Goal: Task Accomplishment & Management: Manage account settings

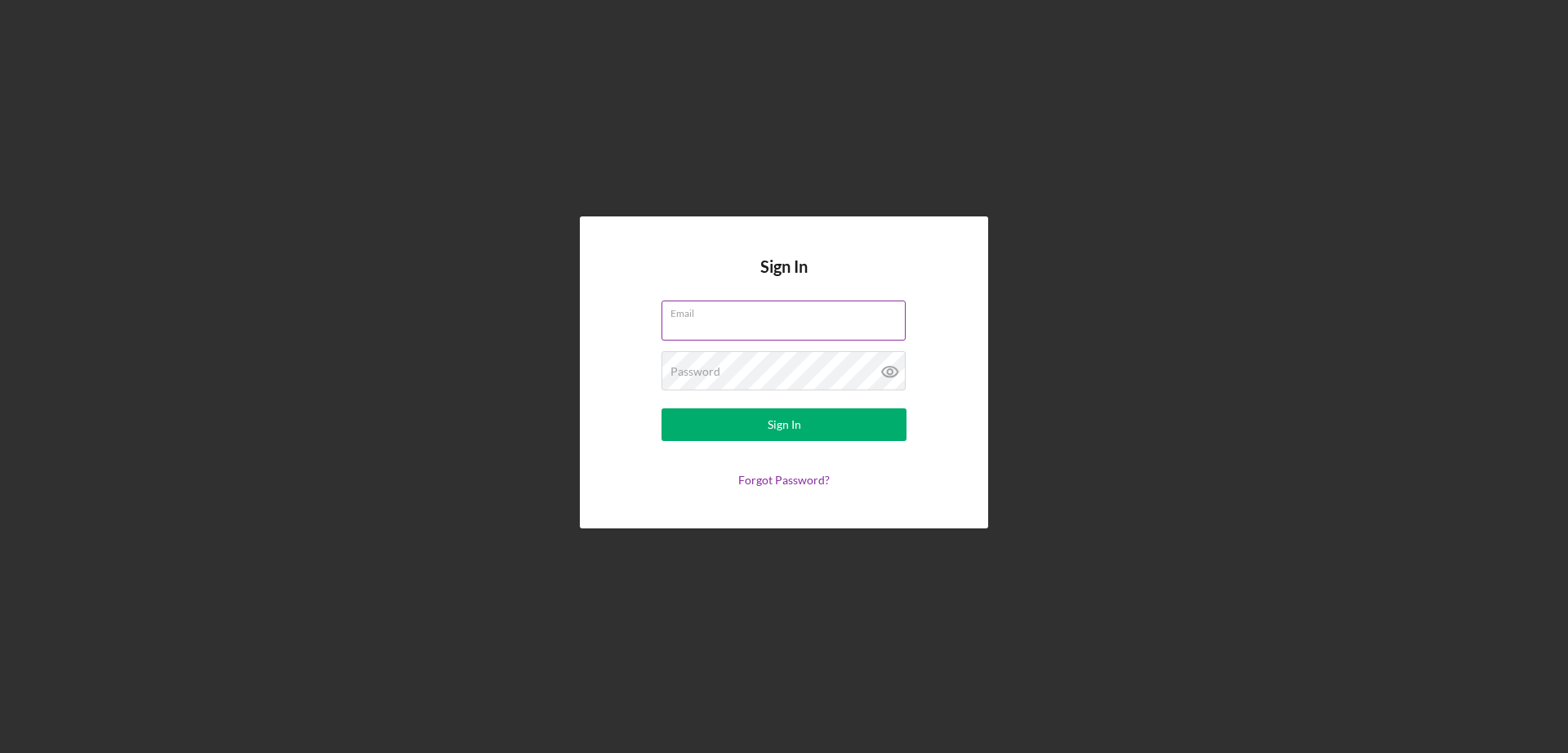
click at [735, 323] on input "Email" at bounding box center [784, 320] width 244 height 40
type input "adominguez@vsedc.org"
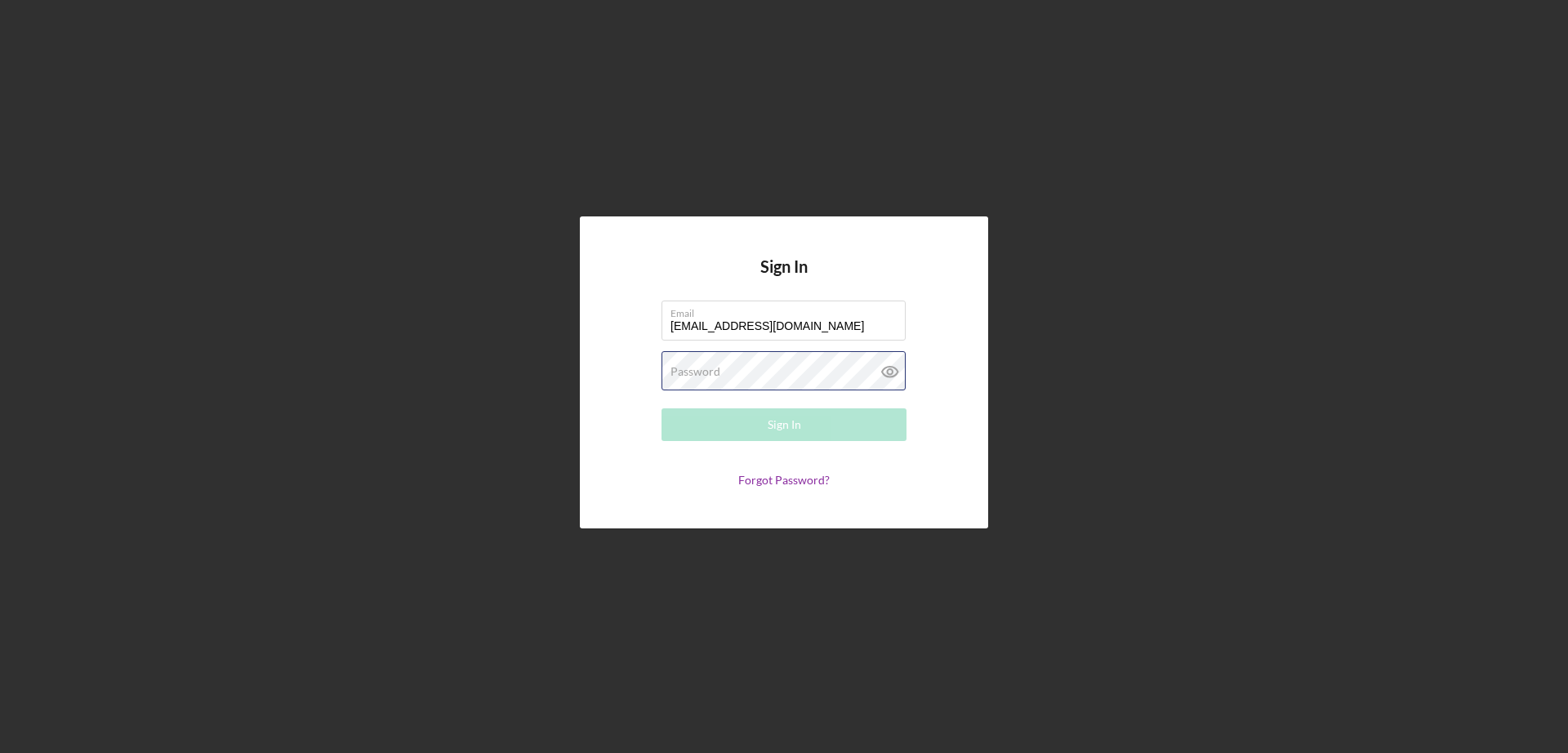
click at [758, 371] on div "Password Required" at bounding box center [784, 372] width 245 height 41
click at [662, 408] on button "Sign In" at bounding box center [784, 425] width 245 height 33
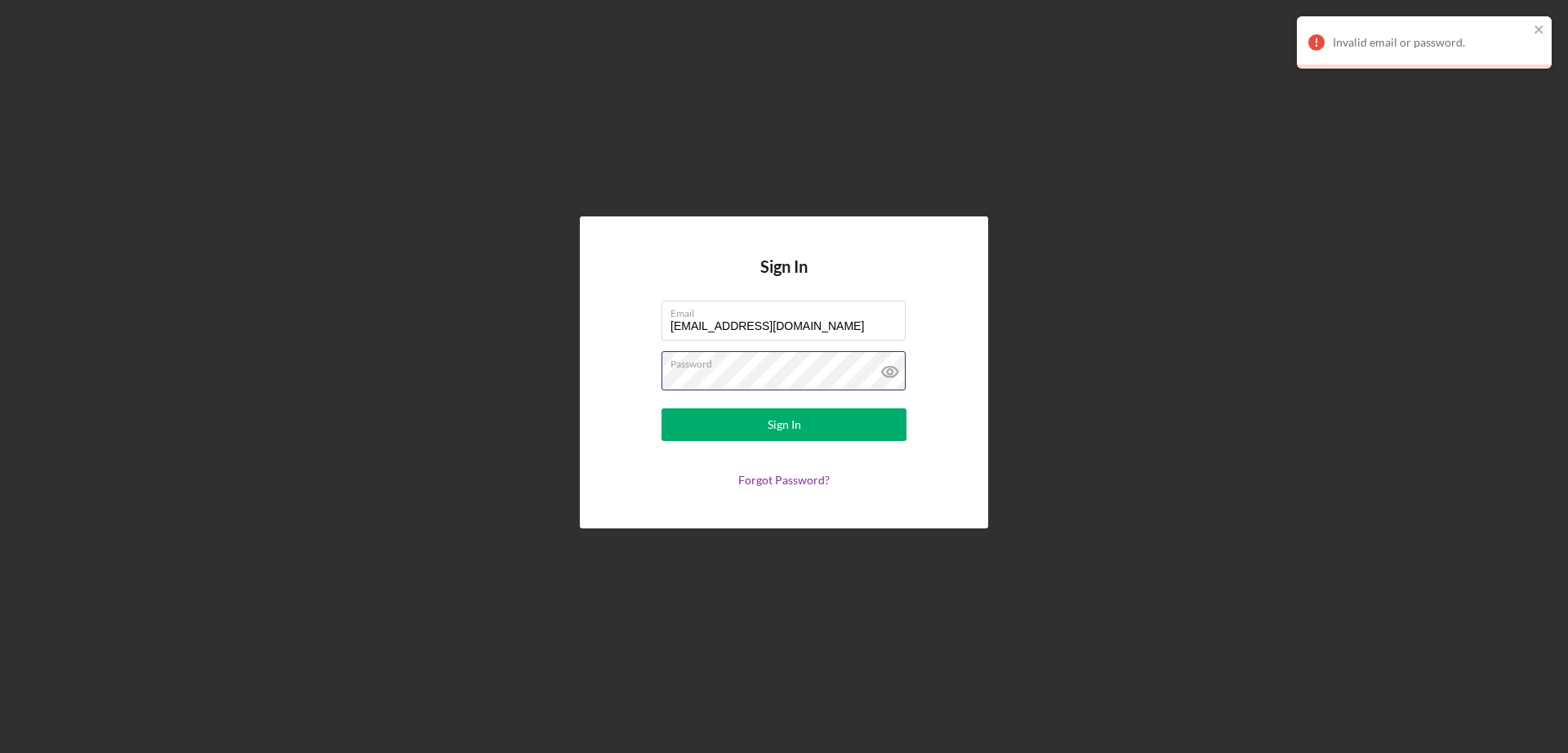
click at [662, 408] on button "Sign In" at bounding box center [784, 425] width 245 height 33
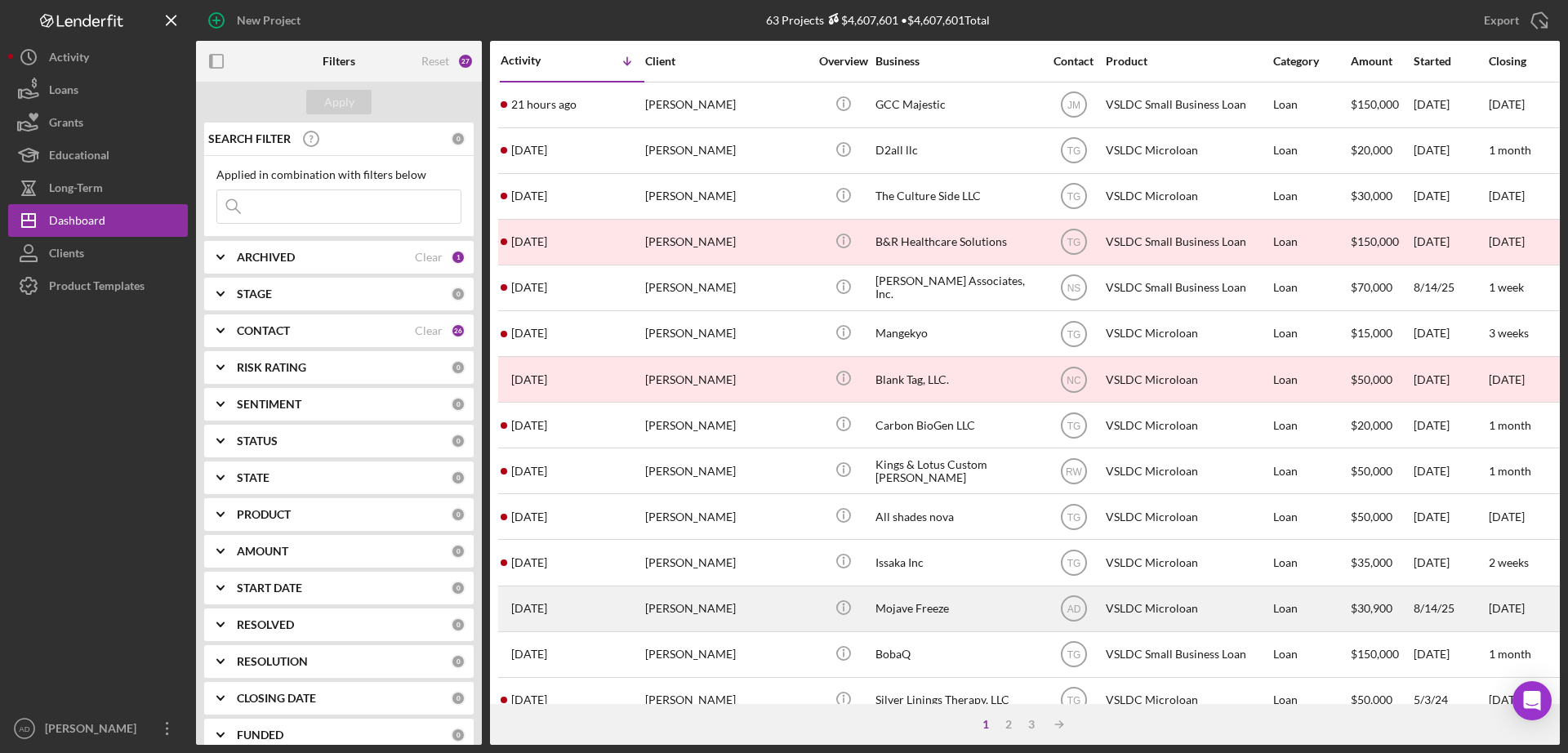
click at [779, 605] on div "[PERSON_NAME]" at bounding box center [727, 609] width 163 height 43
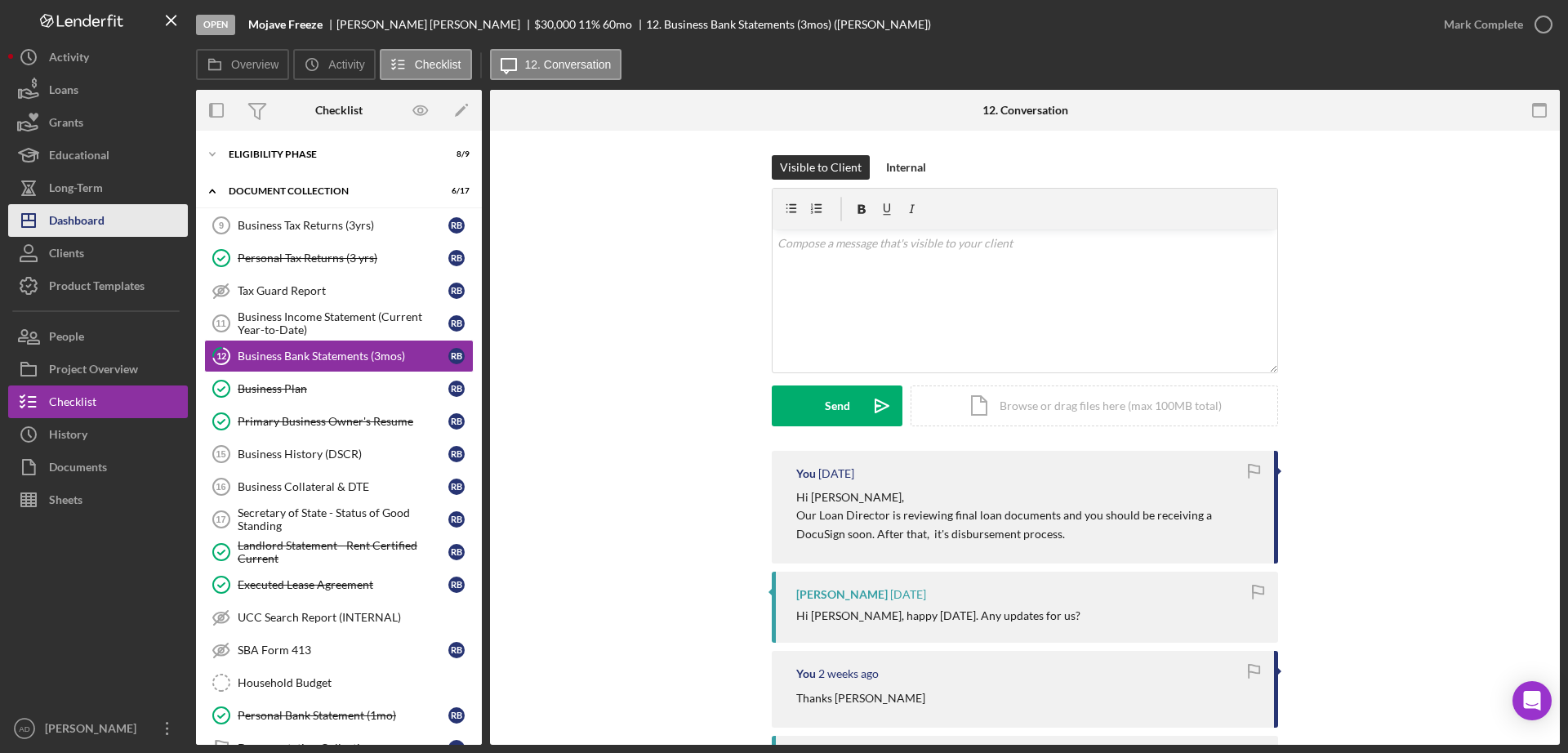
click at [98, 223] on div "Dashboard" at bounding box center [76, 223] width 55 height 37
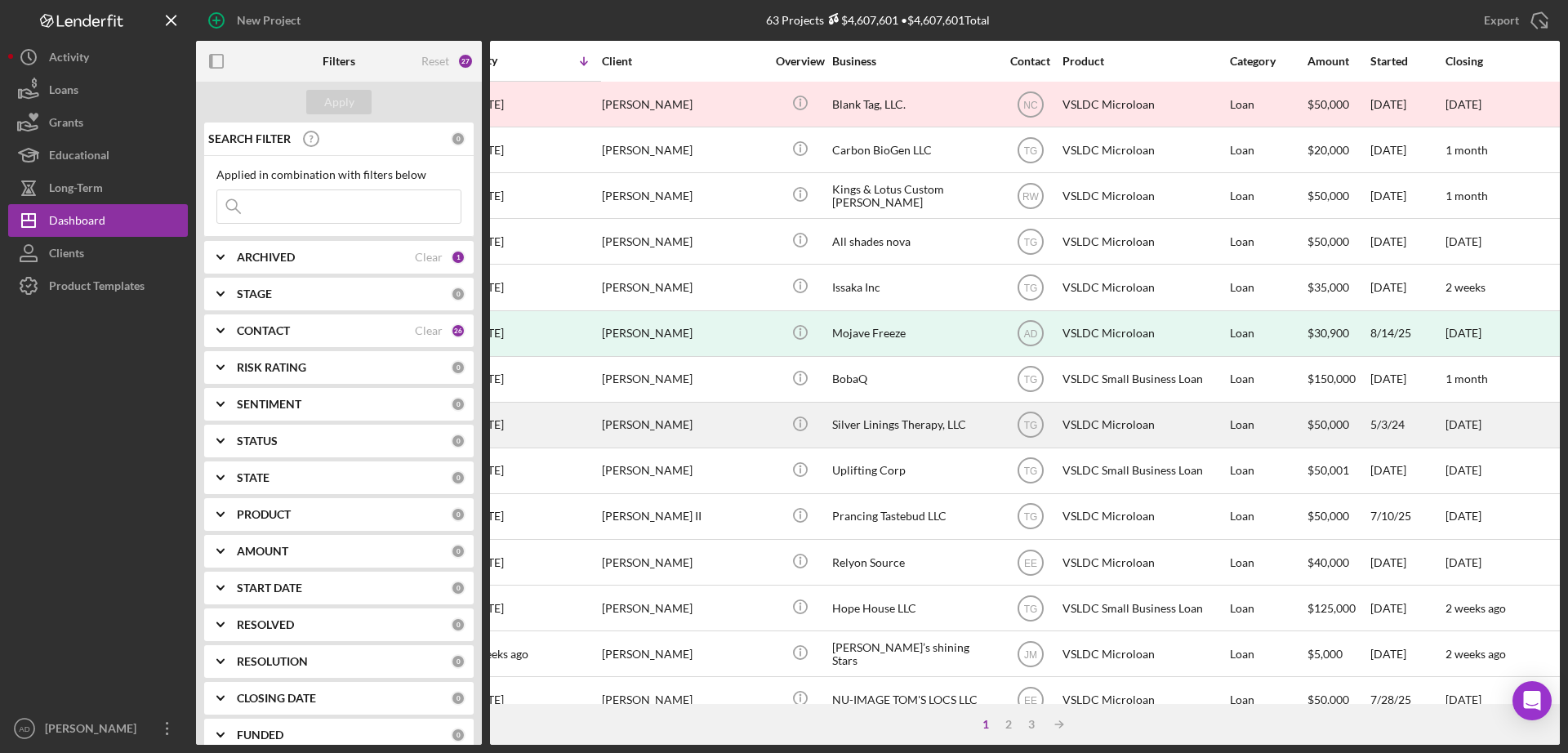
scroll to position [275, 0]
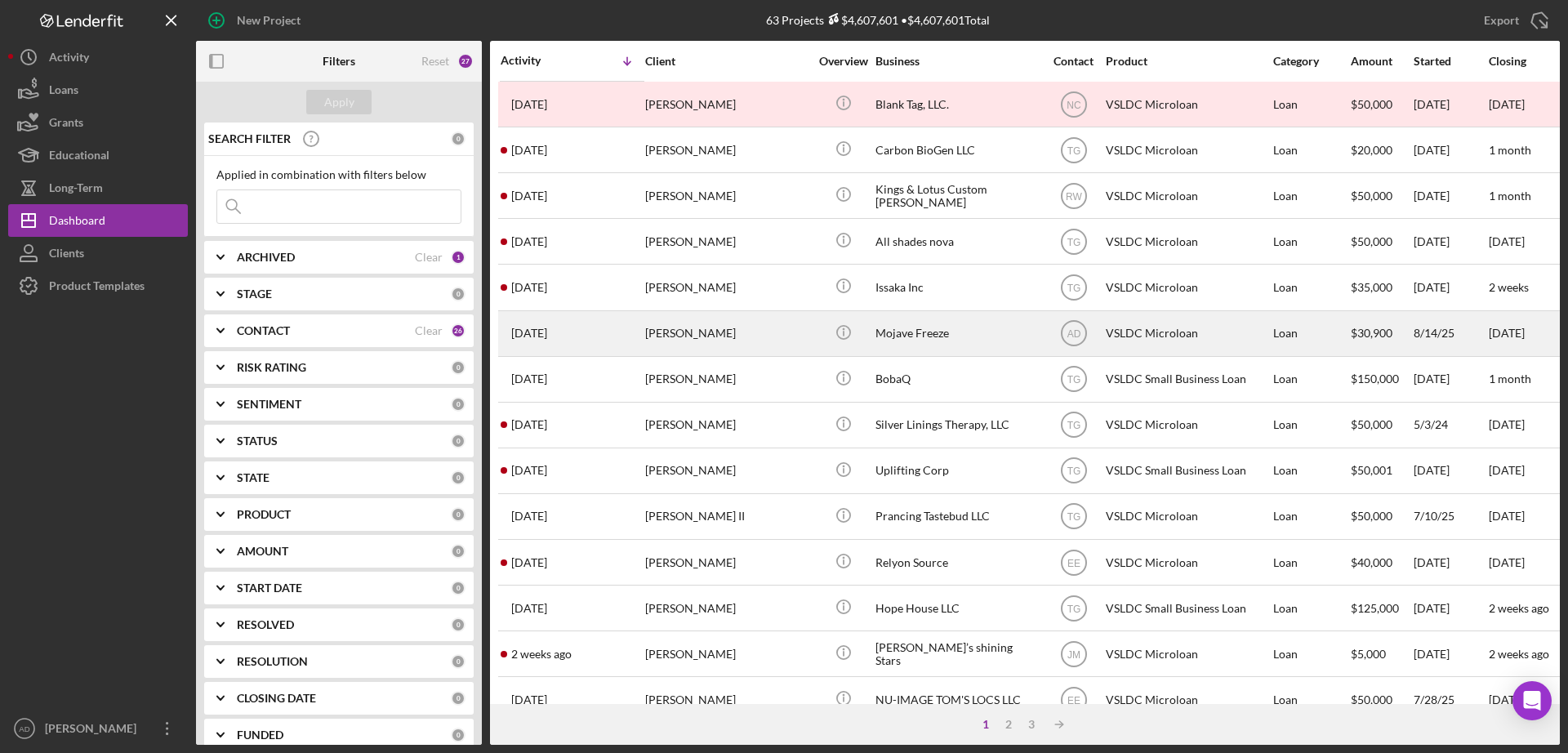
click at [789, 332] on div "[PERSON_NAME]" at bounding box center [727, 333] width 163 height 43
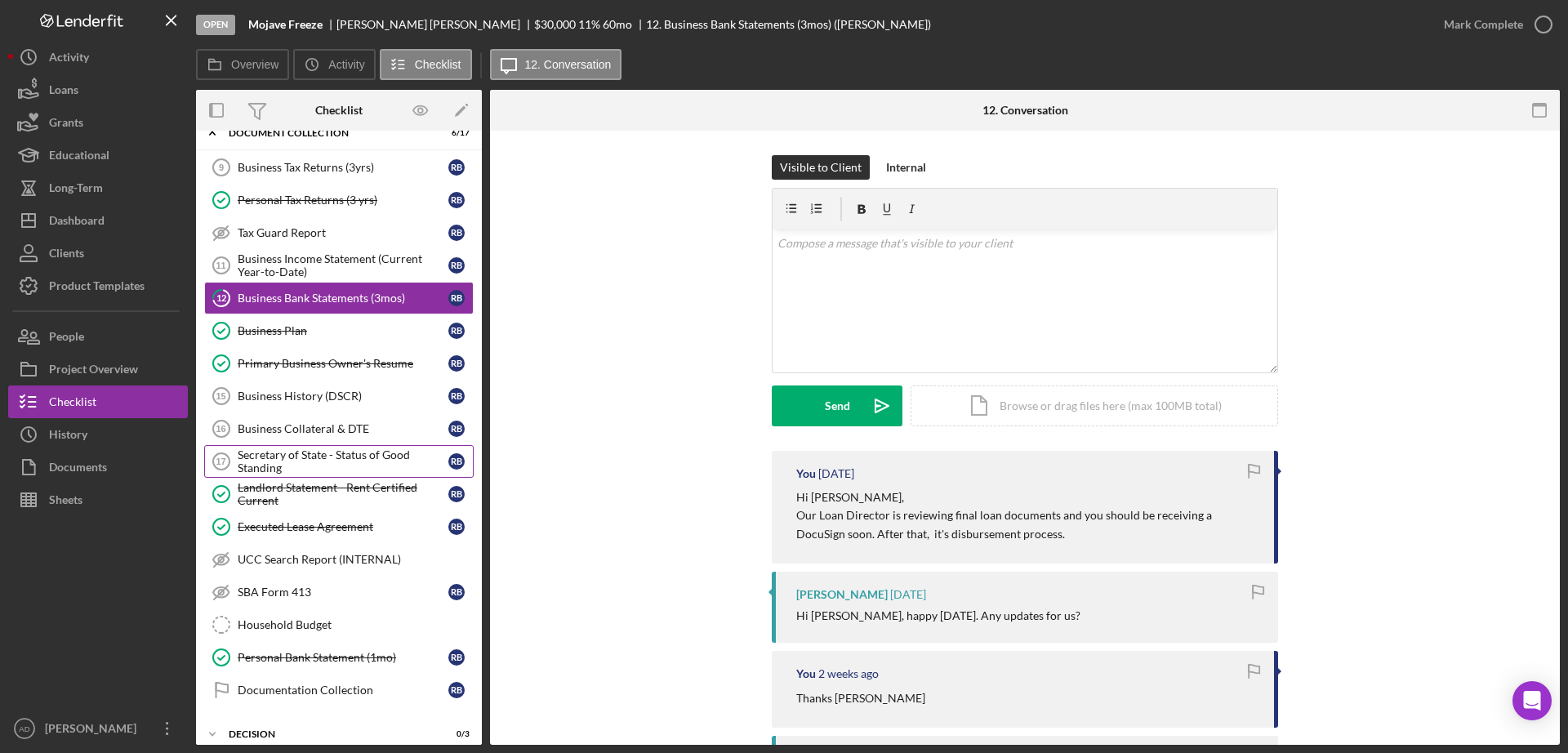
scroll to position [146, 0]
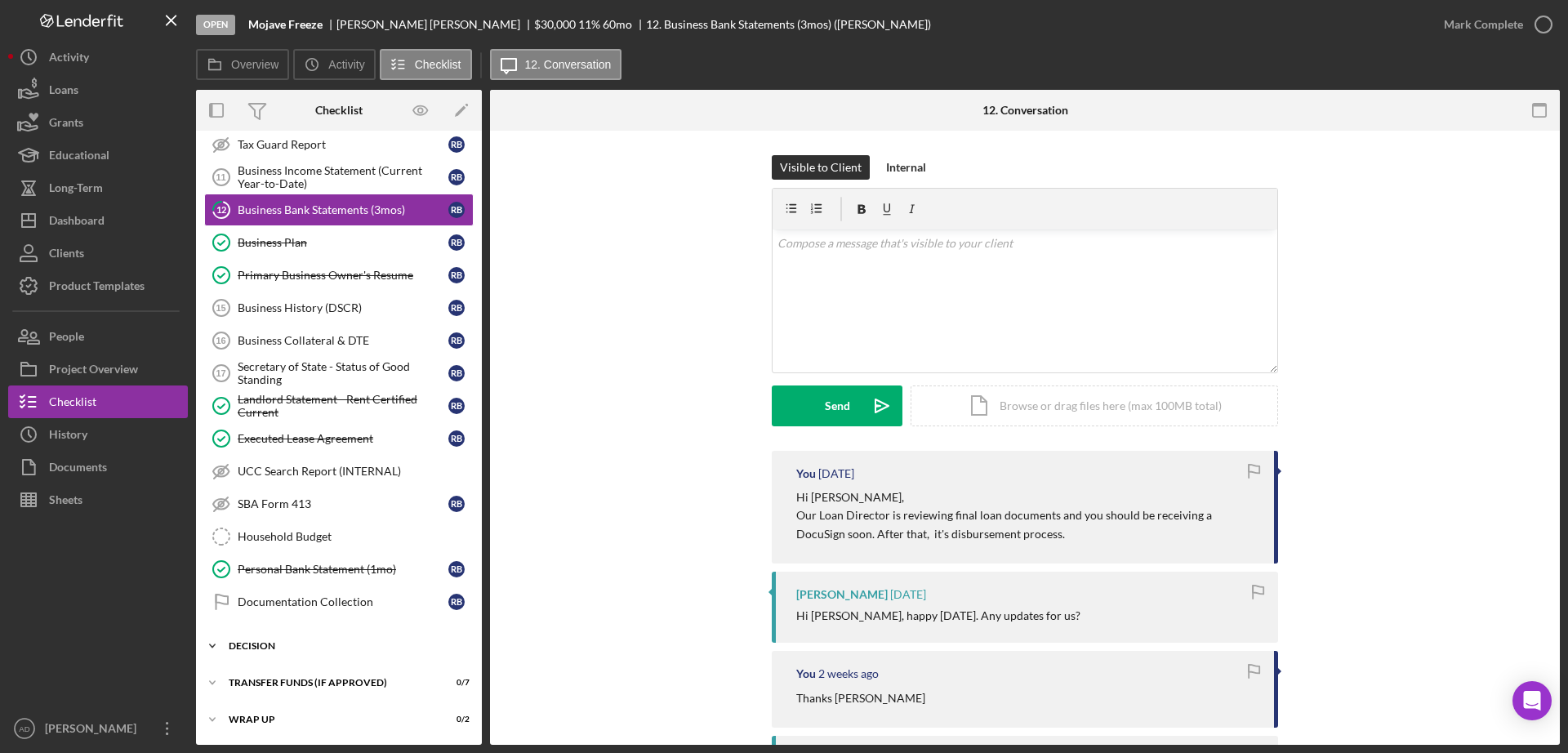
click at [208, 646] on icon "Icon/Expander" at bounding box center [213, 646] width 33 height 33
click at [321, 566] on div "Personal Bank Statement (1mo)" at bounding box center [342, 569] width 210 height 13
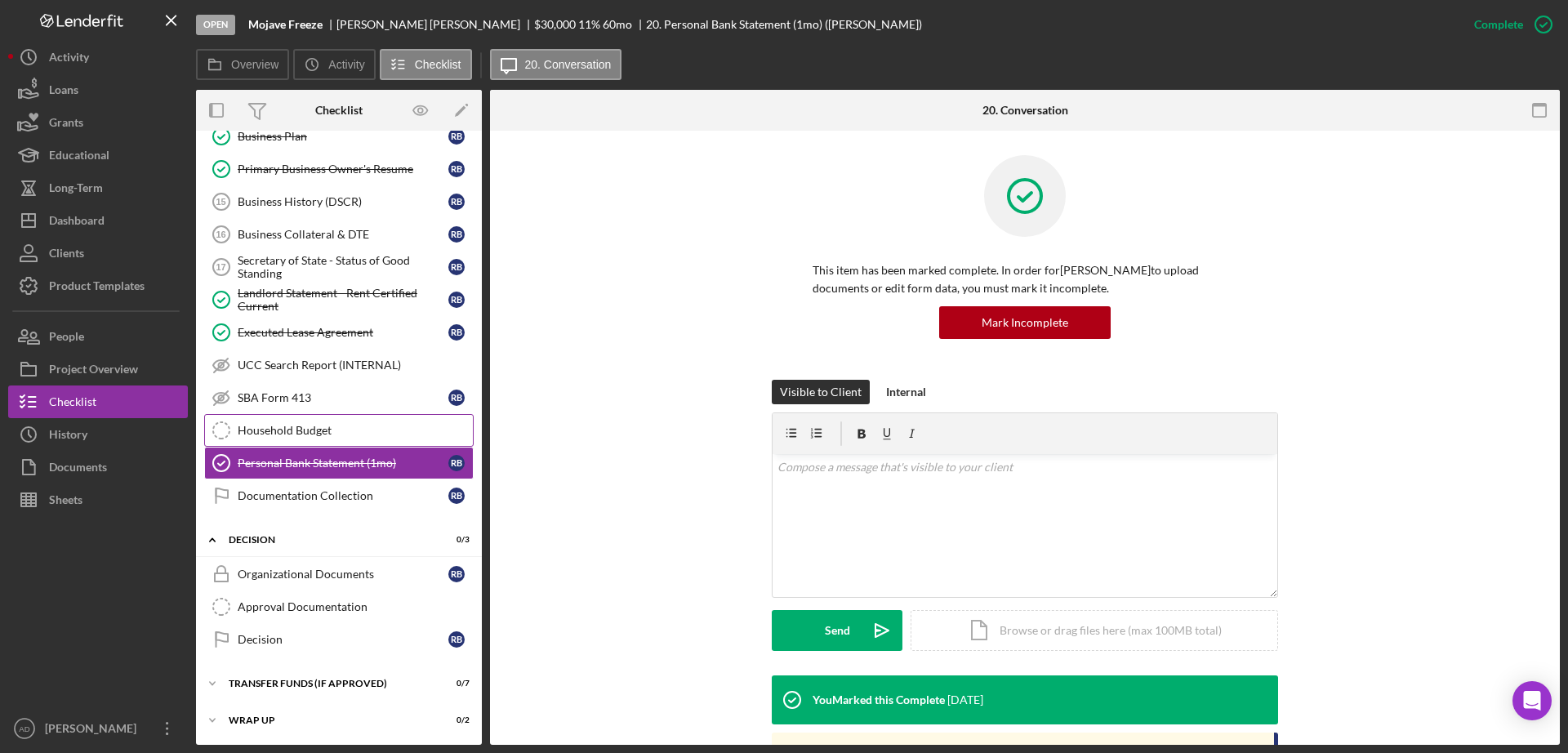
scroll to position [253, 0]
click at [211, 680] on icon "Icon/Expander" at bounding box center [213, 683] width 33 height 33
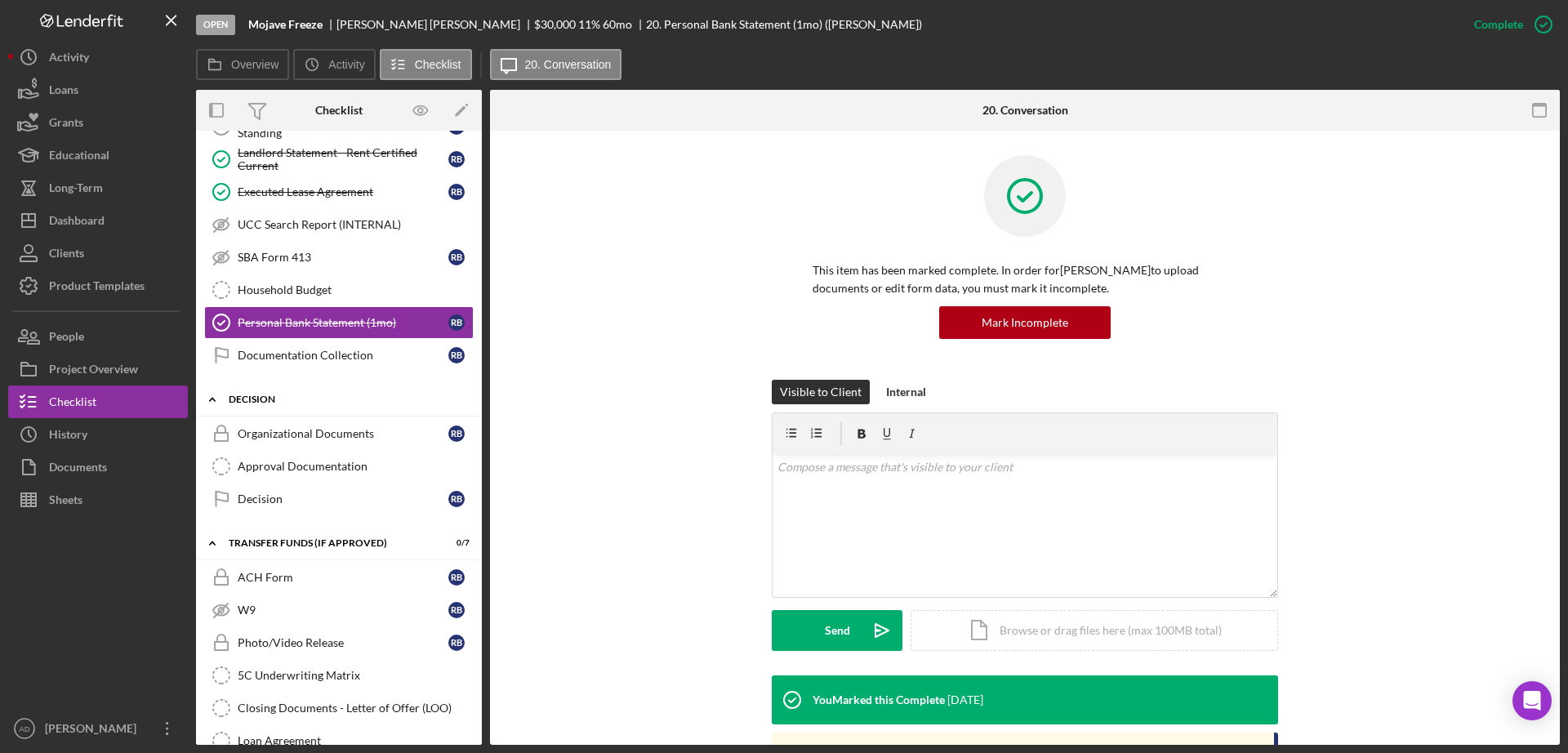
scroll to position [491, 0]
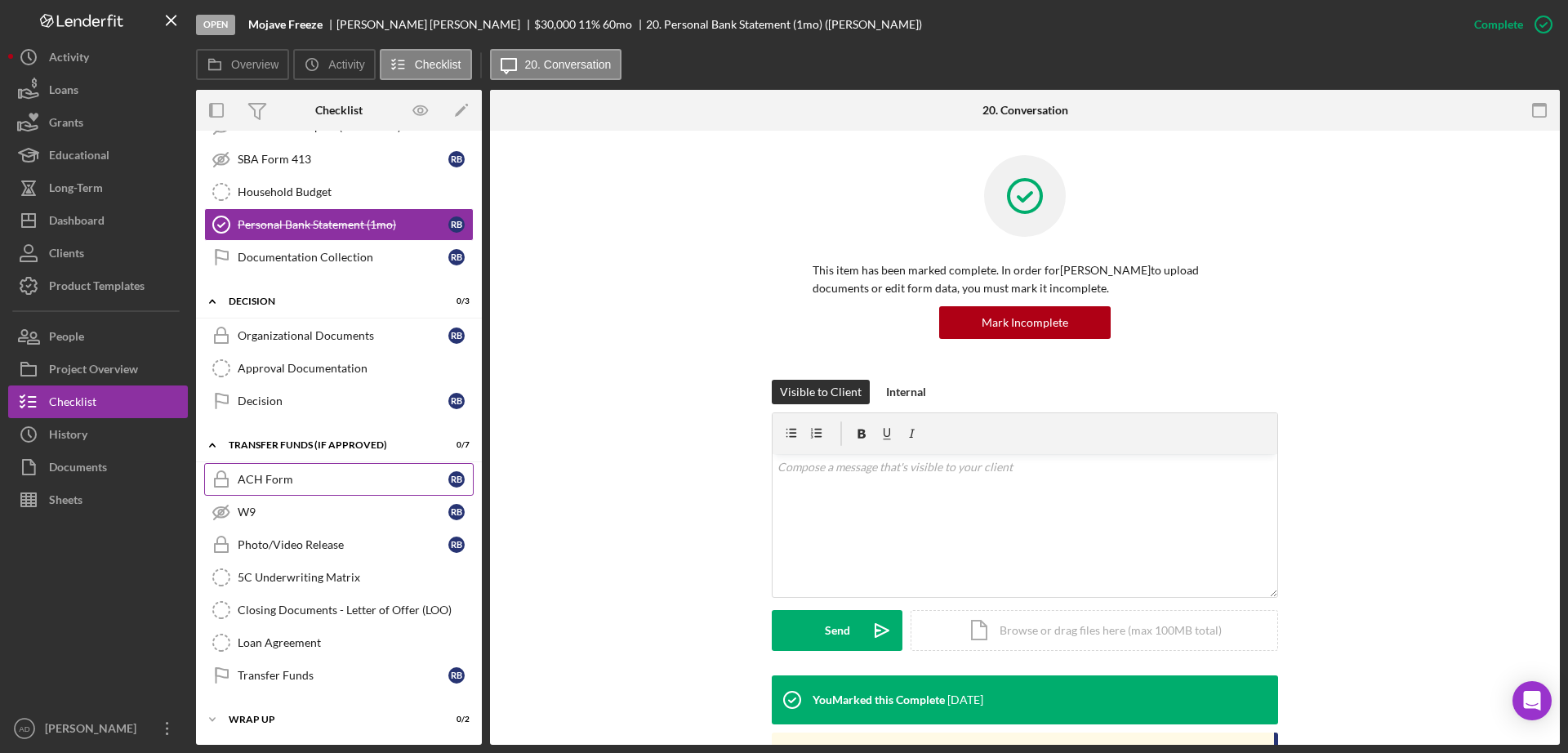
click at [290, 475] on div "ACH Form" at bounding box center [342, 479] width 210 height 13
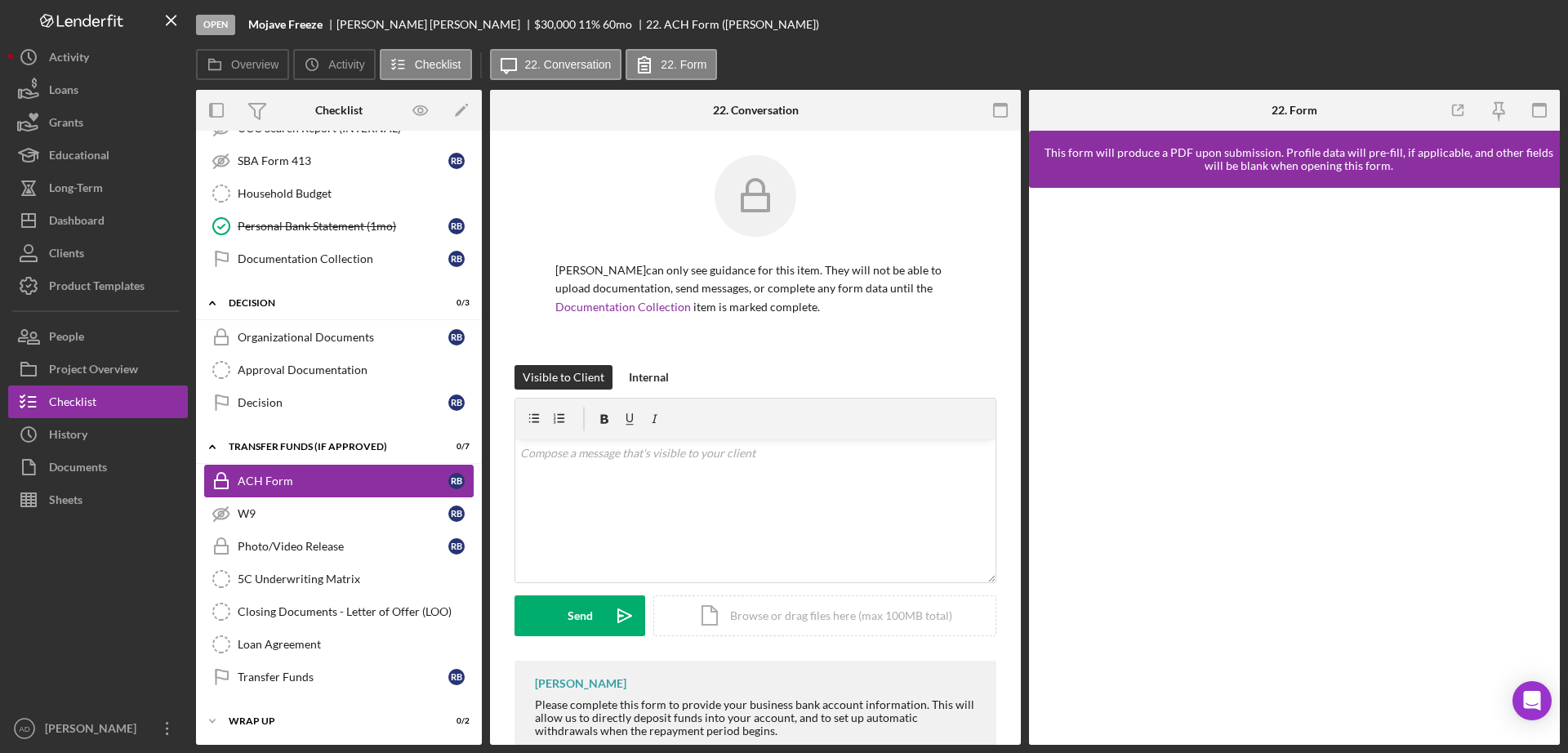
scroll to position [491, 0]
click at [640, 378] on div "Internal" at bounding box center [648, 378] width 40 height 25
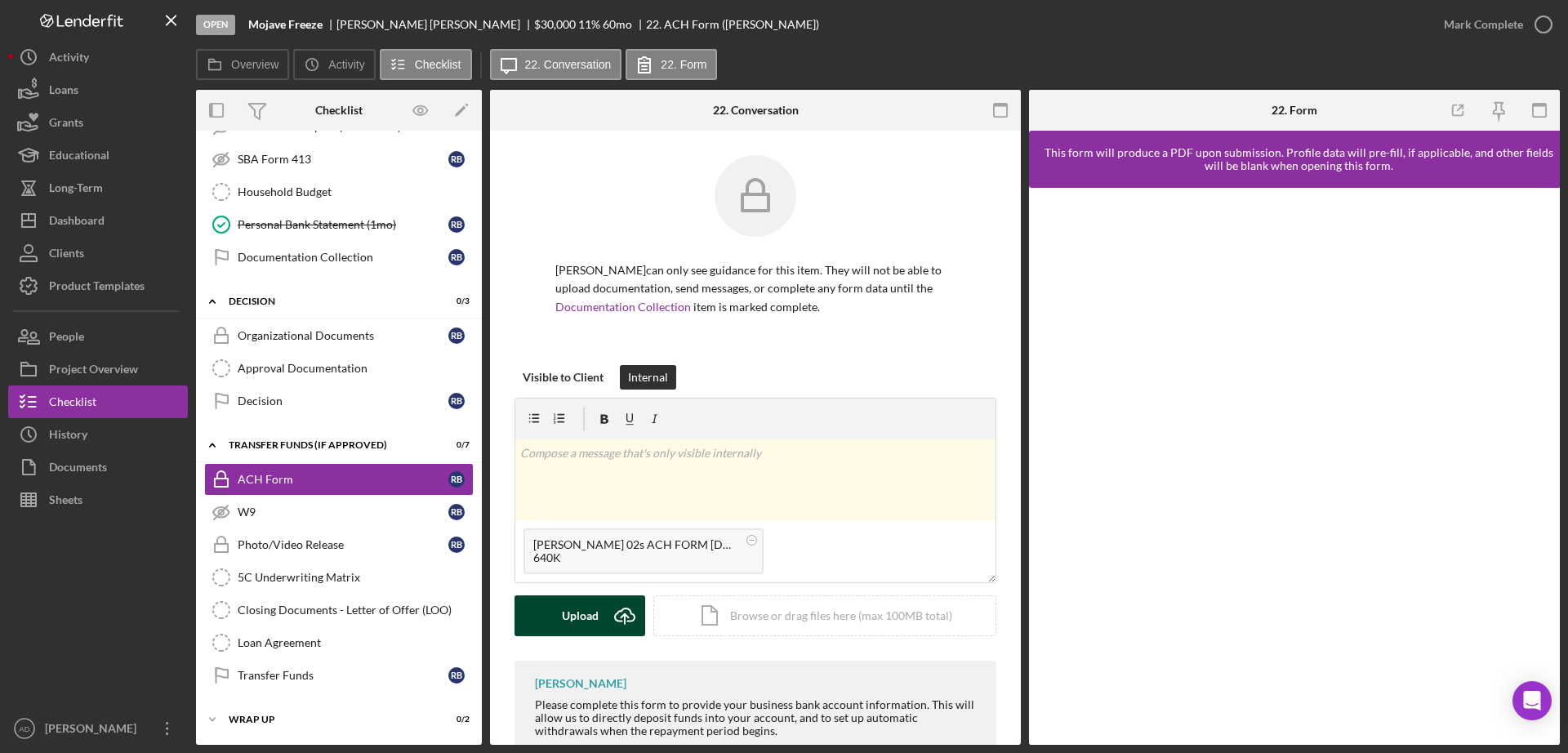
click at [572, 616] on div "Upload" at bounding box center [580, 616] width 37 height 41
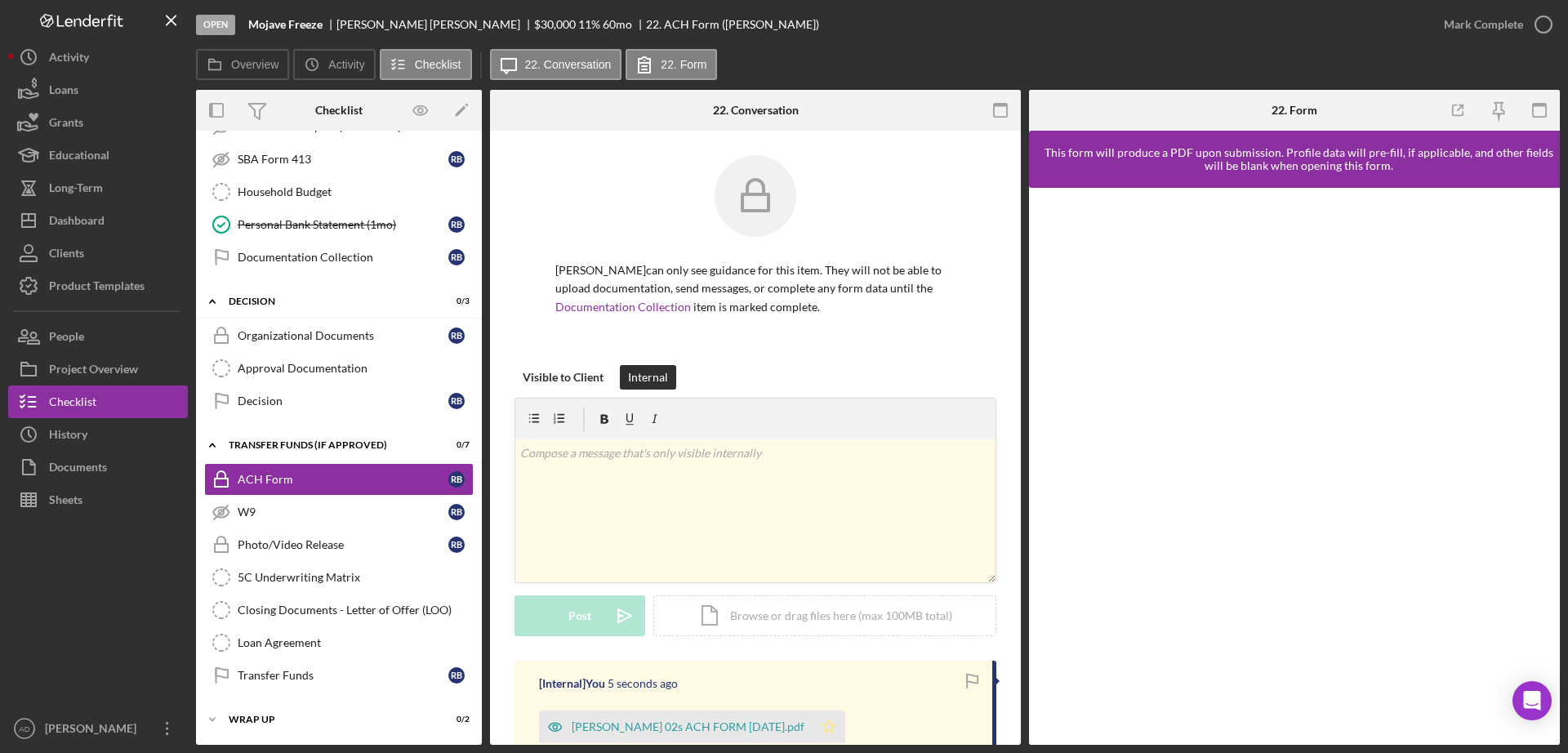
click at [845, 725] on icon "Icon/Star" at bounding box center [829, 727] width 33 height 33
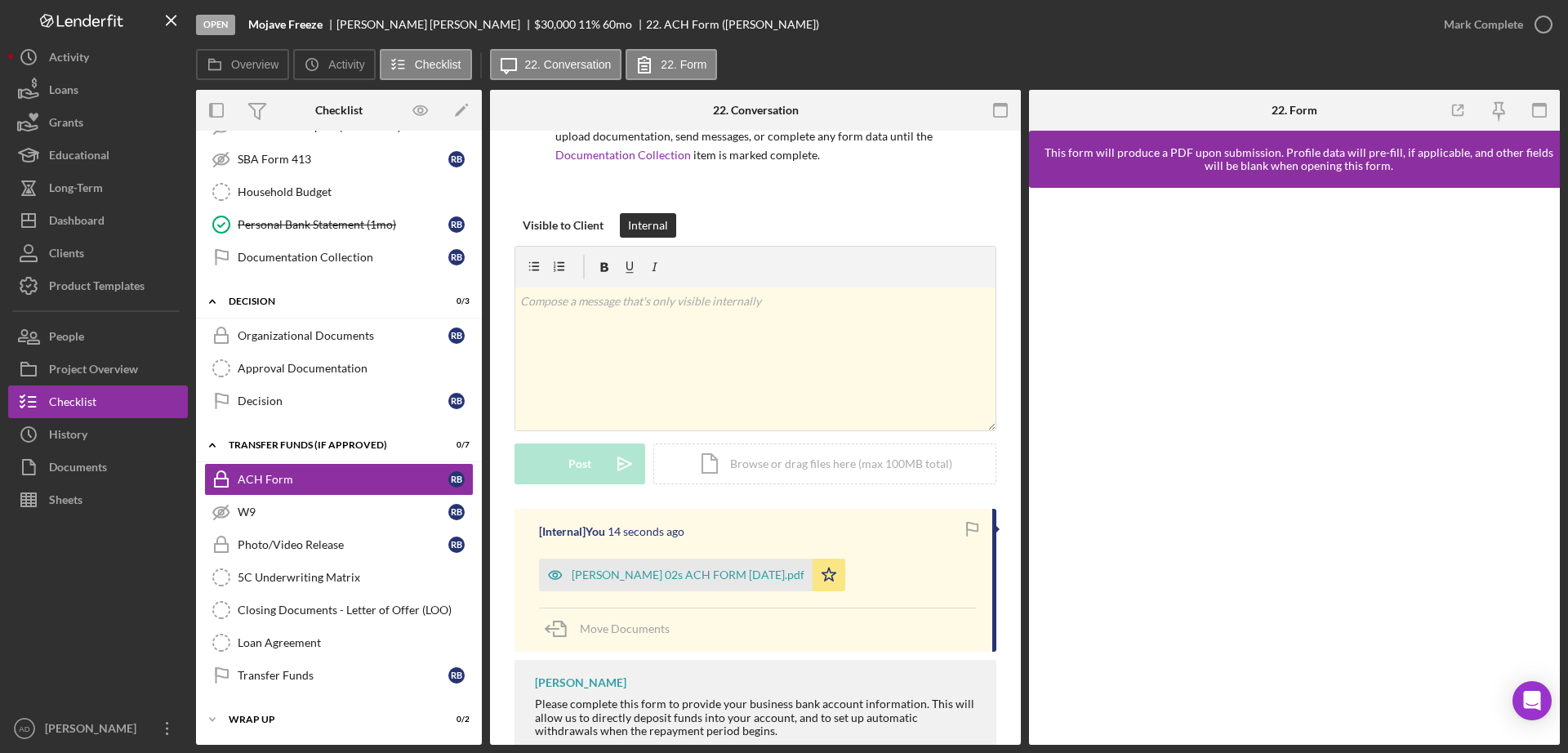
scroll to position [148, 0]
click at [1542, 22] on icon "button" at bounding box center [1543, 25] width 41 height 41
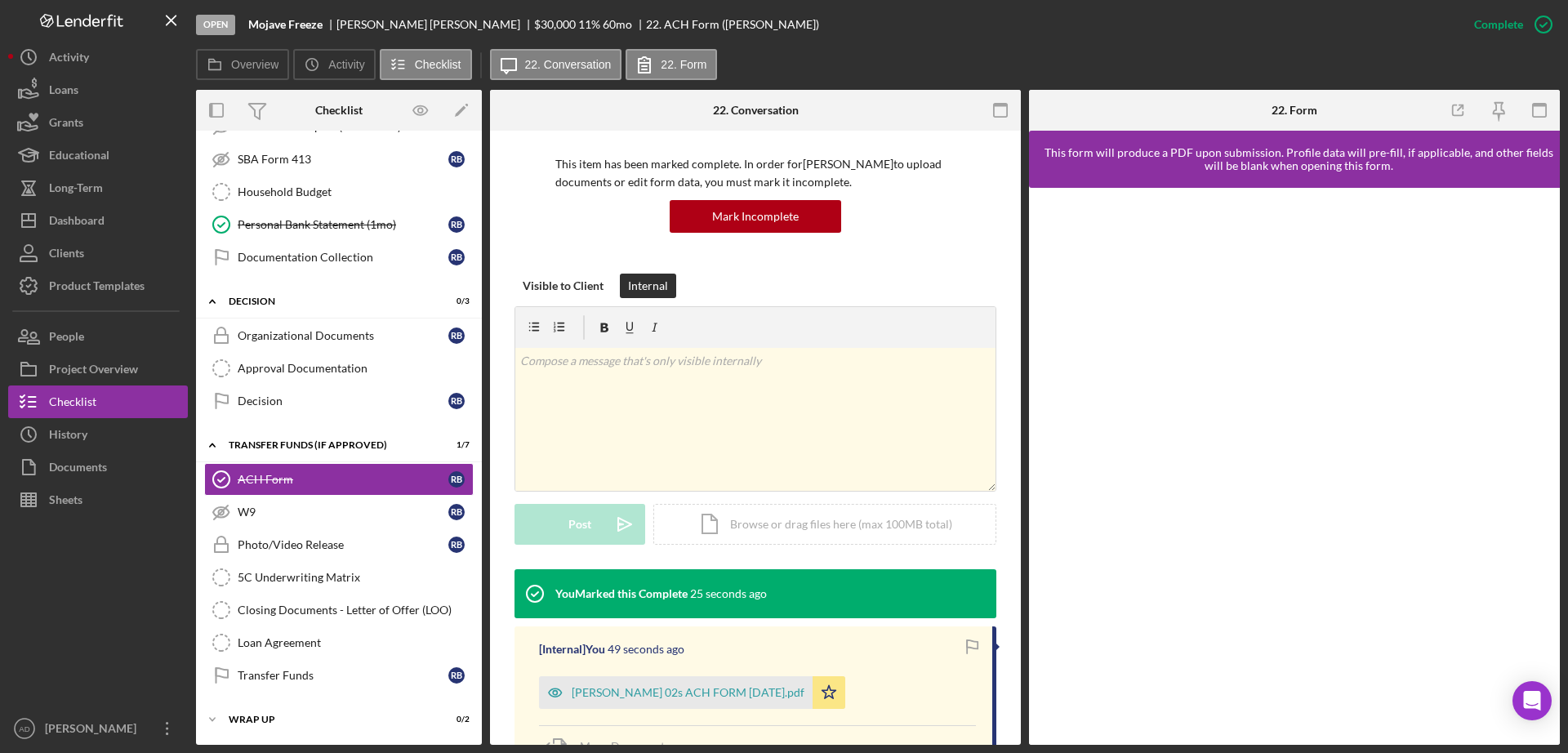
scroll to position [94, 0]
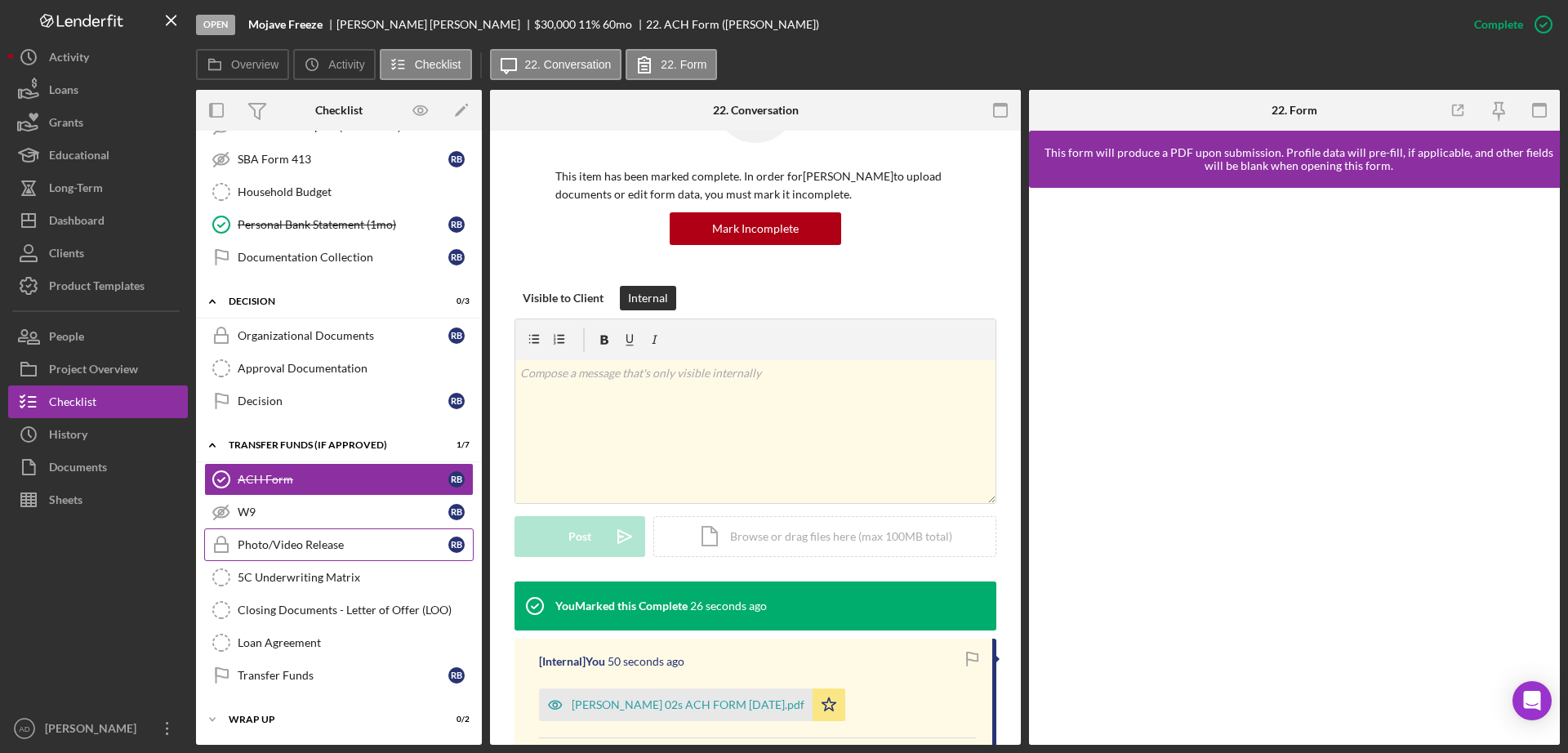
click at [284, 542] on div "Photo/Video Release" at bounding box center [342, 544] width 210 height 13
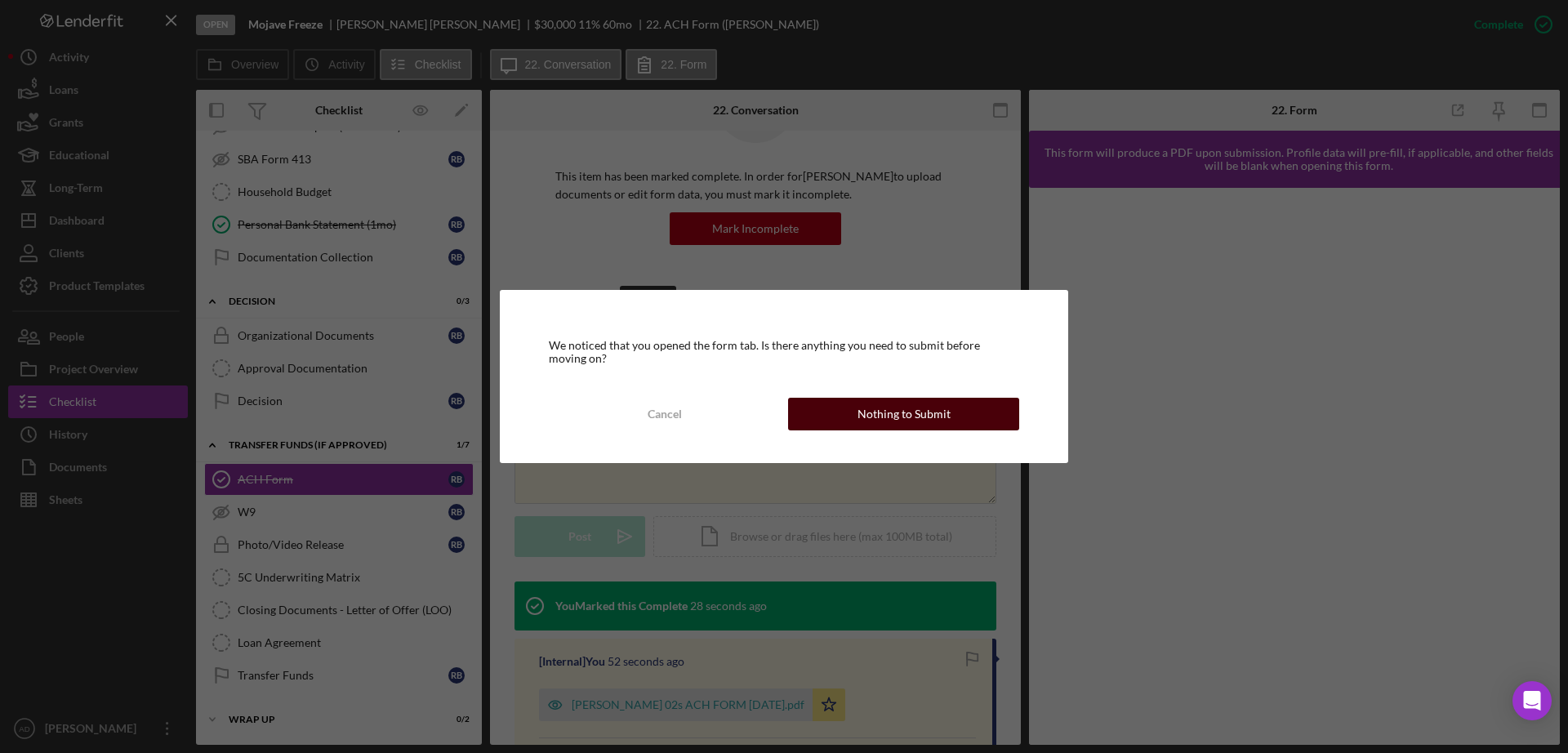
click at [818, 413] on button "Nothing to Submit" at bounding box center [903, 414] width 231 height 33
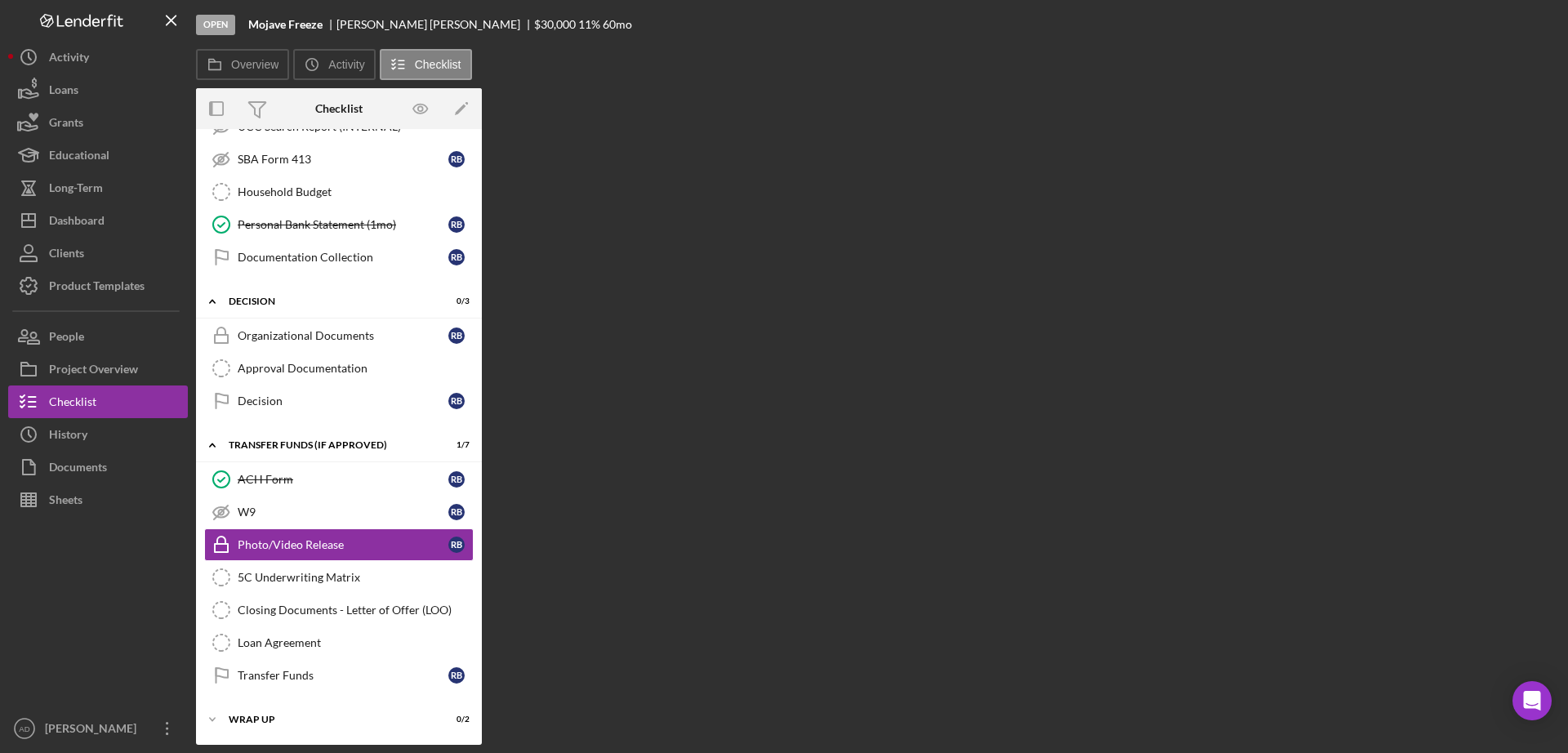
scroll to position [491, 0]
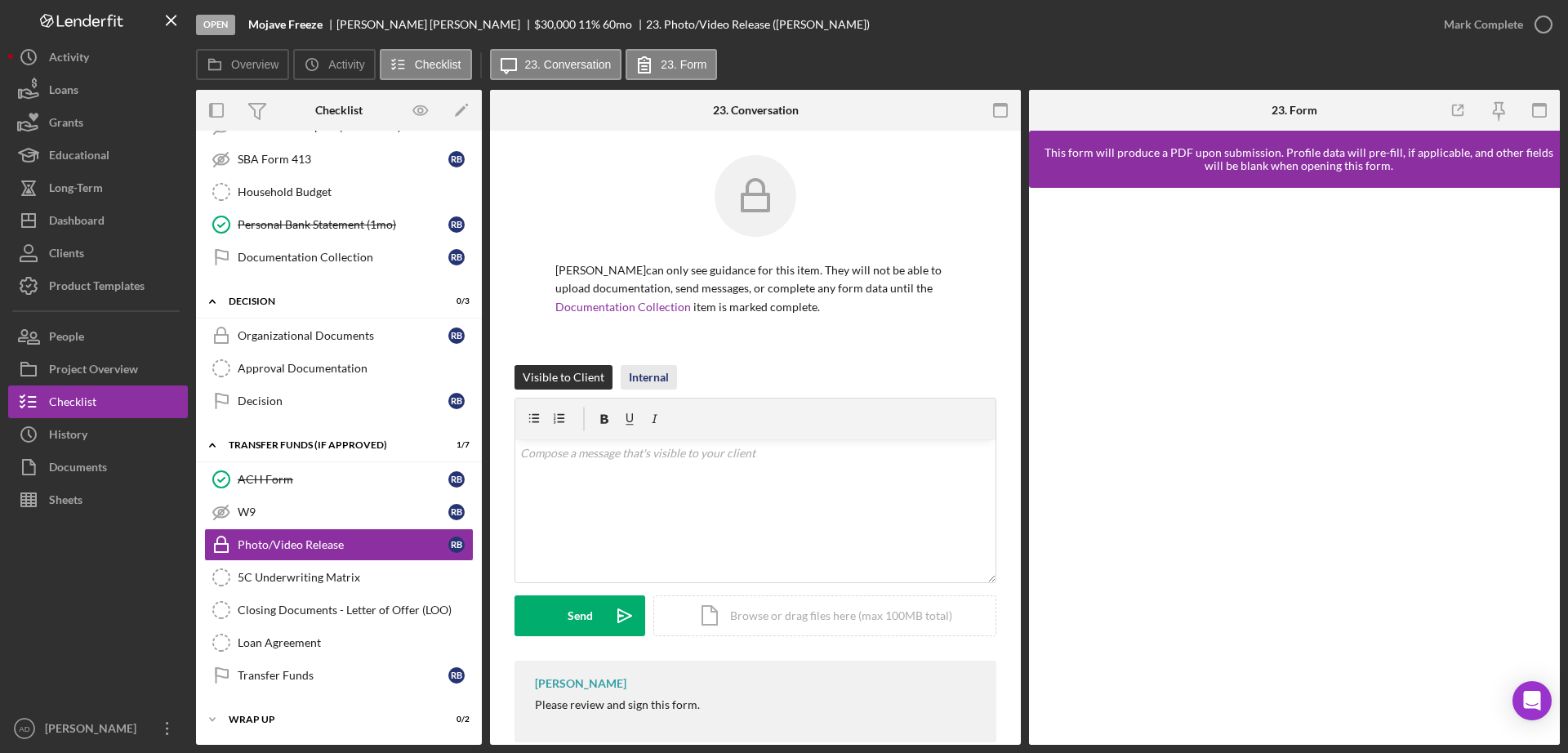
click at [649, 379] on div "Internal" at bounding box center [648, 378] width 40 height 25
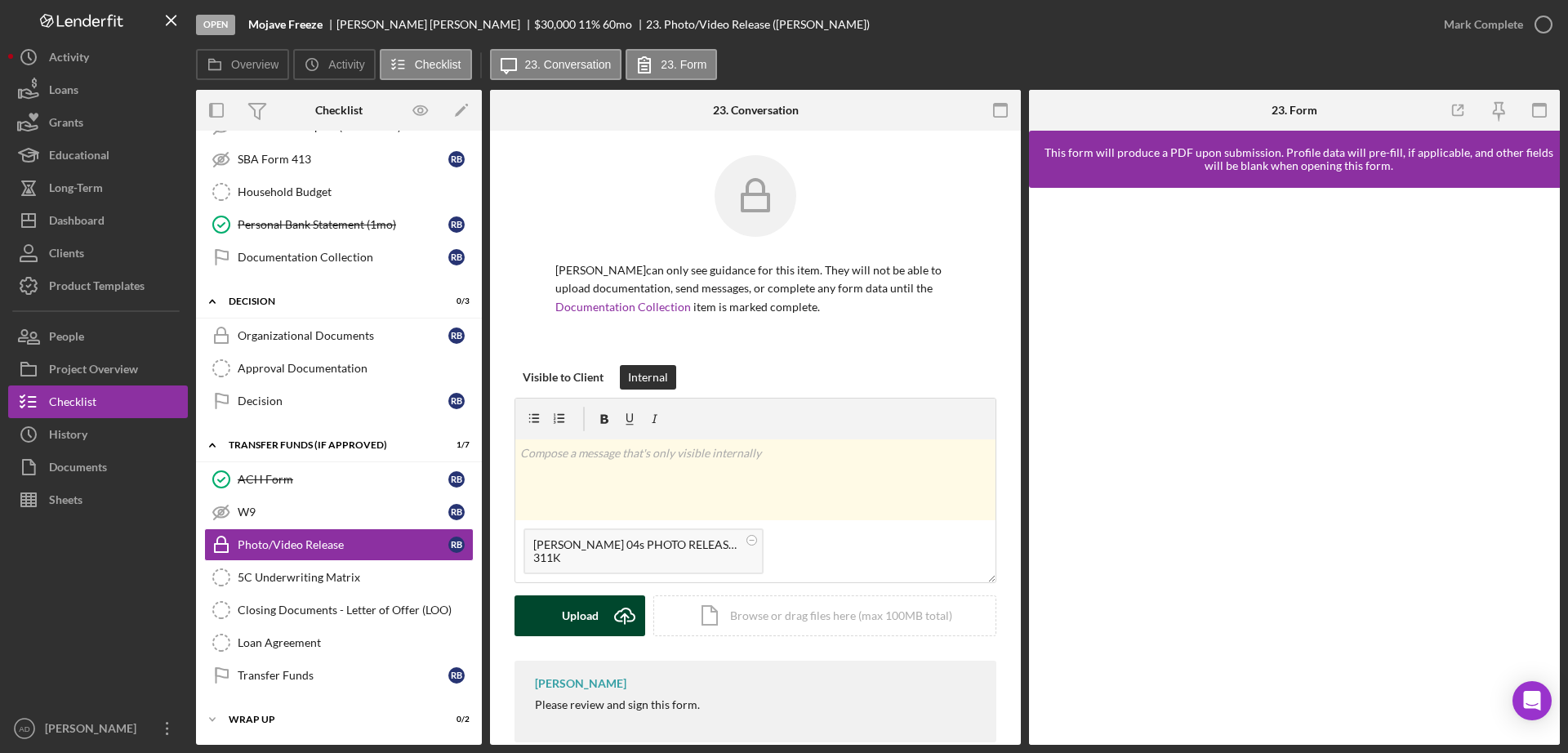
click at [580, 616] on div "Upload" at bounding box center [580, 616] width 37 height 41
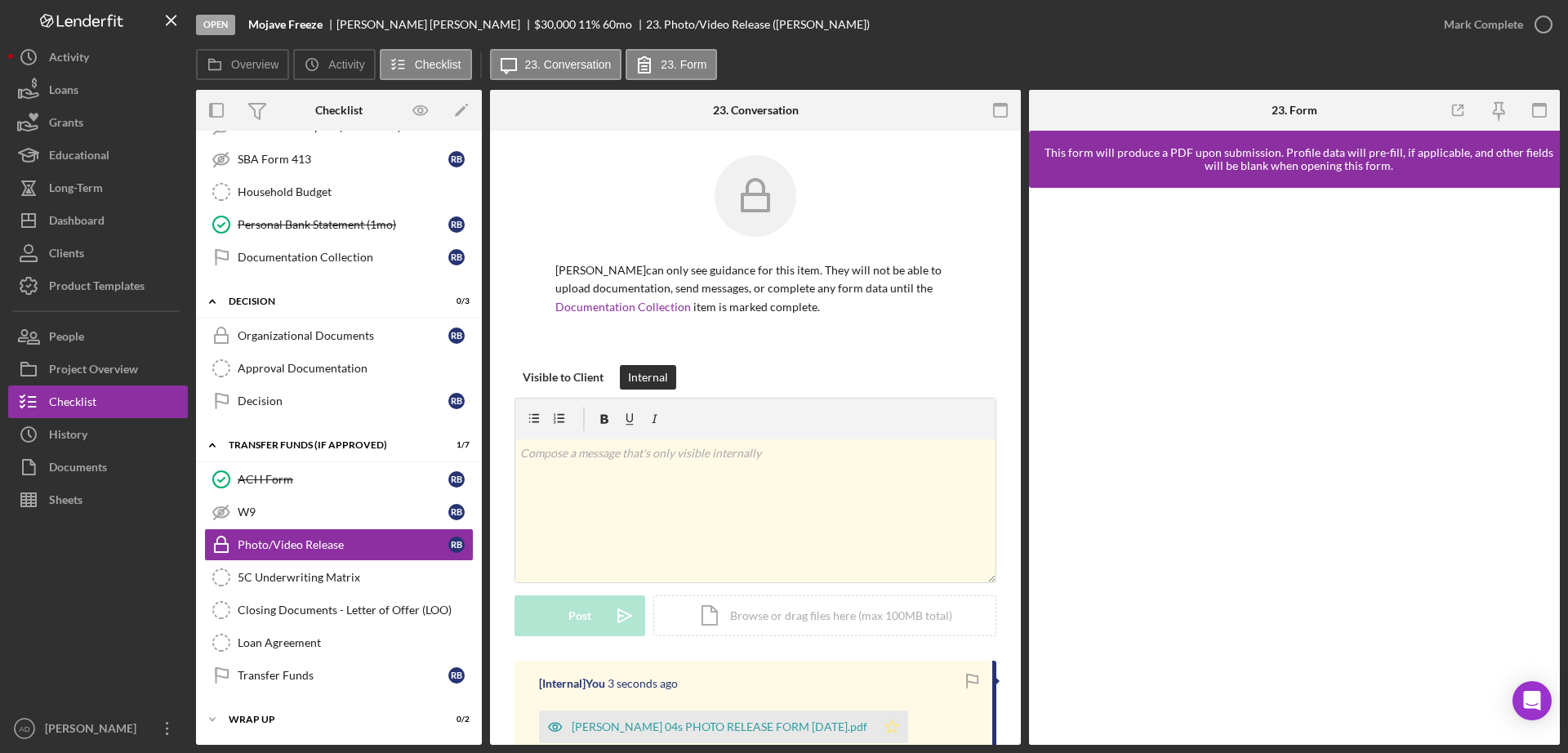
click at [908, 725] on icon "Icon/Star" at bounding box center [892, 727] width 33 height 33
click at [1537, 16] on icon "button" at bounding box center [1543, 25] width 41 height 41
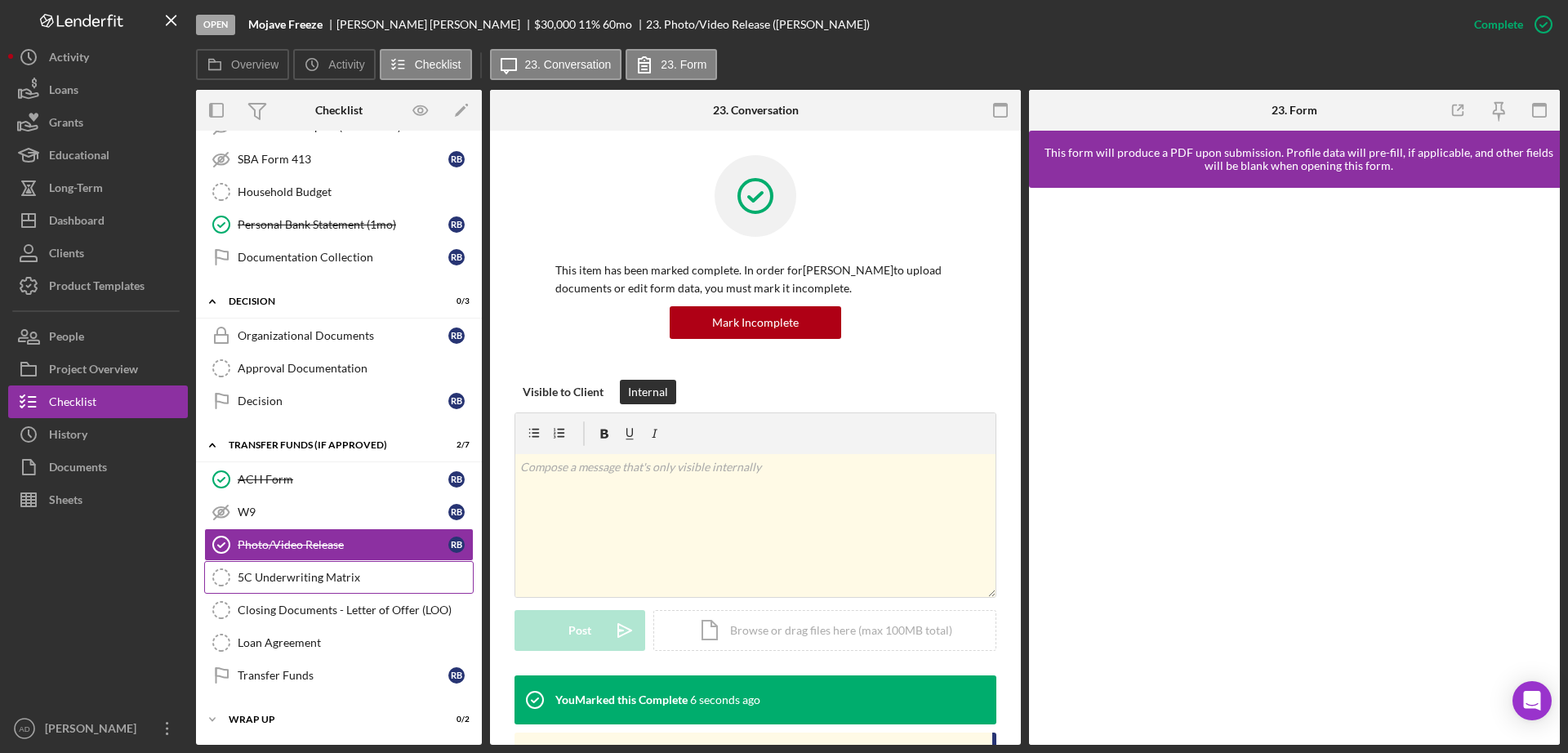
click at [272, 578] on div "5C Underwriting Matrix" at bounding box center [355, 577] width 235 height 13
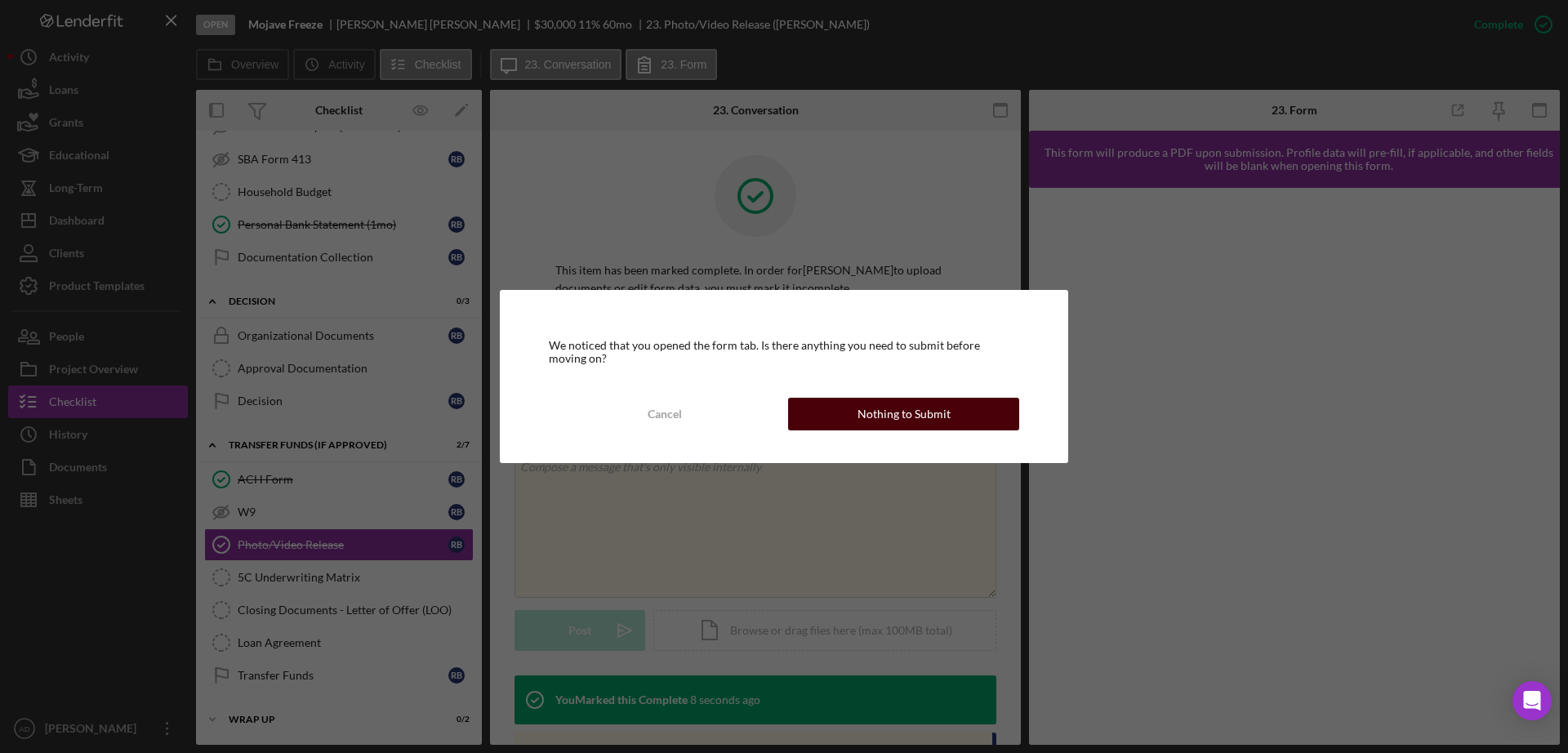
click at [826, 402] on button "Nothing to Submit" at bounding box center [903, 414] width 231 height 33
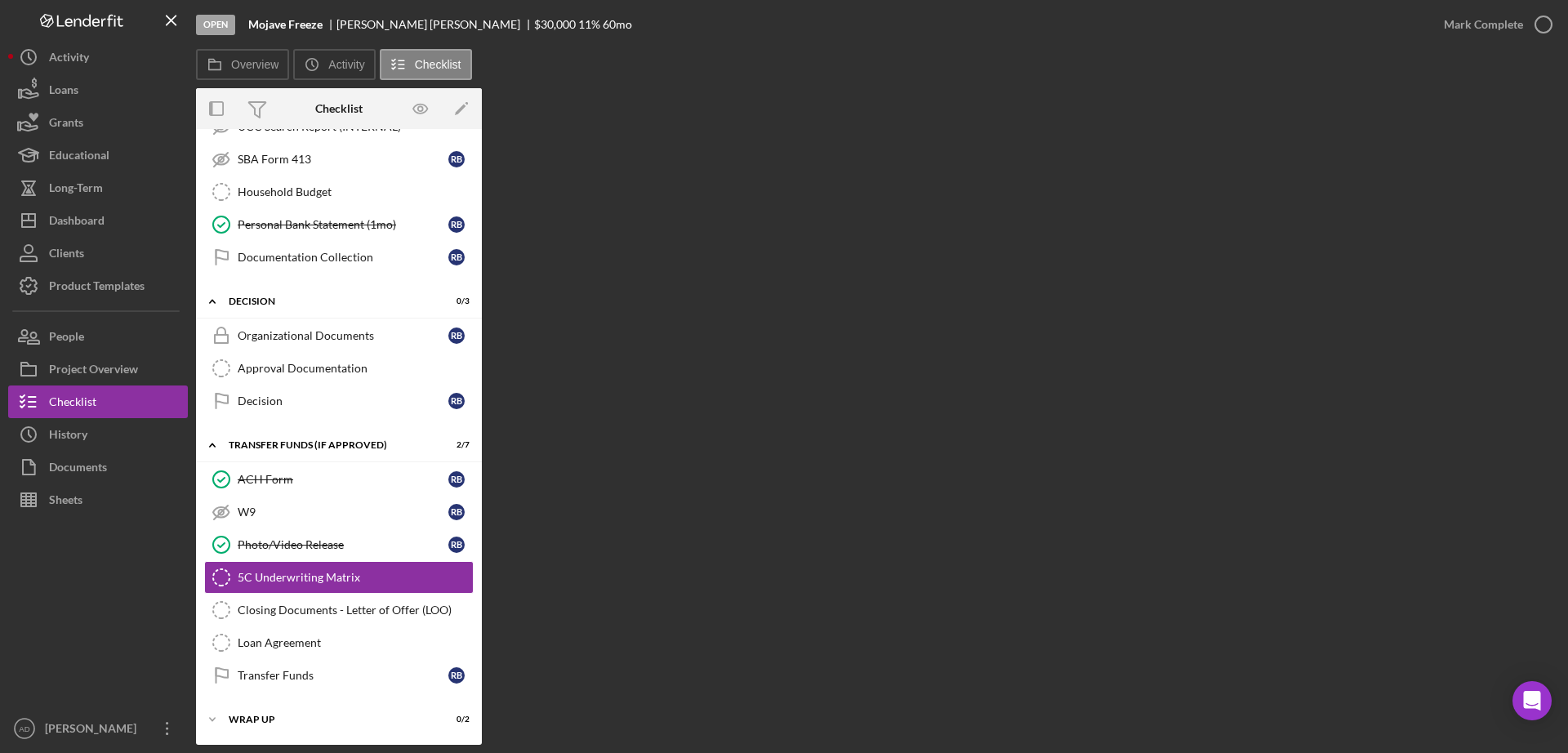
scroll to position [491, 0]
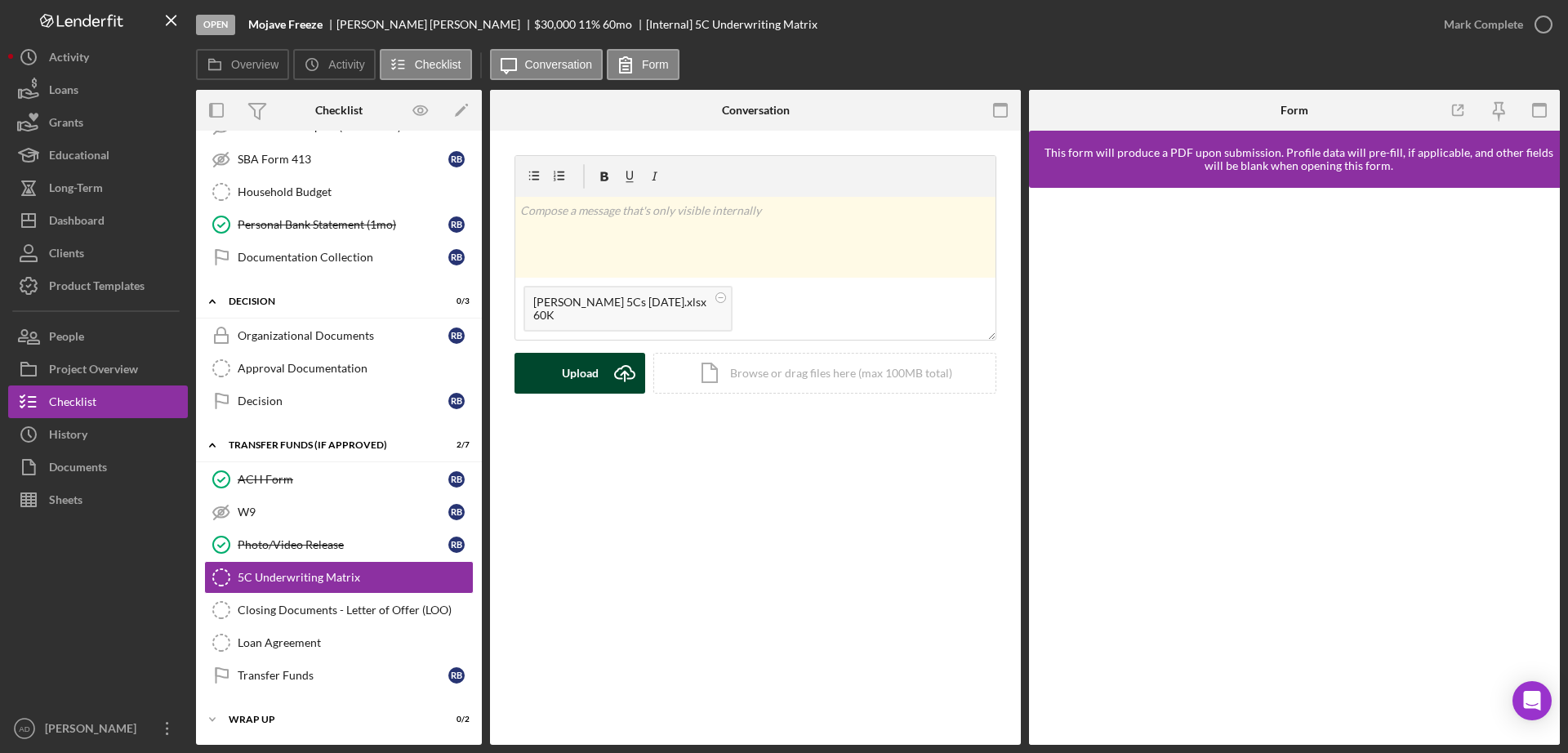
click at [562, 369] on div "Upload" at bounding box center [580, 374] width 37 height 41
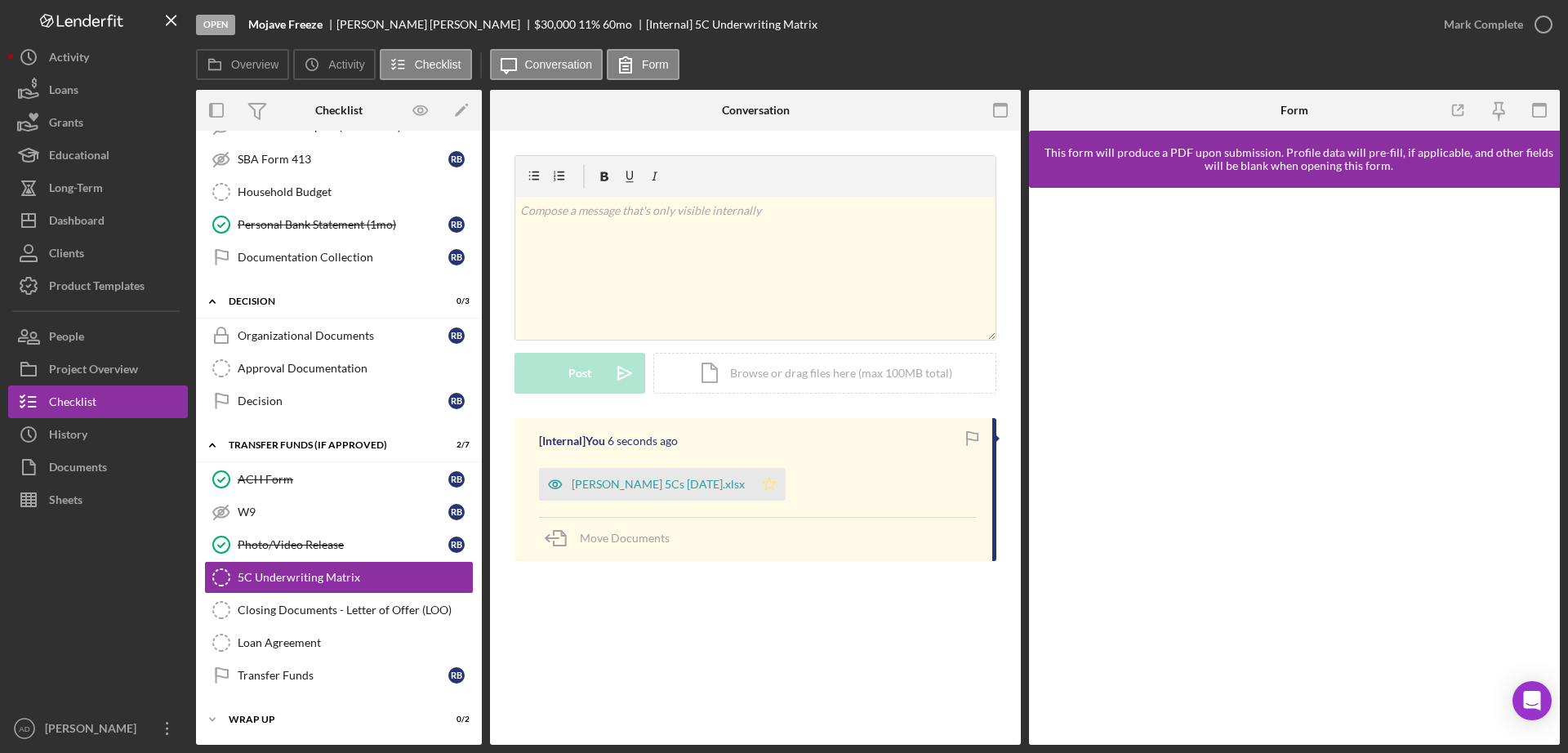
click at [785, 484] on icon "Icon/Star" at bounding box center [770, 484] width 33 height 33
click at [1495, 21] on div "Mark Complete" at bounding box center [1483, 25] width 79 height 33
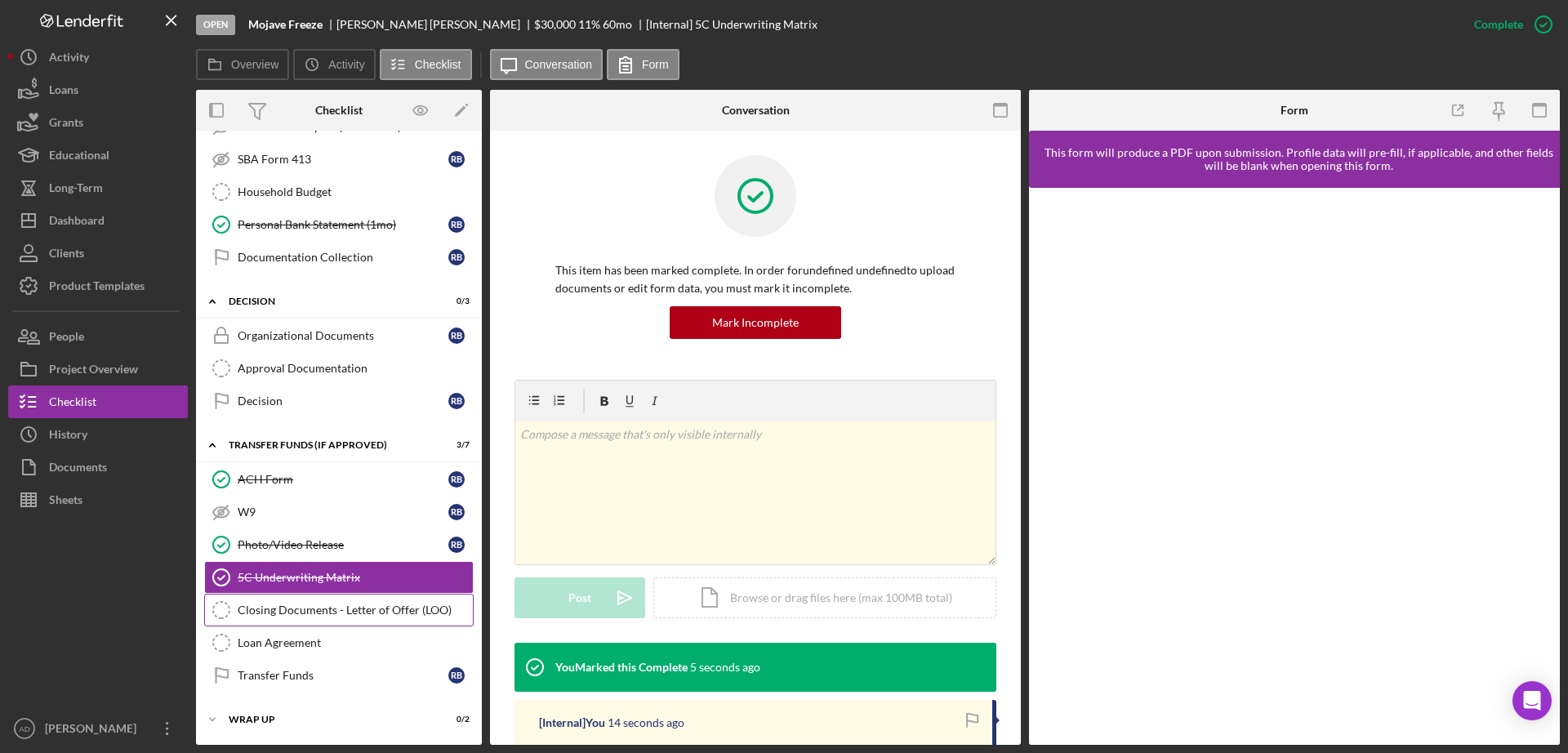
click at [288, 609] on div "Closing Documents - Letter of Offer (LOO)" at bounding box center [355, 610] width 235 height 13
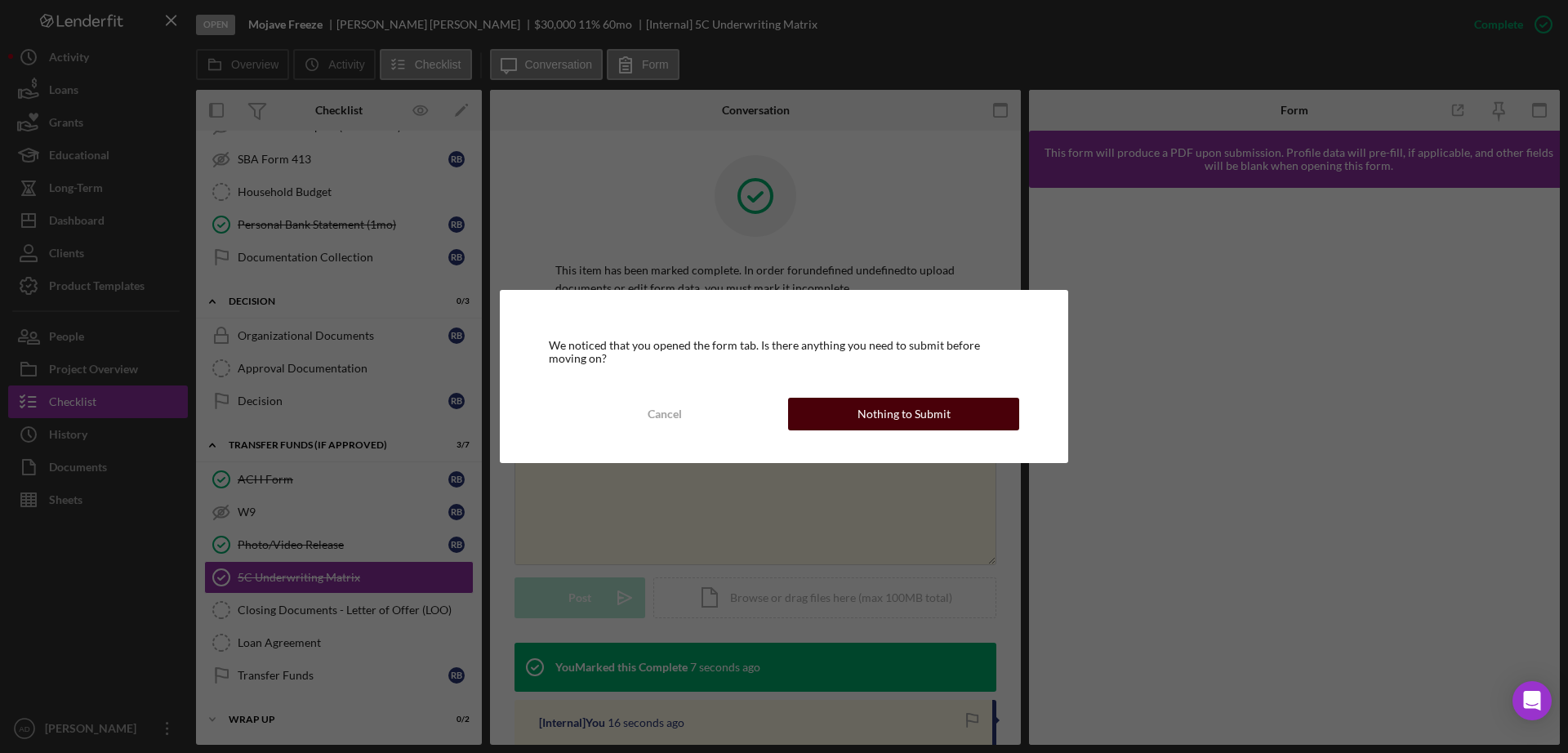
click at [865, 412] on div "Nothing to Submit" at bounding box center [904, 414] width 93 height 33
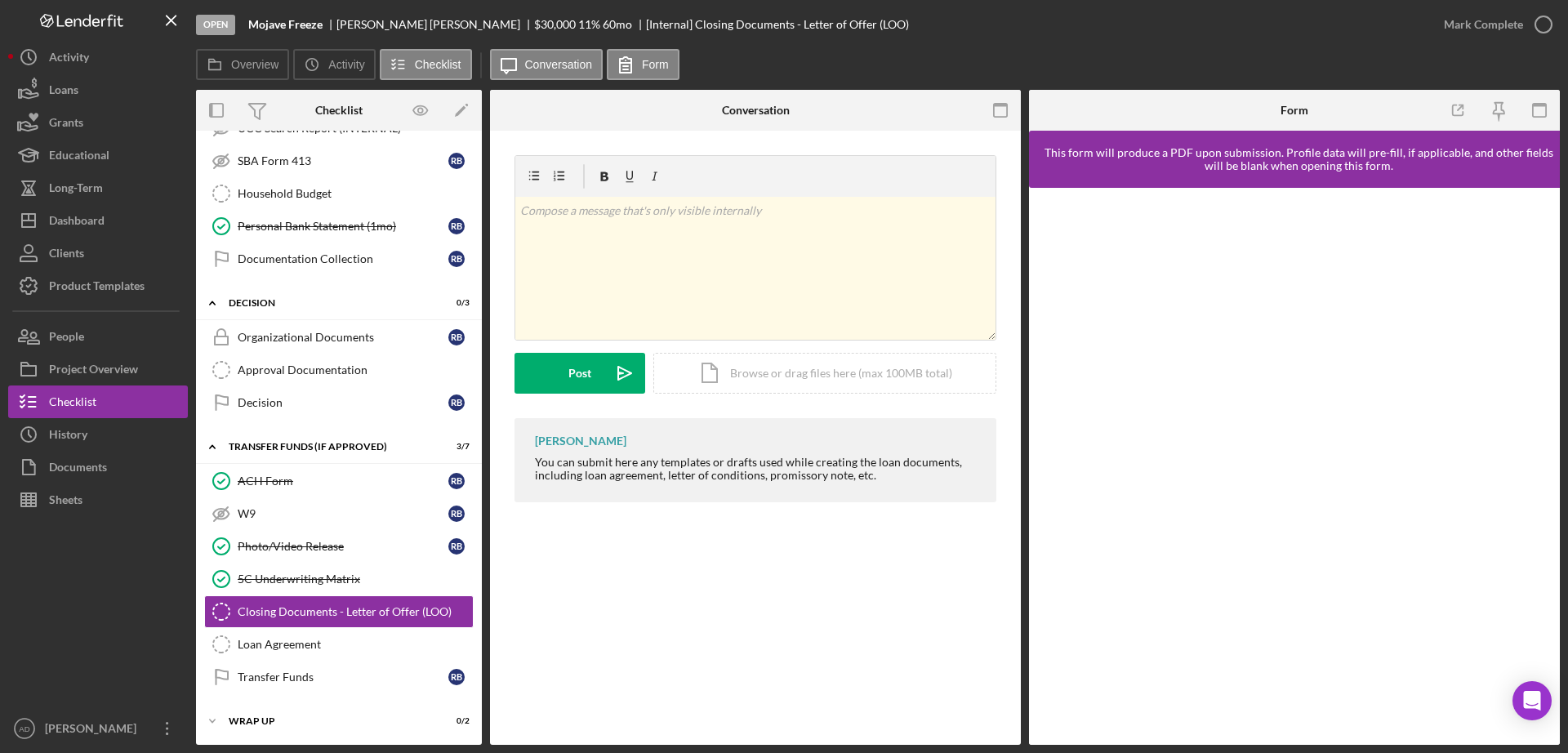
scroll to position [491, 0]
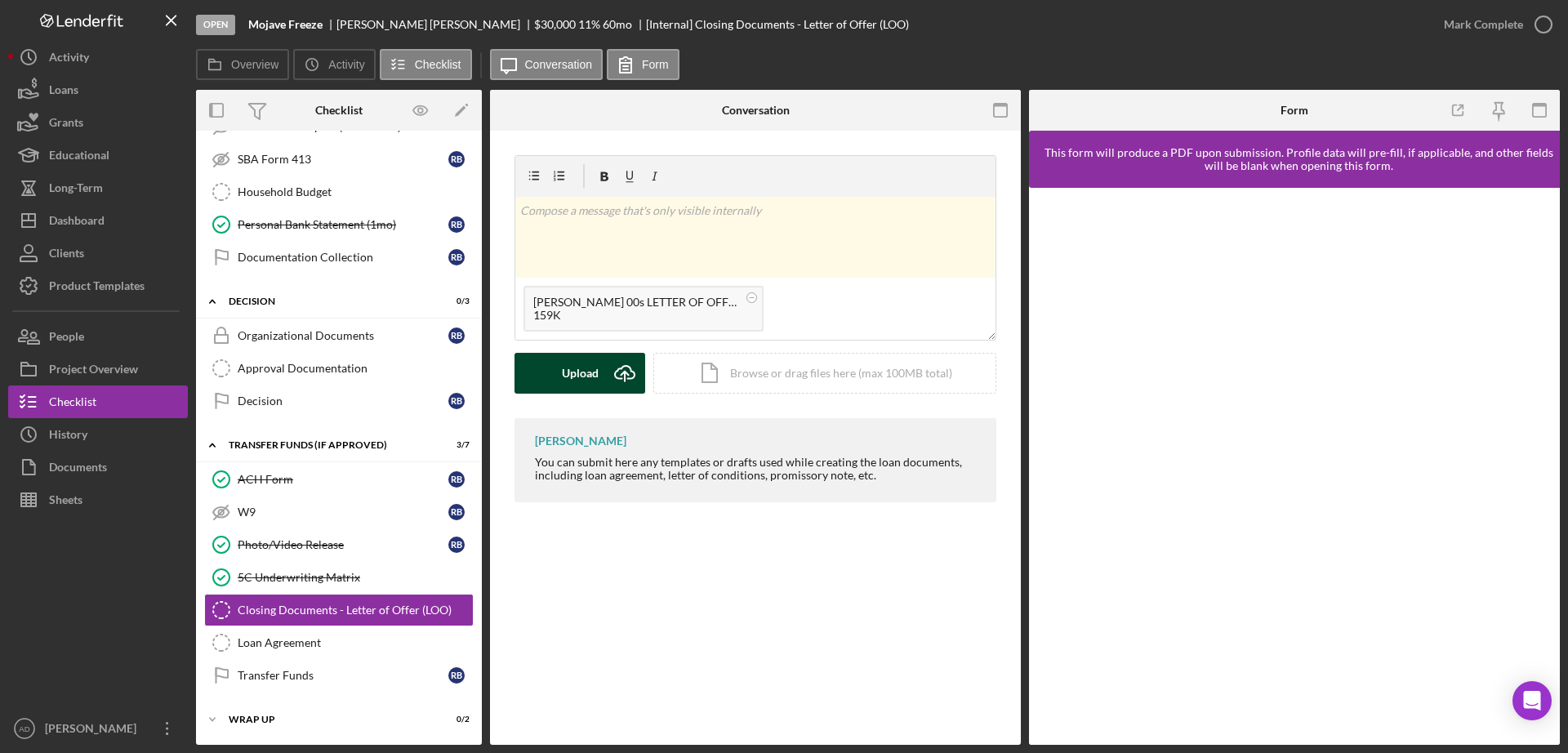
click at [575, 378] on div "Upload" at bounding box center [580, 374] width 37 height 41
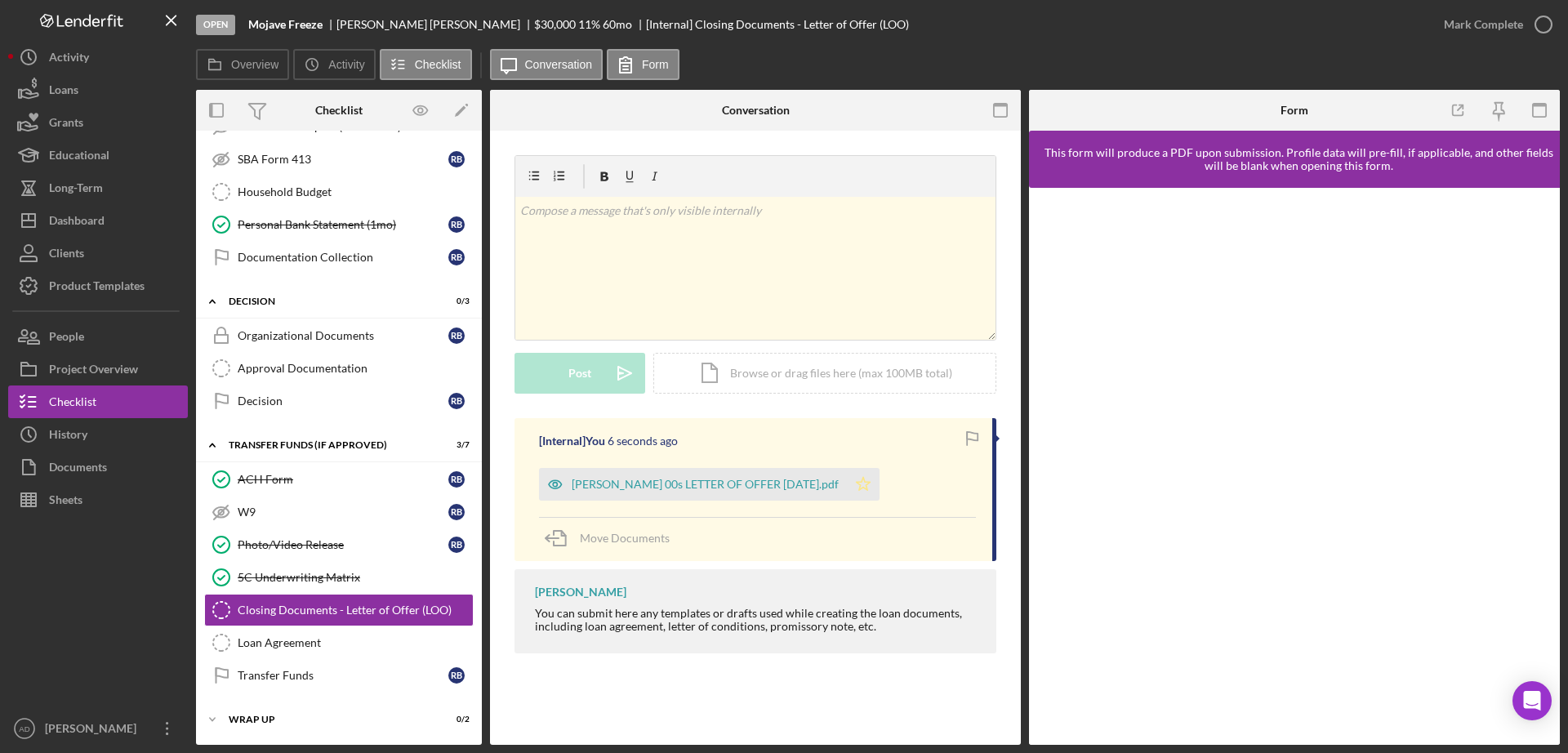
click at [879, 483] on icon "Icon/Star" at bounding box center [864, 484] width 33 height 33
click at [1486, 18] on div "Mark Complete" at bounding box center [1483, 25] width 79 height 33
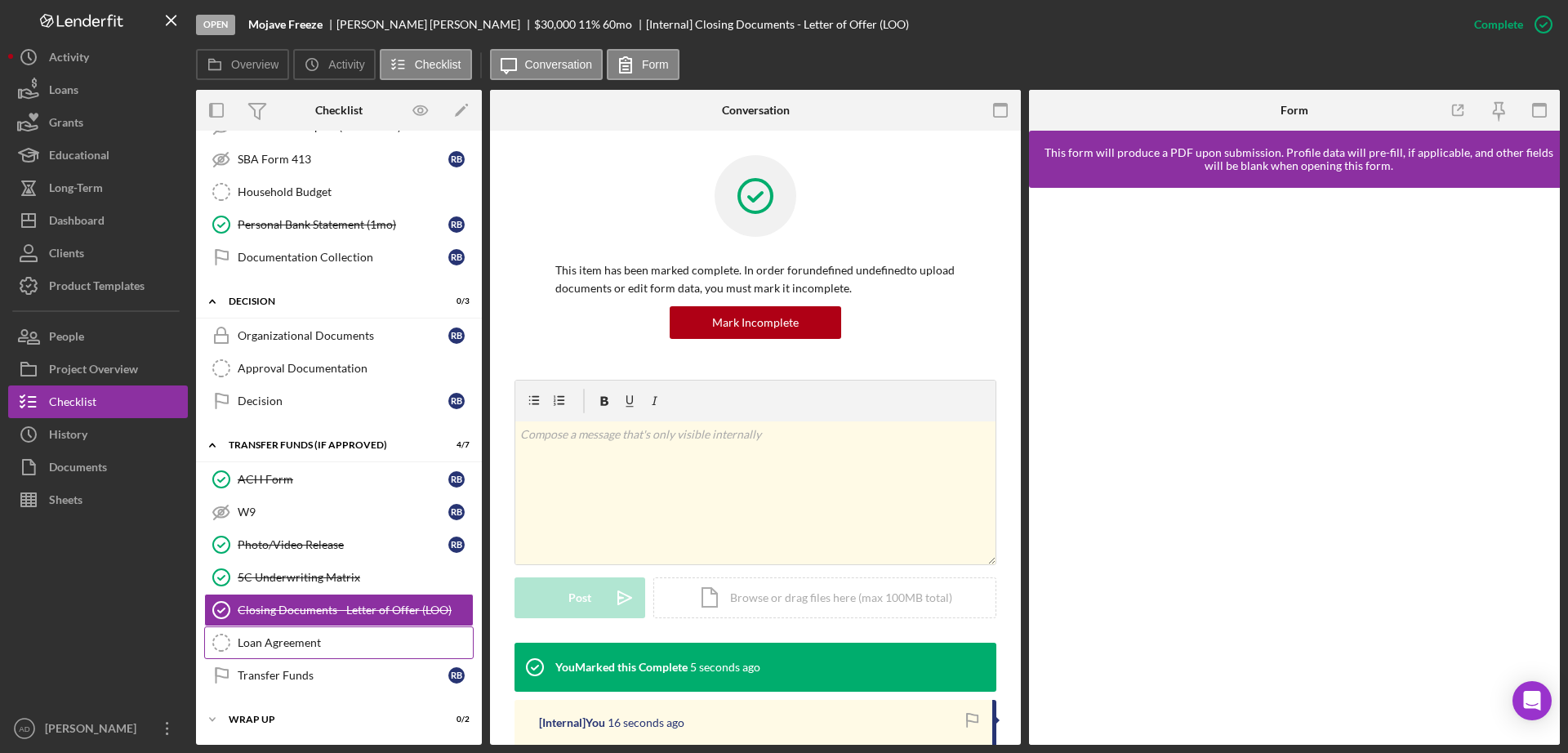
click at [263, 642] on div "Loan Agreement" at bounding box center [355, 642] width 235 height 13
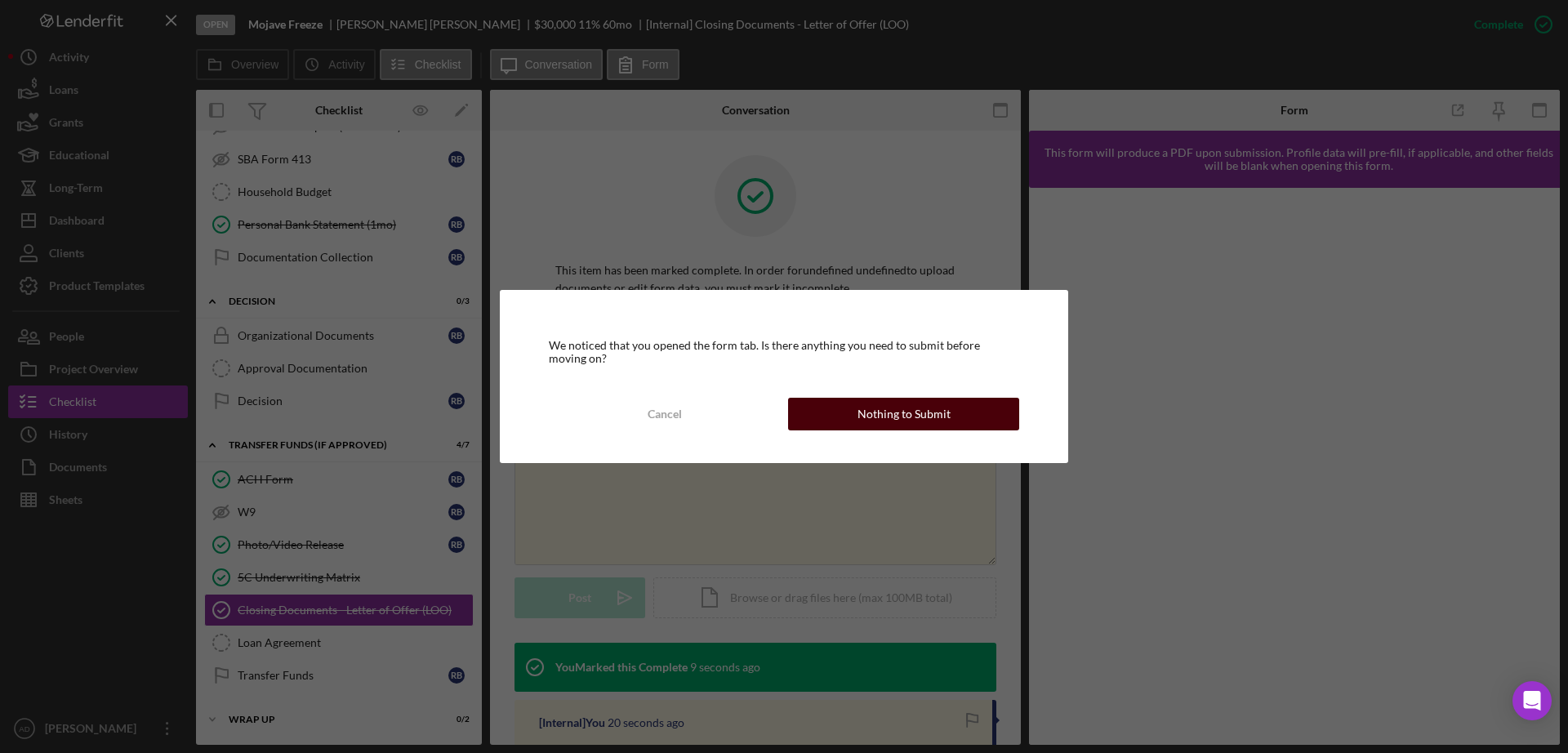
click at [897, 413] on div "Nothing to Submit" at bounding box center [904, 414] width 93 height 33
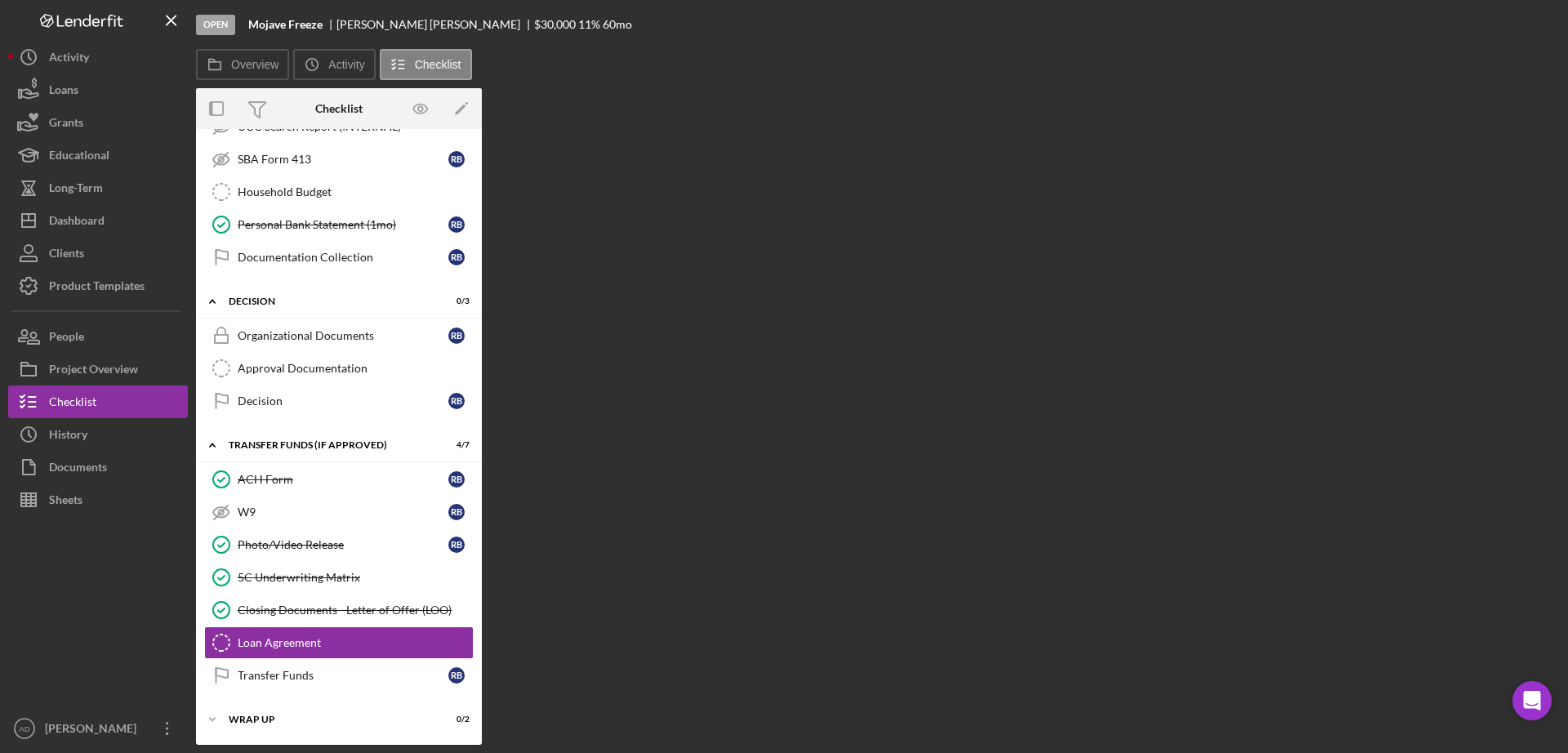
scroll to position [491, 0]
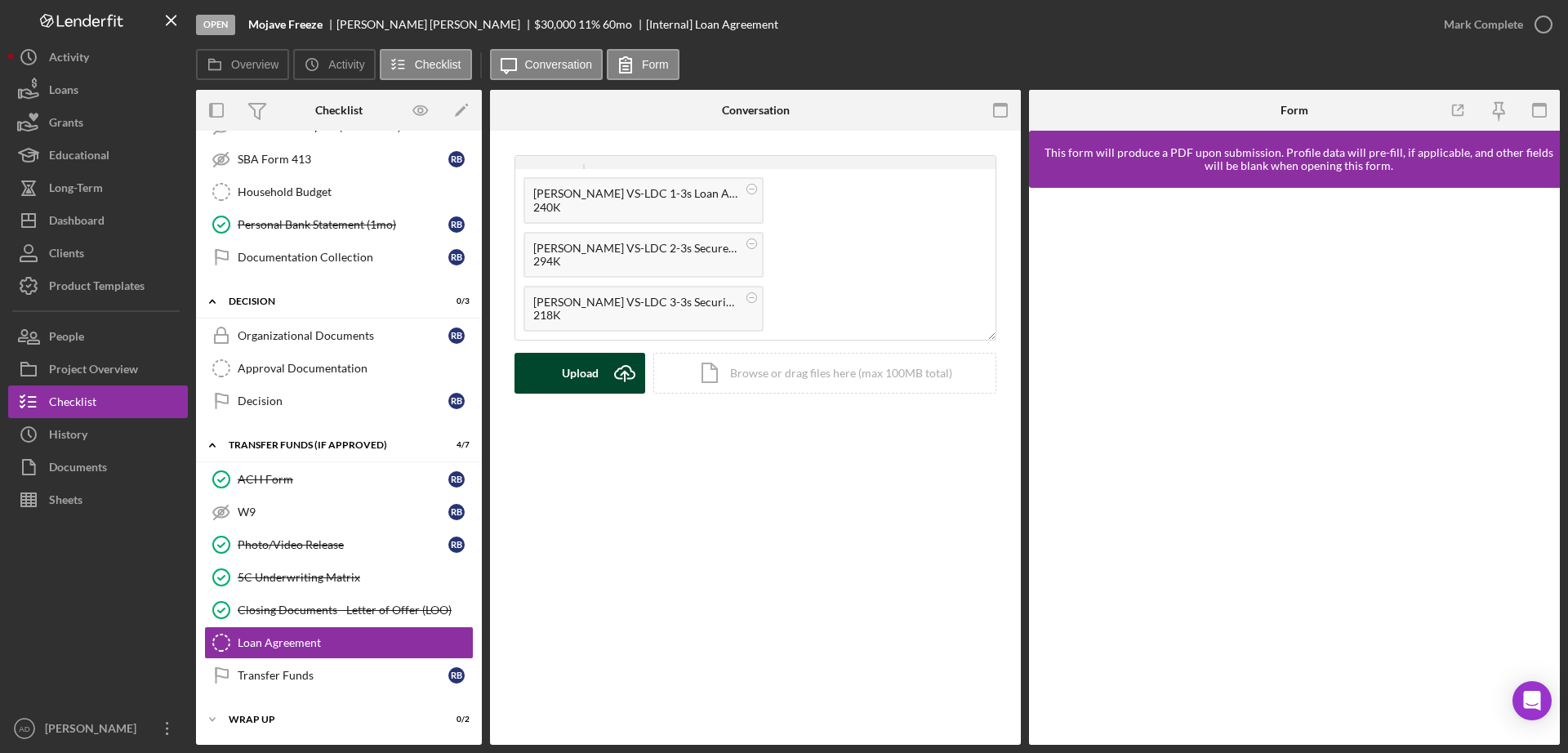
click at [572, 374] on div "Upload" at bounding box center [580, 374] width 37 height 41
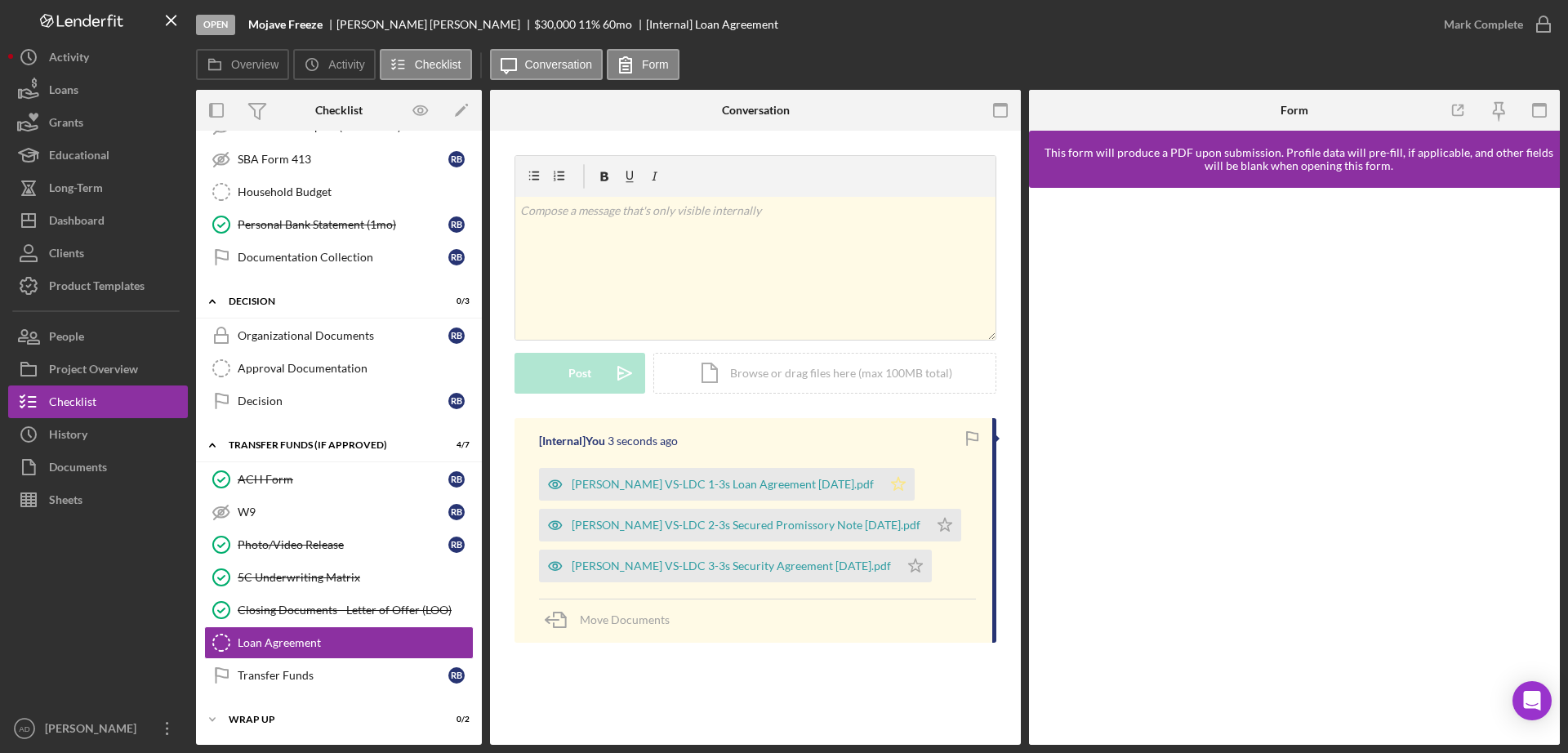
click at [915, 482] on icon "Icon/Star" at bounding box center [898, 484] width 33 height 33
click at [950, 526] on icon "Icon/Star" at bounding box center [945, 525] width 33 height 33
click at [932, 563] on icon "Icon/Star" at bounding box center [916, 566] width 33 height 33
click at [1480, 16] on div "Mark Complete" at bounding box center [1483, 25] width 79 height 33
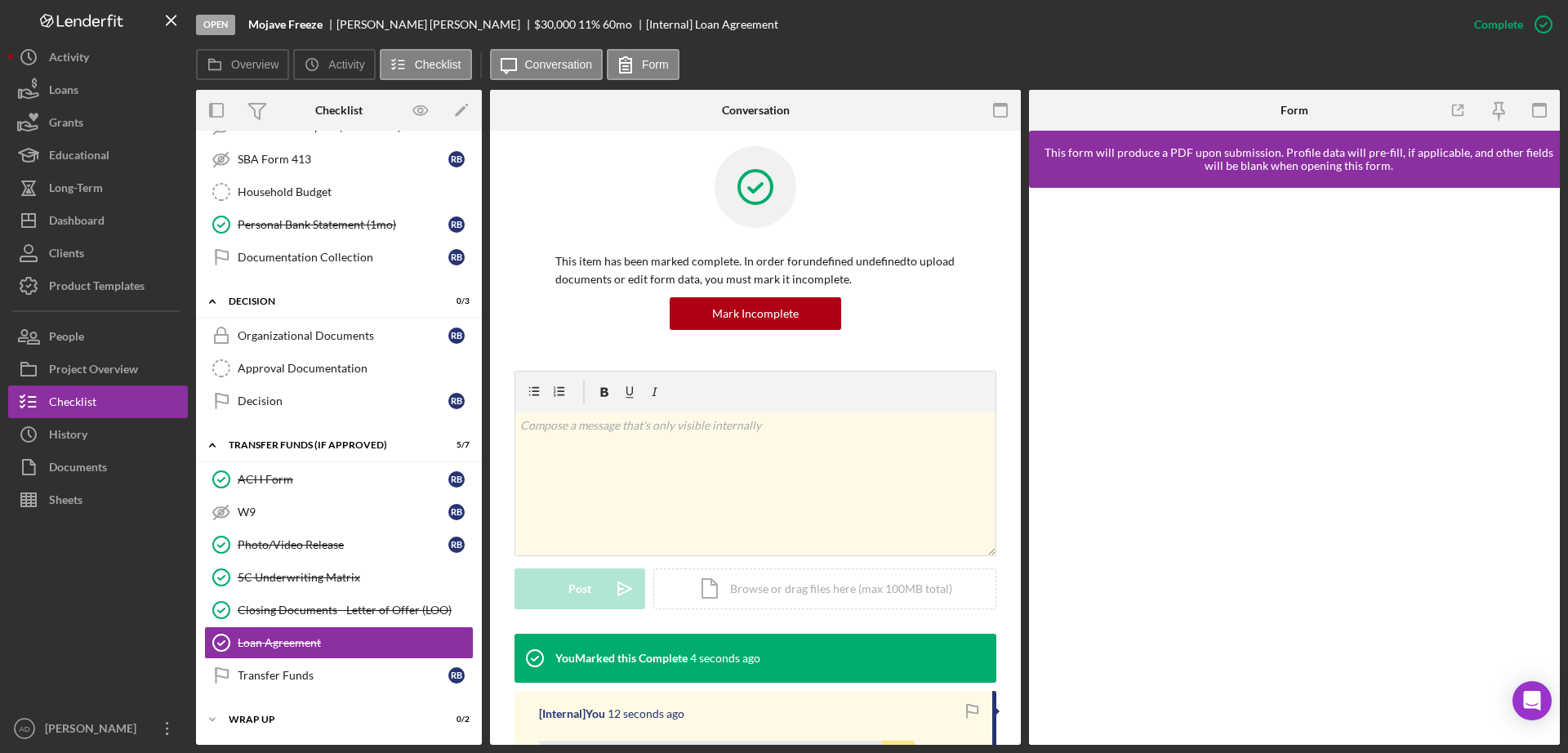
scroll to position [0, 0]
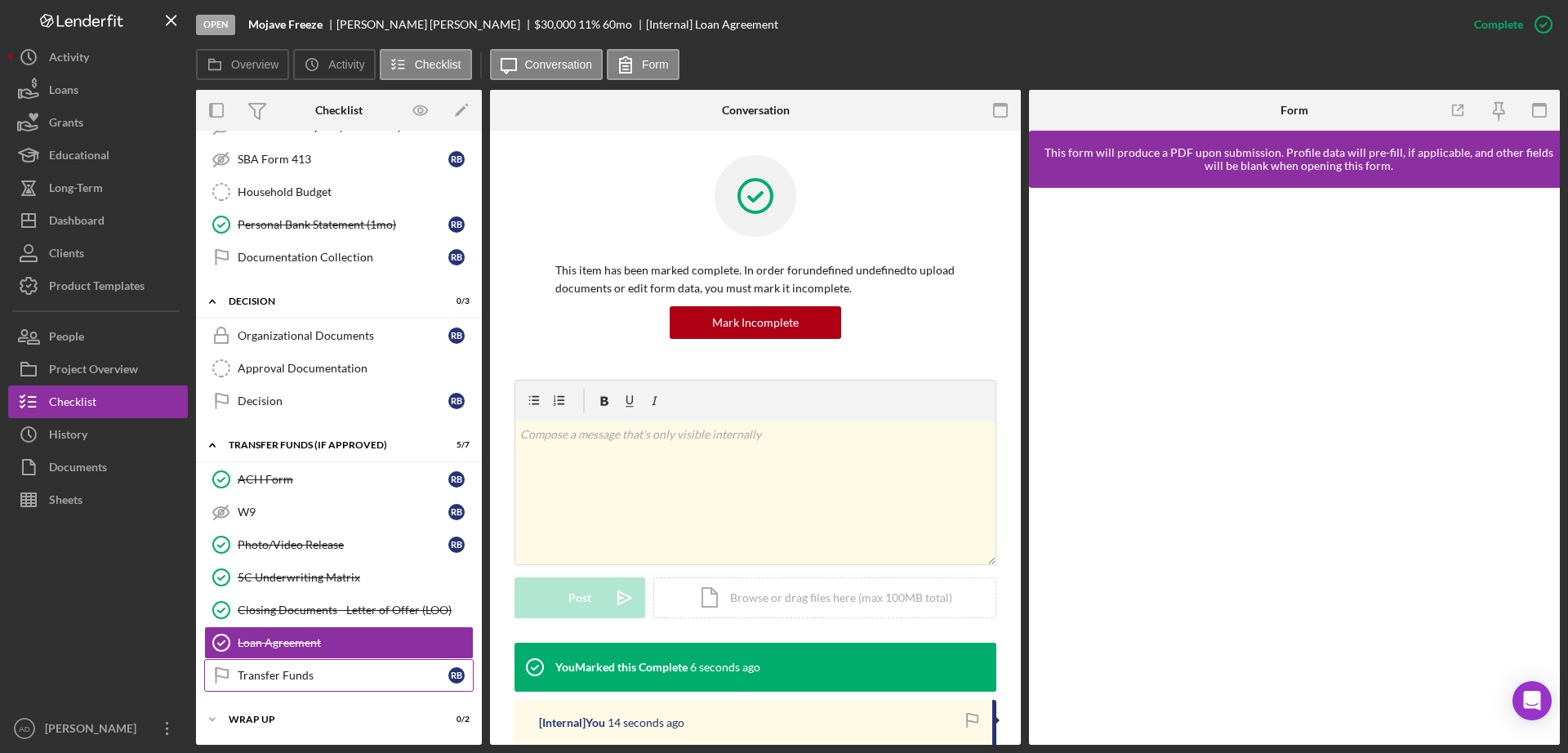
click at [260, 677] on div "Transfer Funds" at bounding box center [342, 675] width 210 height 13
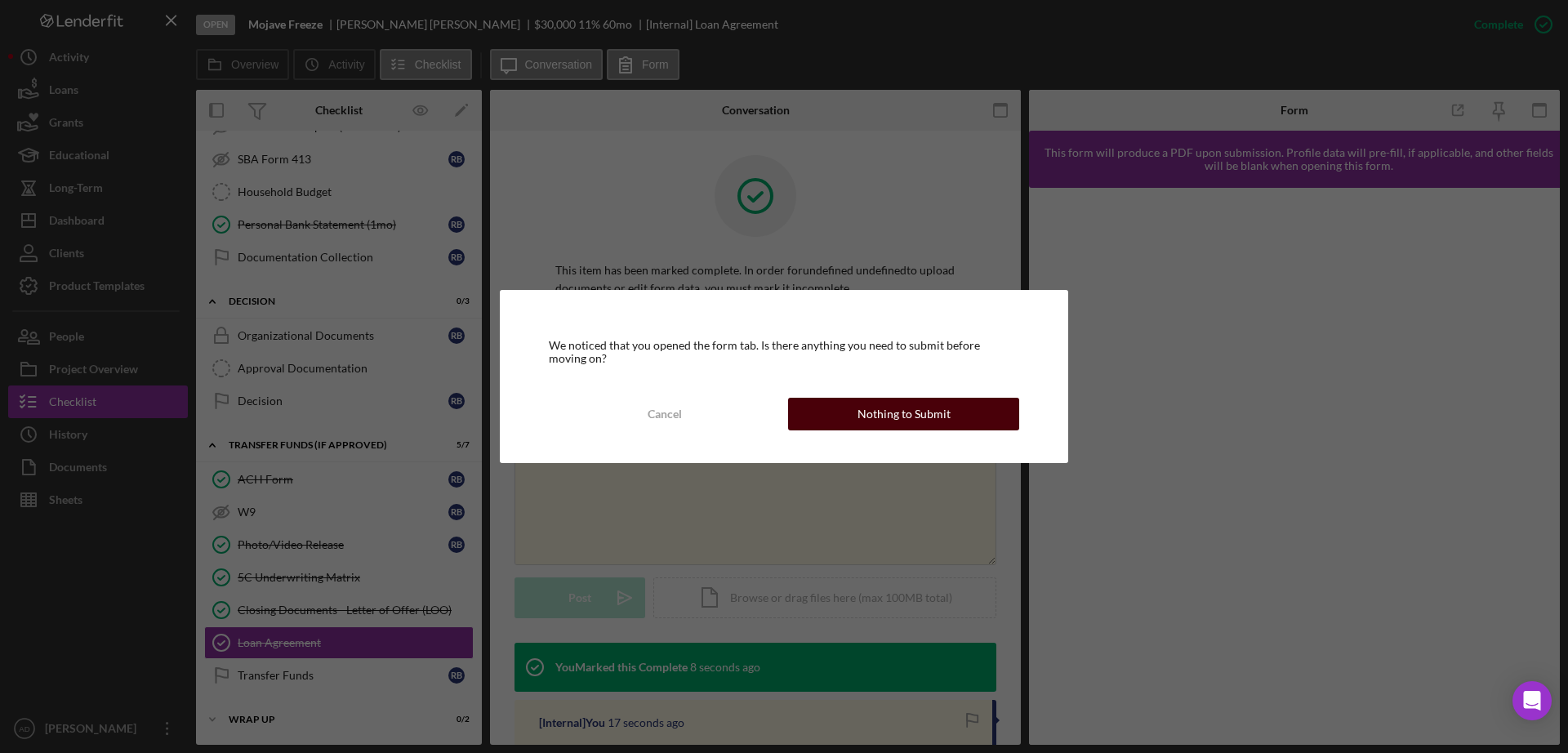
click at [815, 412] on button "Nothing to Submit" at bounding box center [903, 414] width 231 height 33
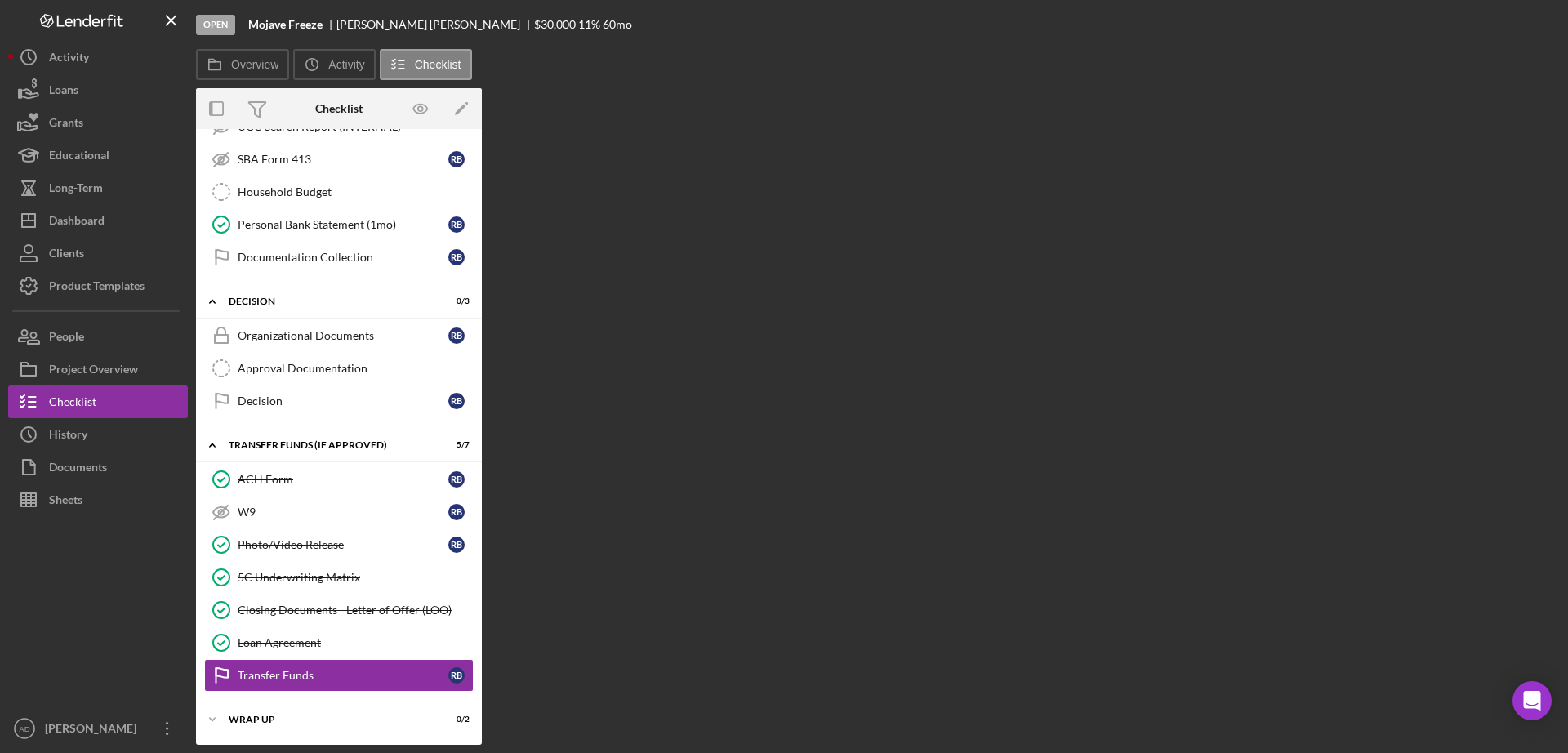
scroll to position [491, 0]
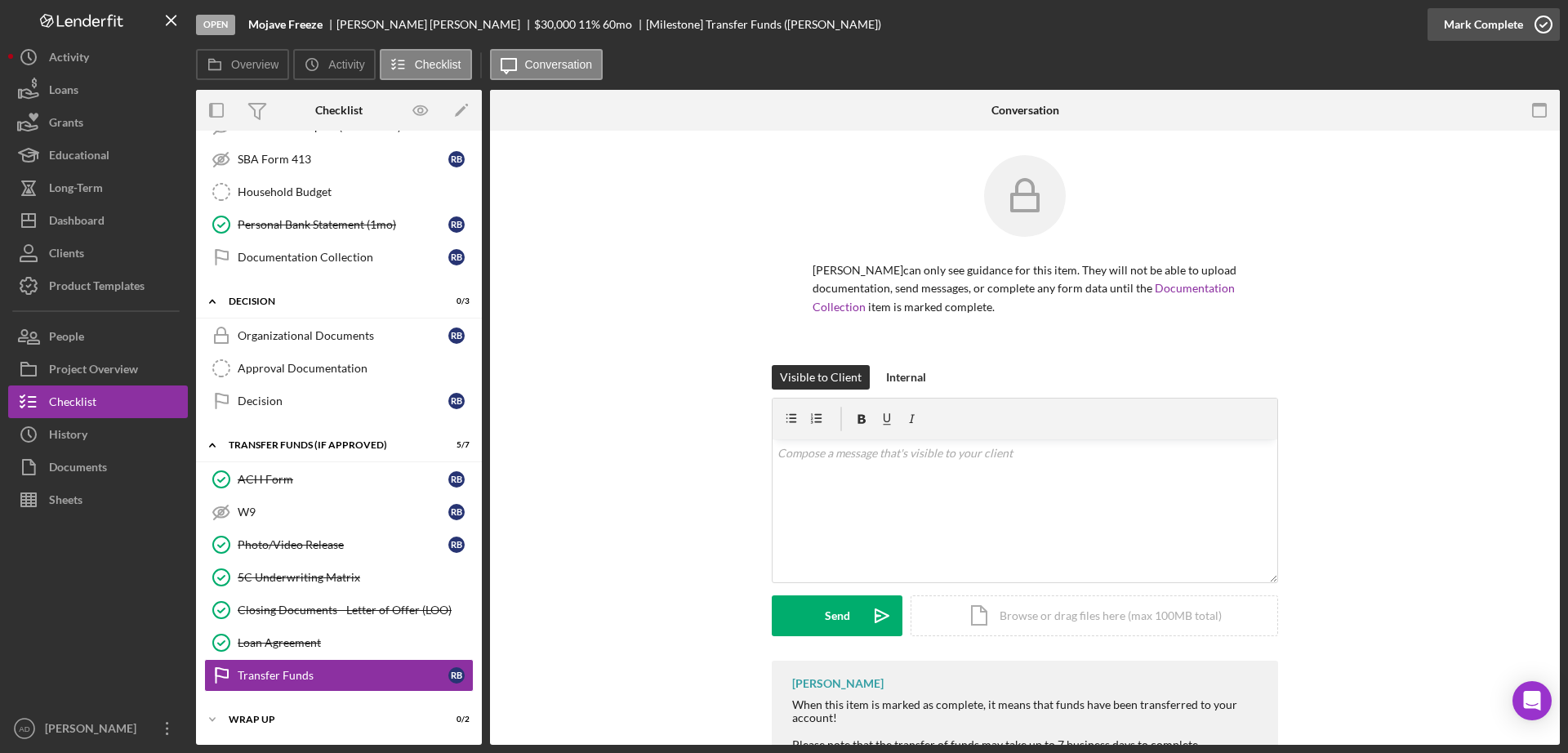
click at [1461, 21] on div "Mark Complete" at bounding box center [1483, 25] width 79 height 33
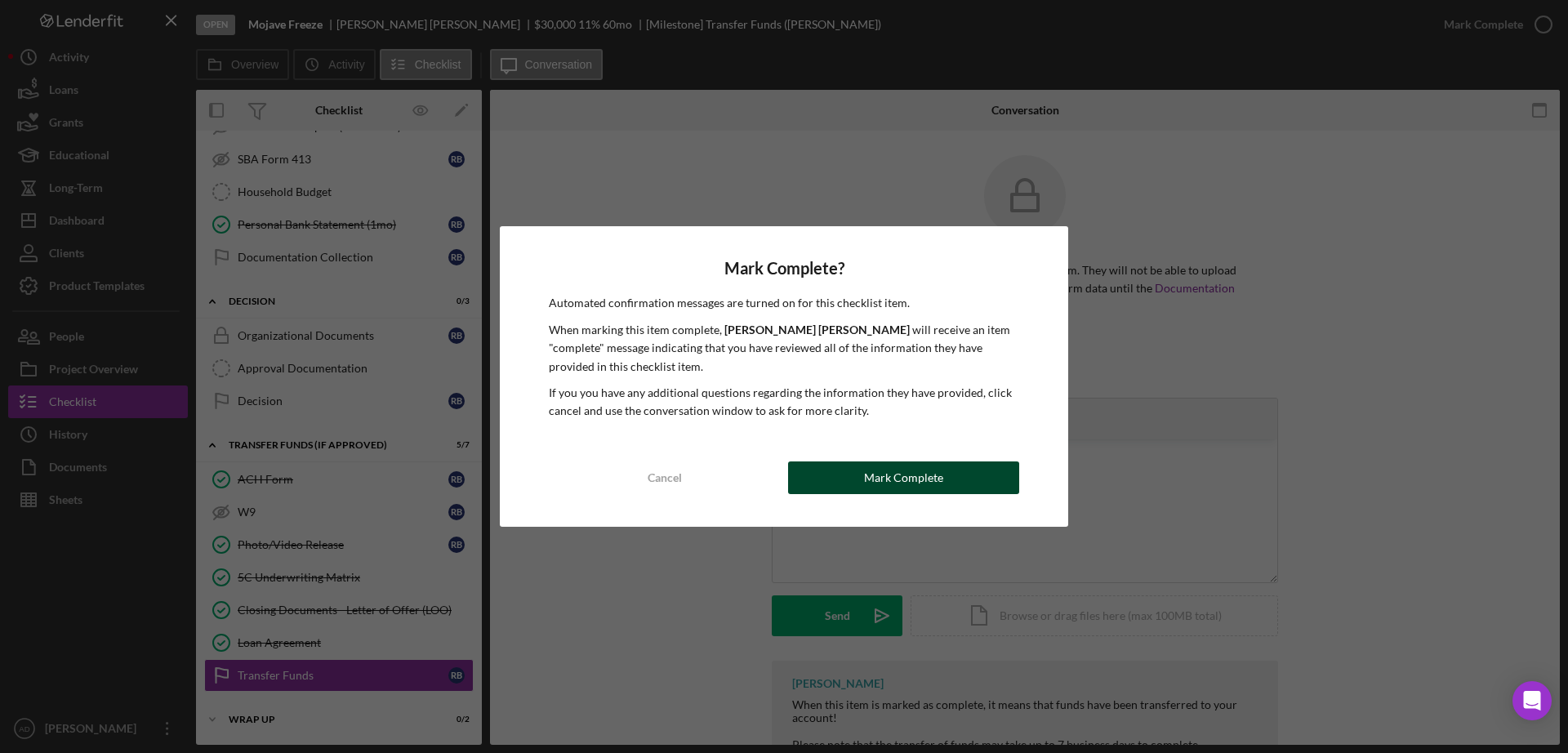
click at [927, 476] on div "Mark Complete" at bounding box center [903, 478] width 79 height 33
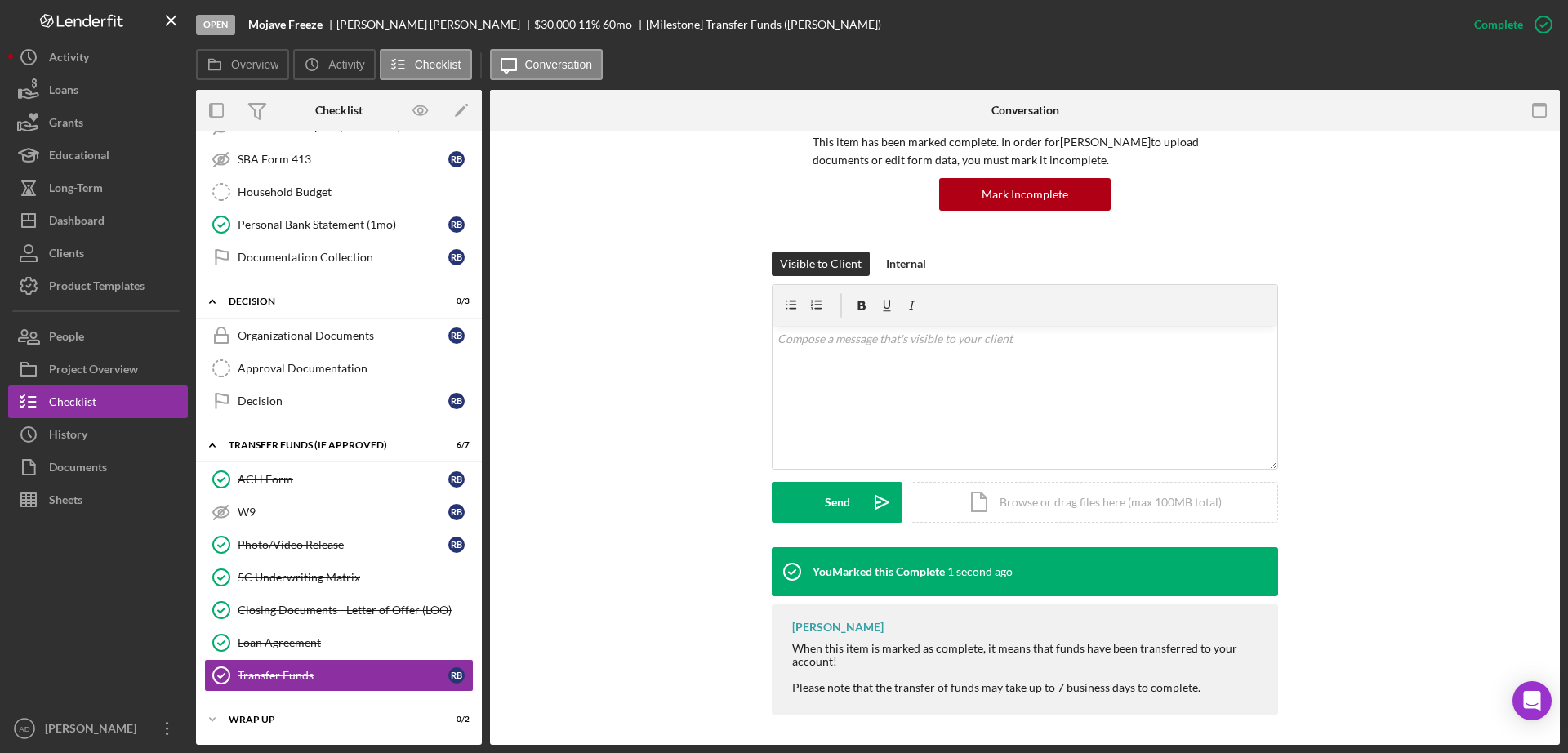
scroll to position [130, 0]
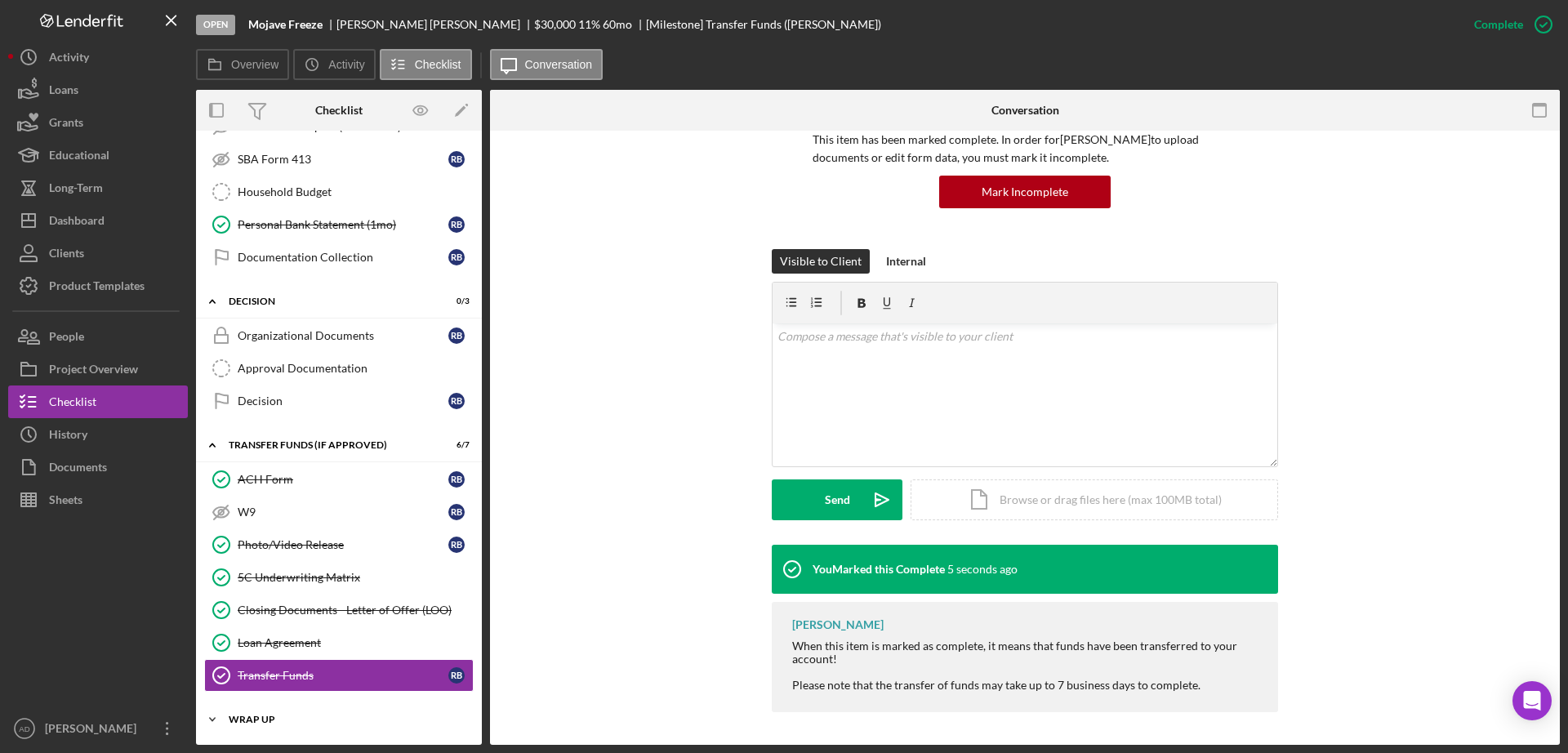
click at [206, 713] on icon "Icon/Expander" at bounding box center [213, 719] width 33 height 33
click at [213, 721] on icon "Icon/Expander" at bounding box center [213, 719] width 33 height 33
click at [209, 718] on icon "Icon/Expander" at bounding box center [213, 719] width 33 height 33
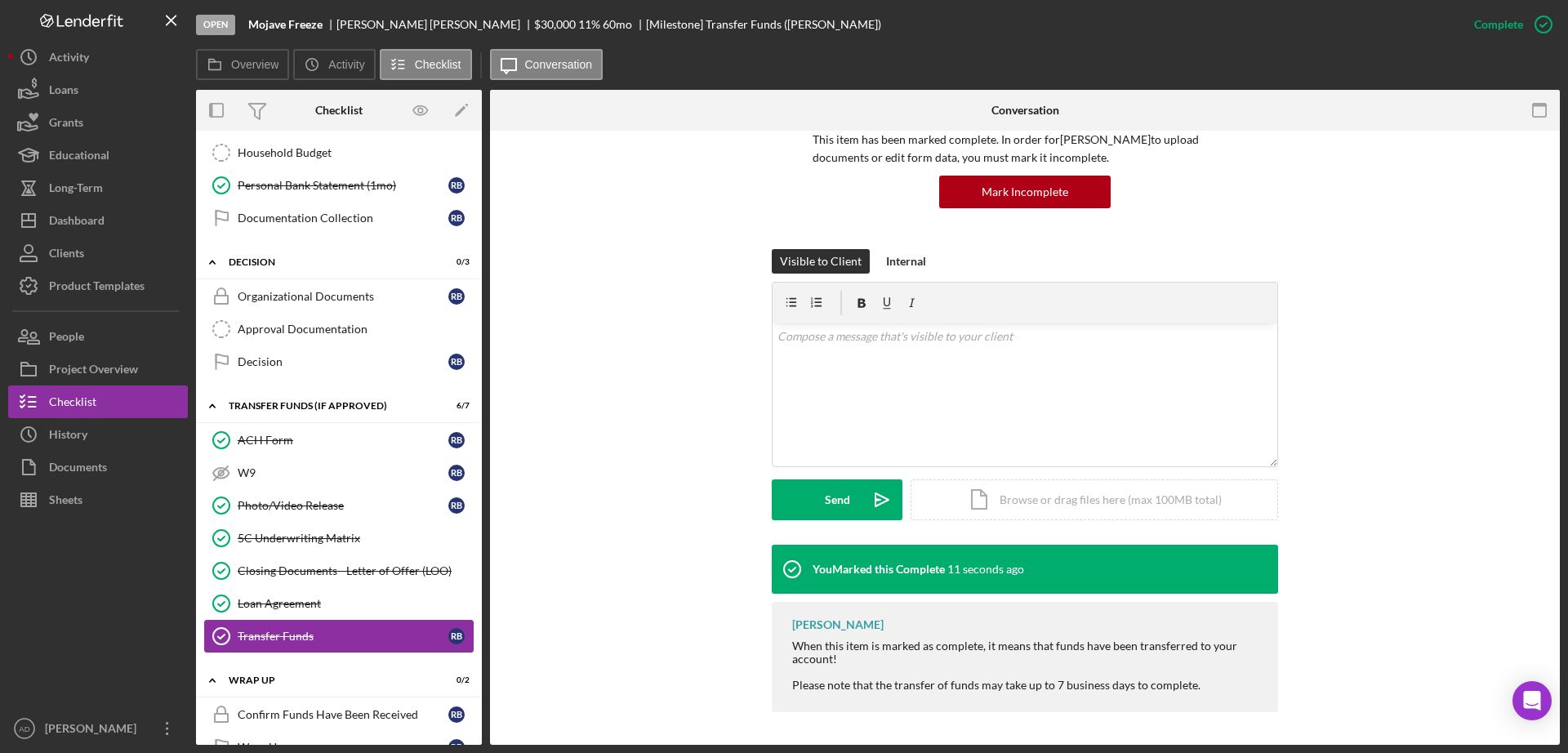
scroll to position [565, 0]
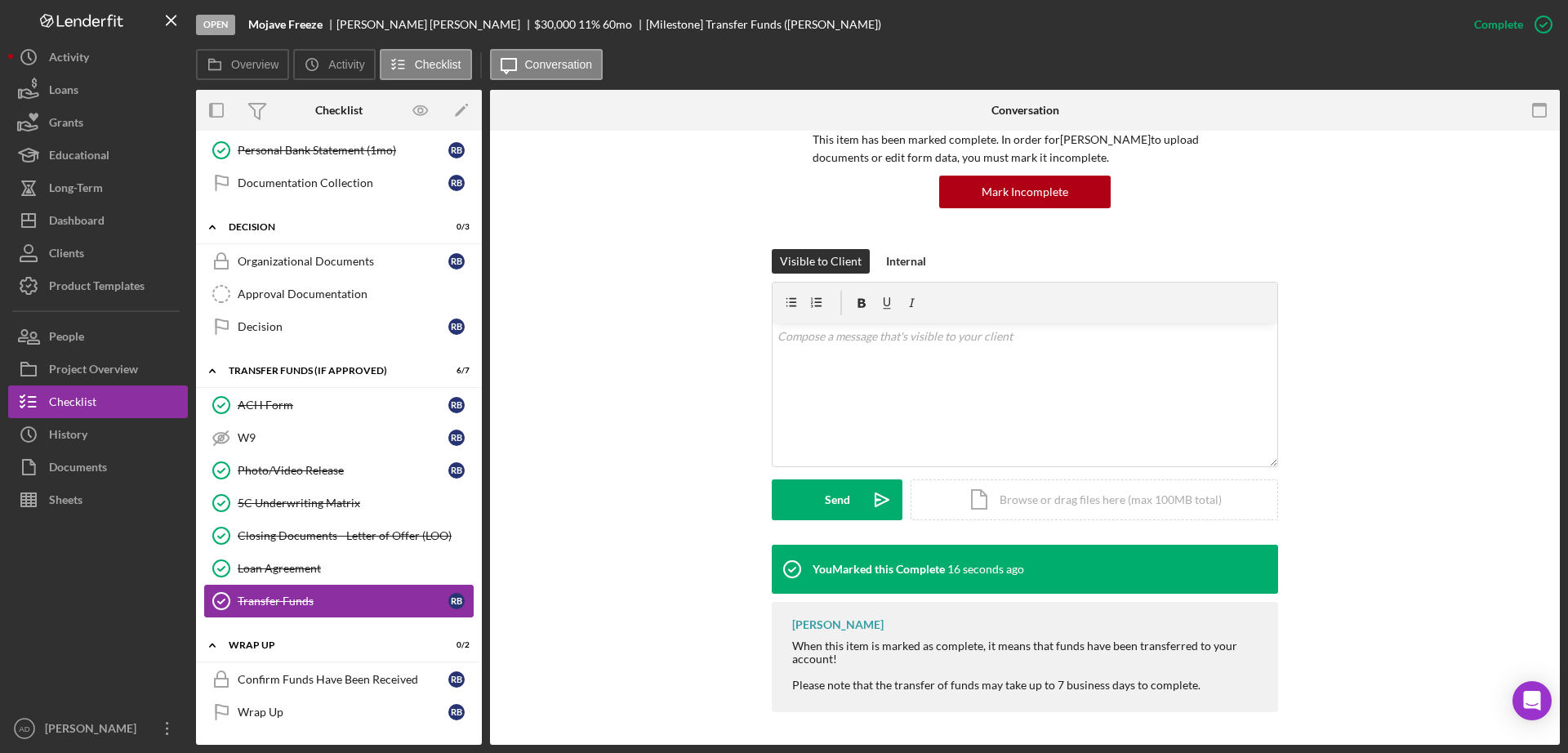
click at [334, 604] on div "Transfer Funds" at bounding box center [342, 601] width 210 height 13
click at [313, 675] on div "Confirm Funds Have Been Received" at bounding box center [342, 680] width 210 height 13
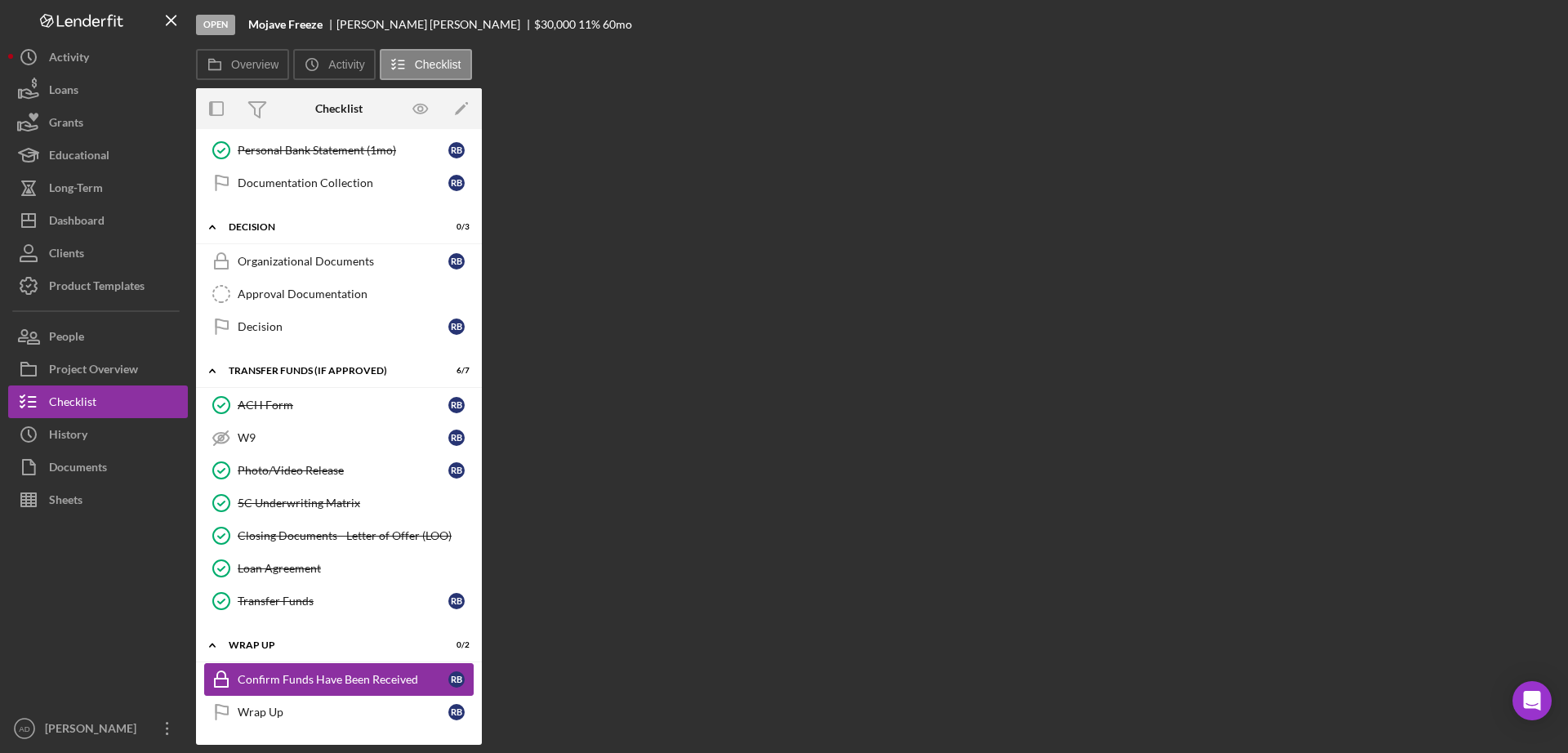
scroll to position [565, 0]
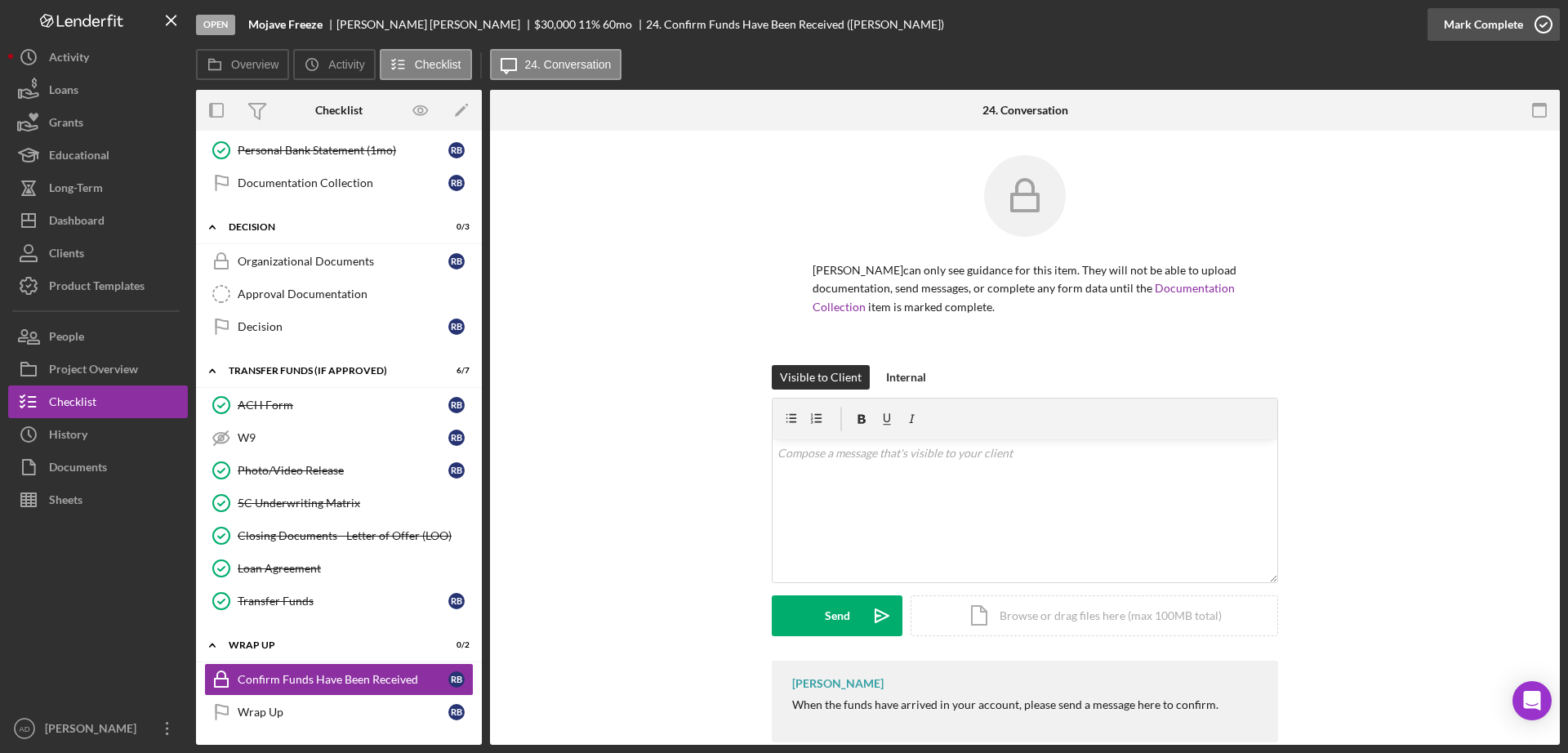
click at [1471, 25] on div "Mark Complete" at bounding box center [1483, 25] width 79 height 33
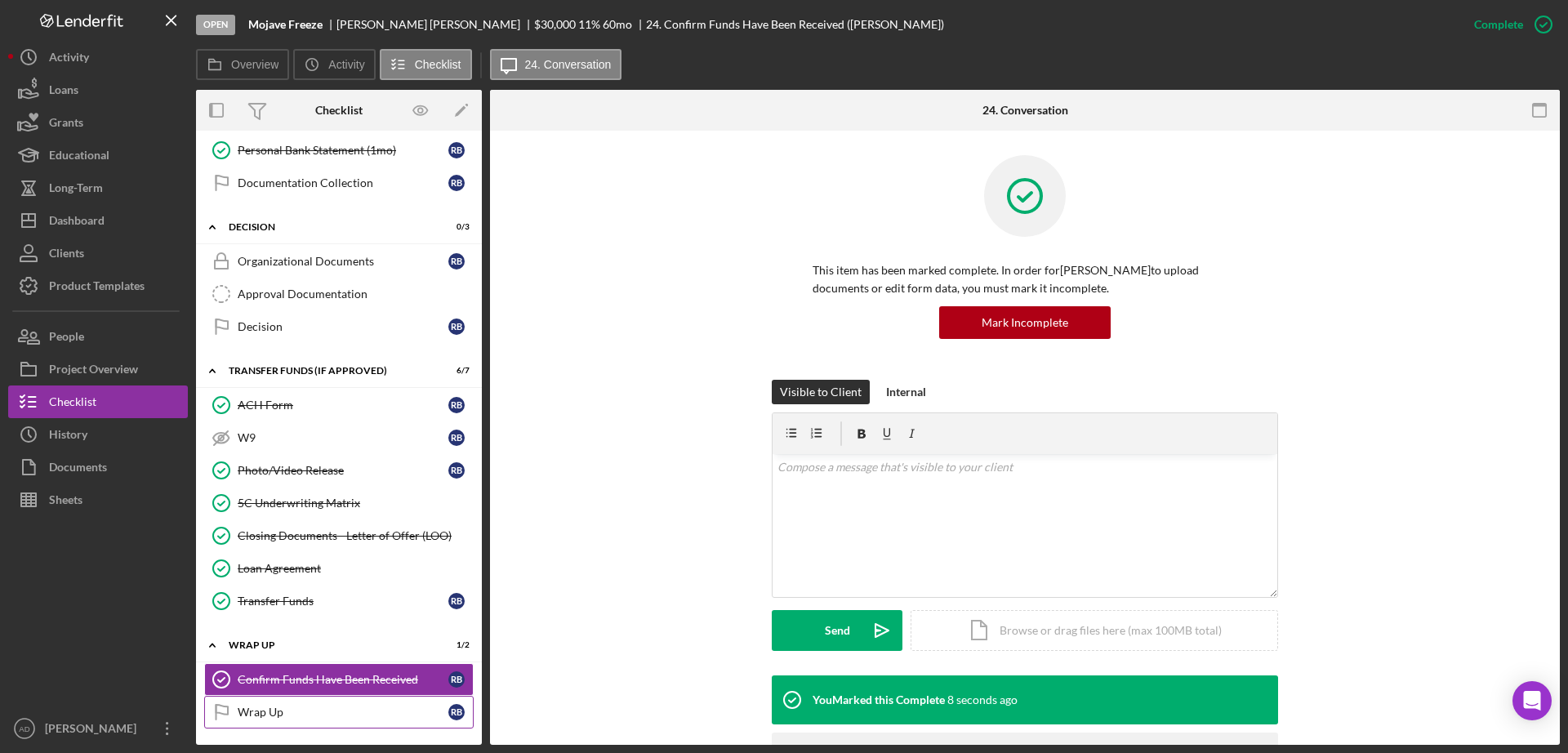
click at [259, 714] on div "Wrap Up" at bounding box center [342, 712] width 210 height 13
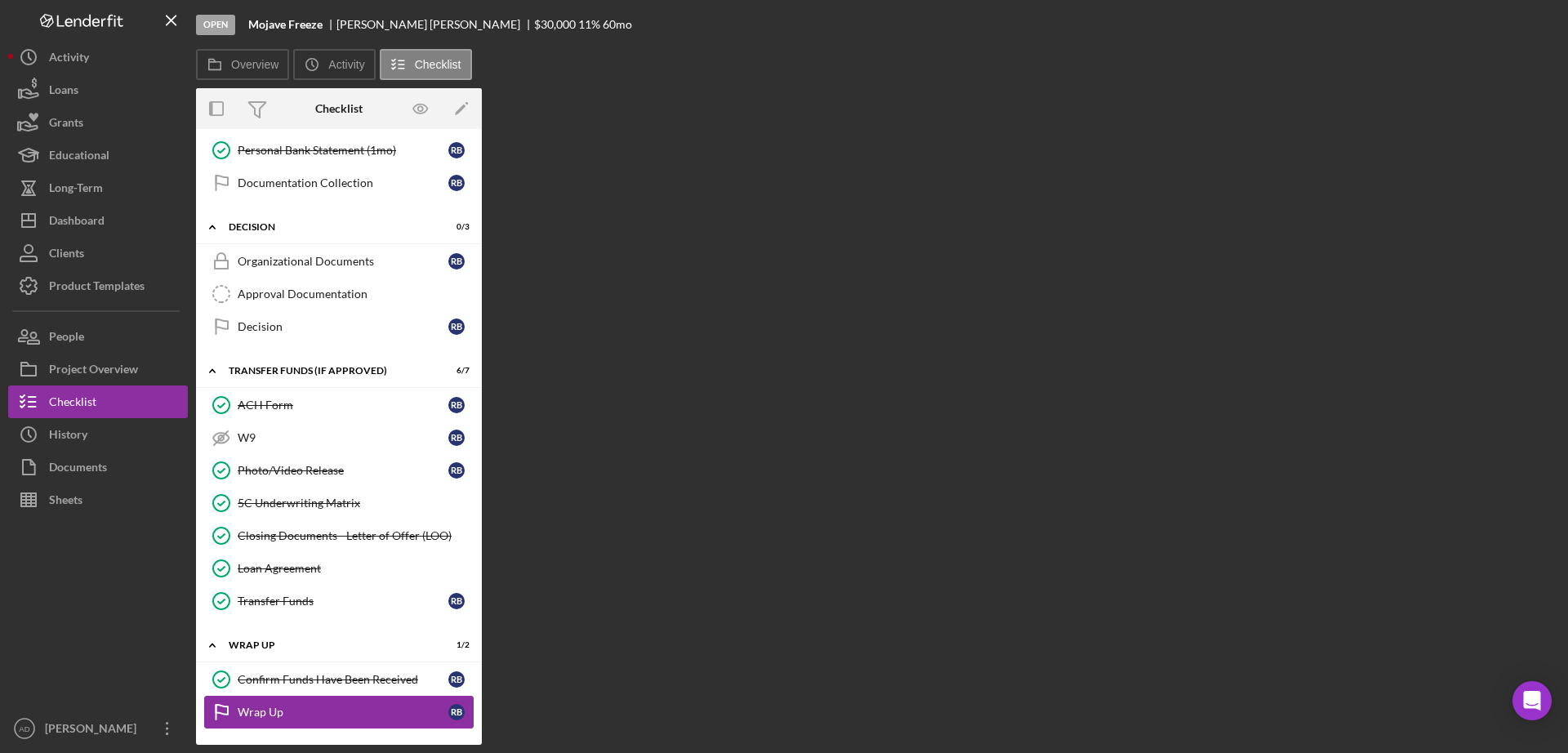
scroll to position [565, 0]
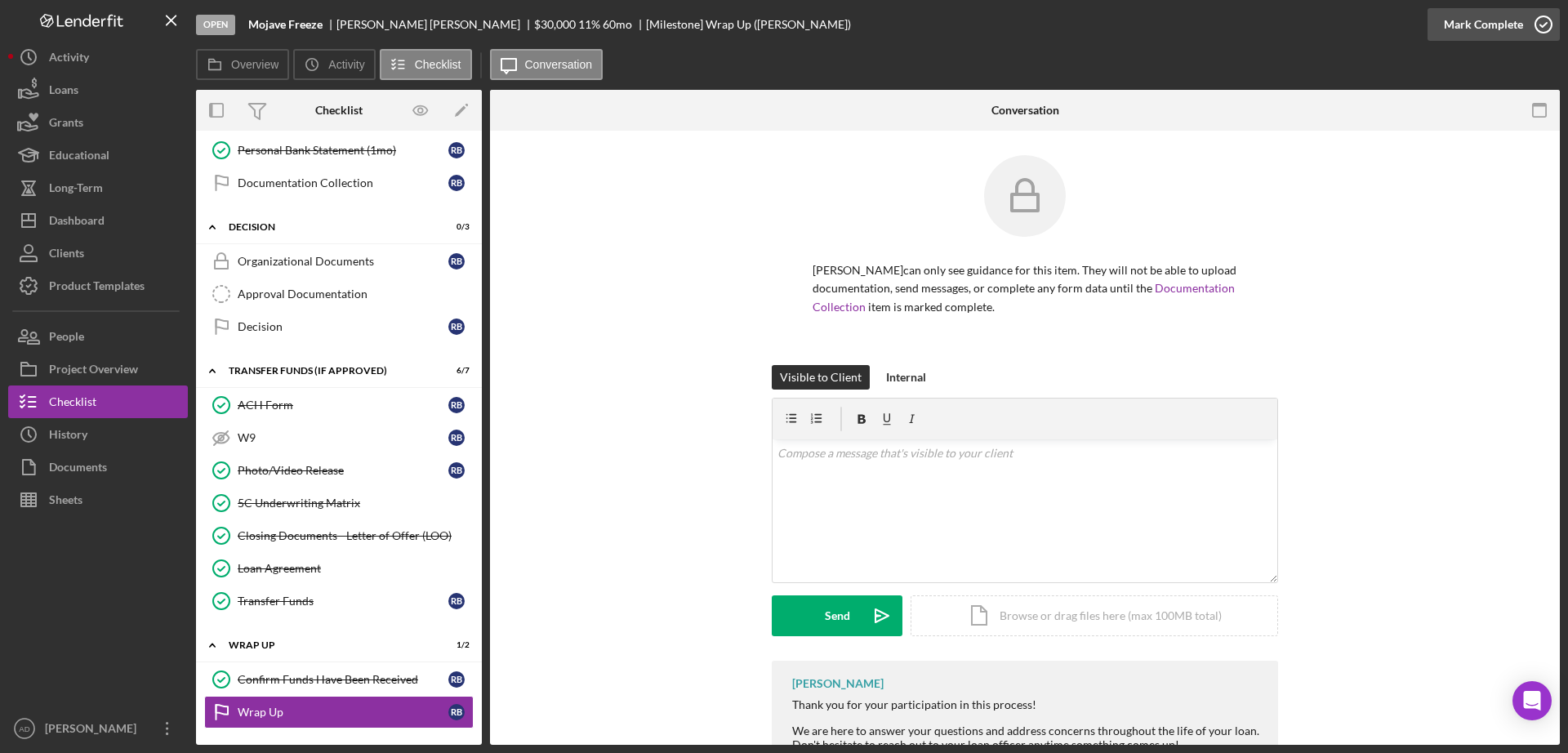
click at [1475, 24] on div "Mark Complete" at bounding box center [1483, 25] width 79 height 33
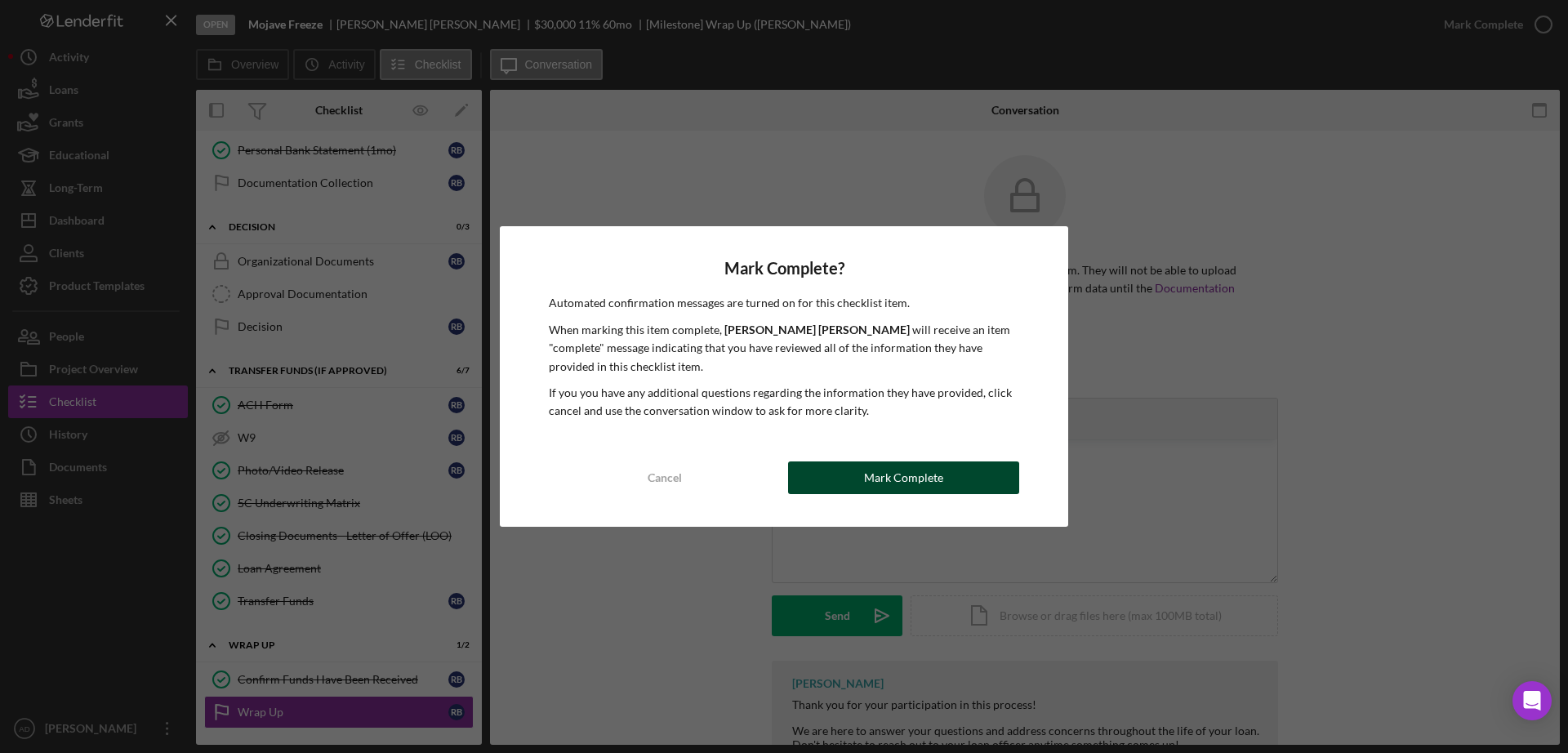
click at [868, 472] on div "Mark Complete" at bounding box center [903, 478] width 79 height 33
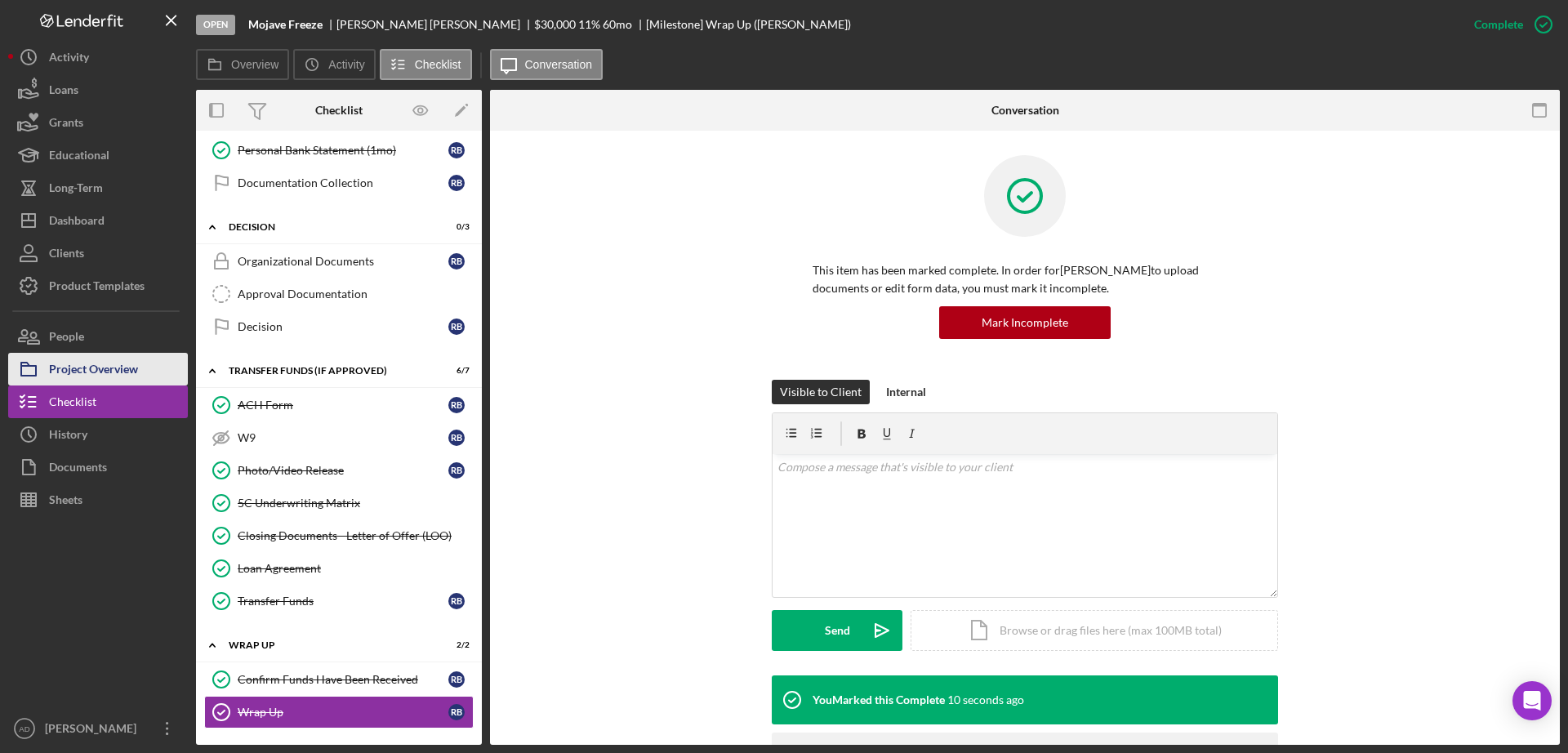
click at [138, 364] on div "Project Overview" at bounding box center [93, 371] width 89 height 37
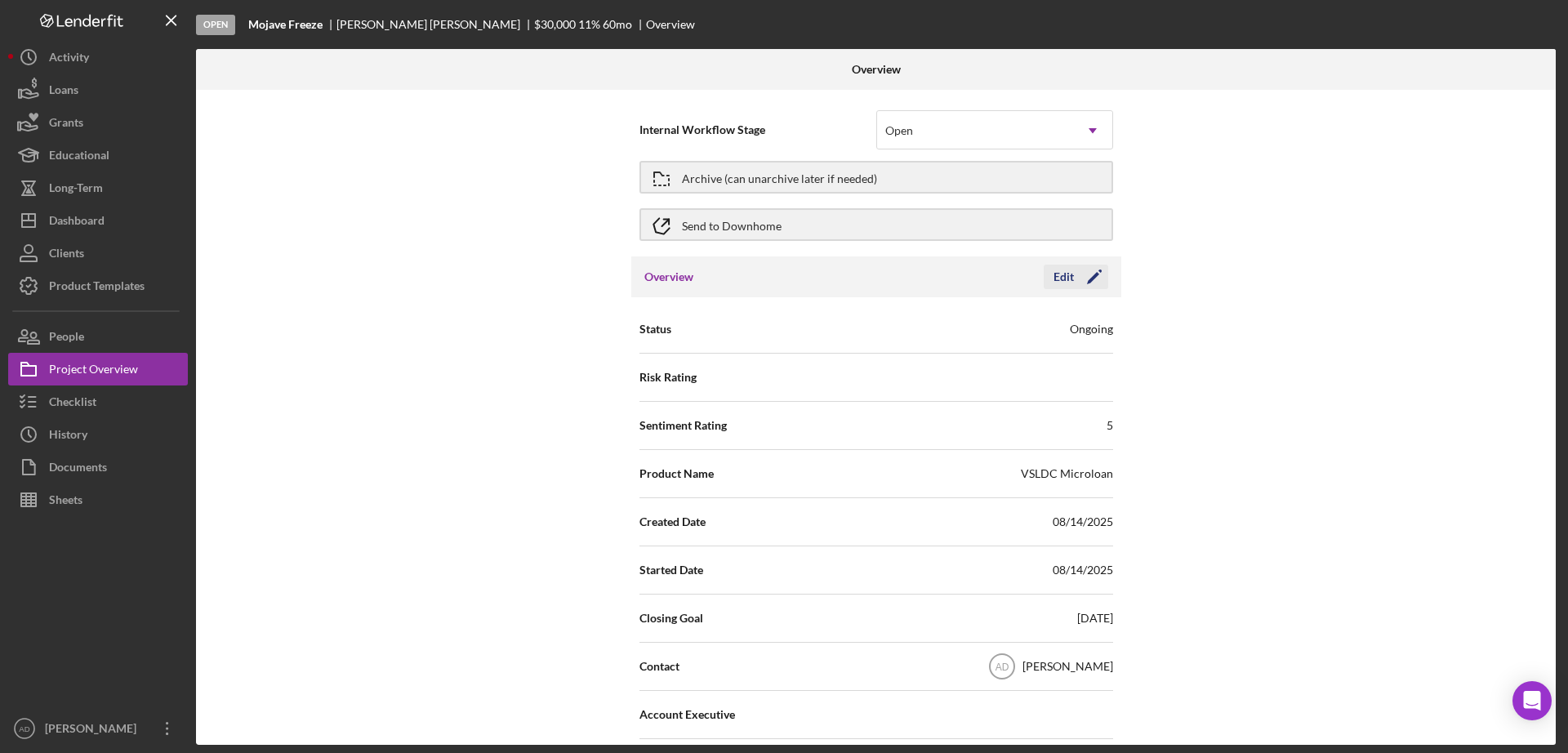
click at [1053, 275] on div "Edit" at bounding box center [1063, 277] width 21 height 25
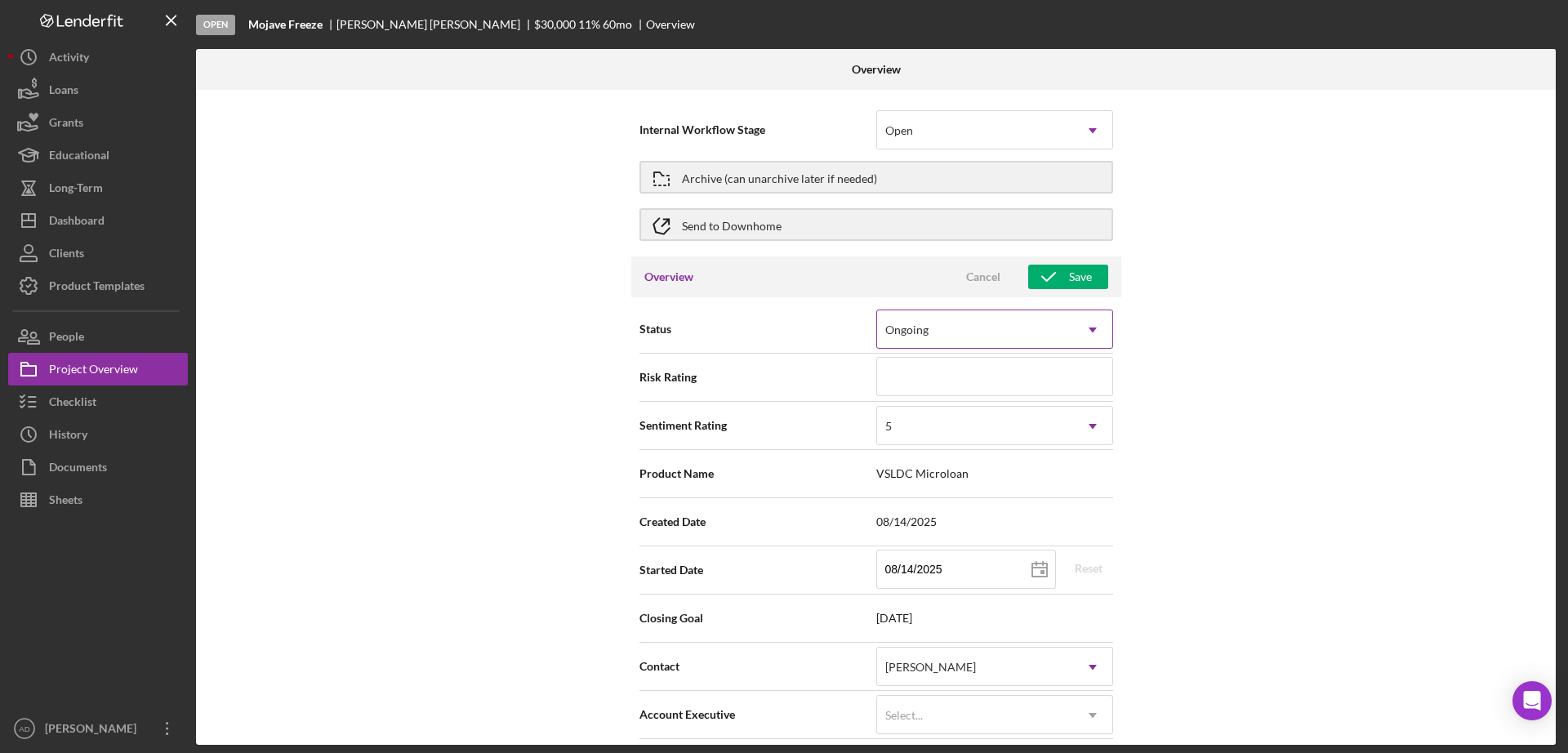
click at [1086, 333] on icon "Icon/Dropdown Arrow" at bounding box center [1093, 330] width 40 height 40
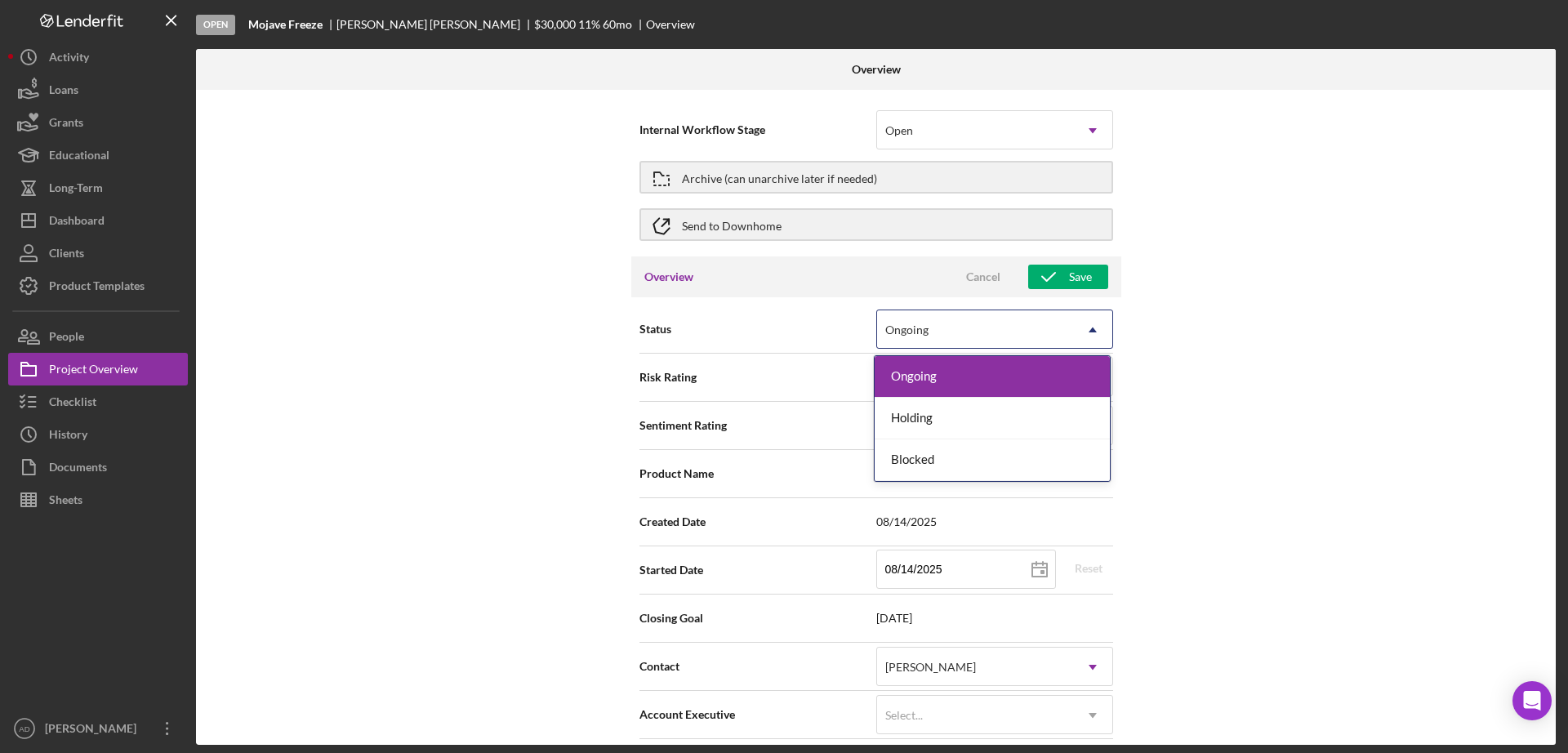
click at [1155, 358] on div "Internal Workflow Stage Open Icon/Dropdown Arrow Archive (can unarchive later i…" at bounding box center [876, 417] width 1359 height 655
type textarea "Here's a snapshot of information that has been fully approved, as well as the i…"
type textarea "Hey there, we noticed you haven't made any progress on your application in the …"
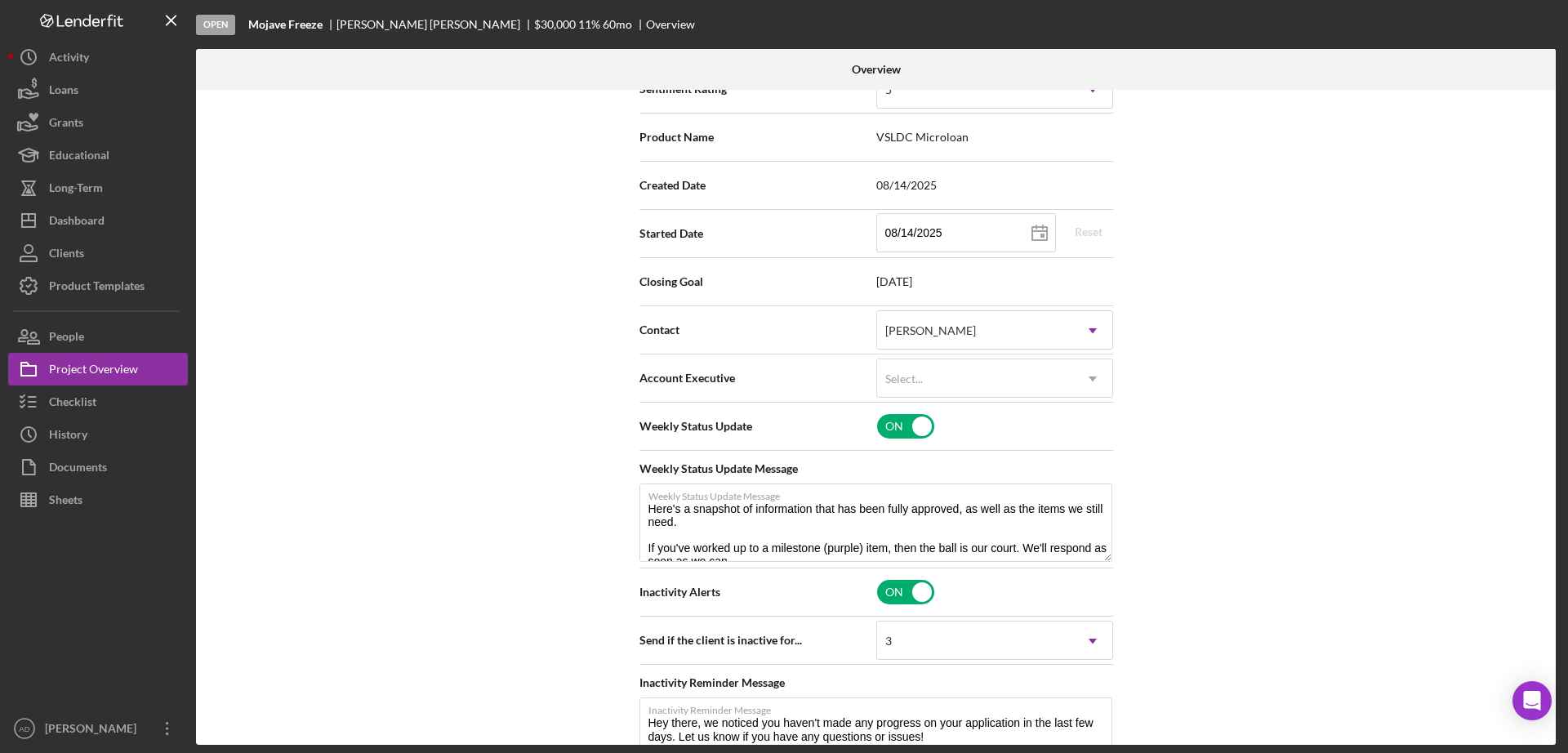
scroll to position [341, 0]
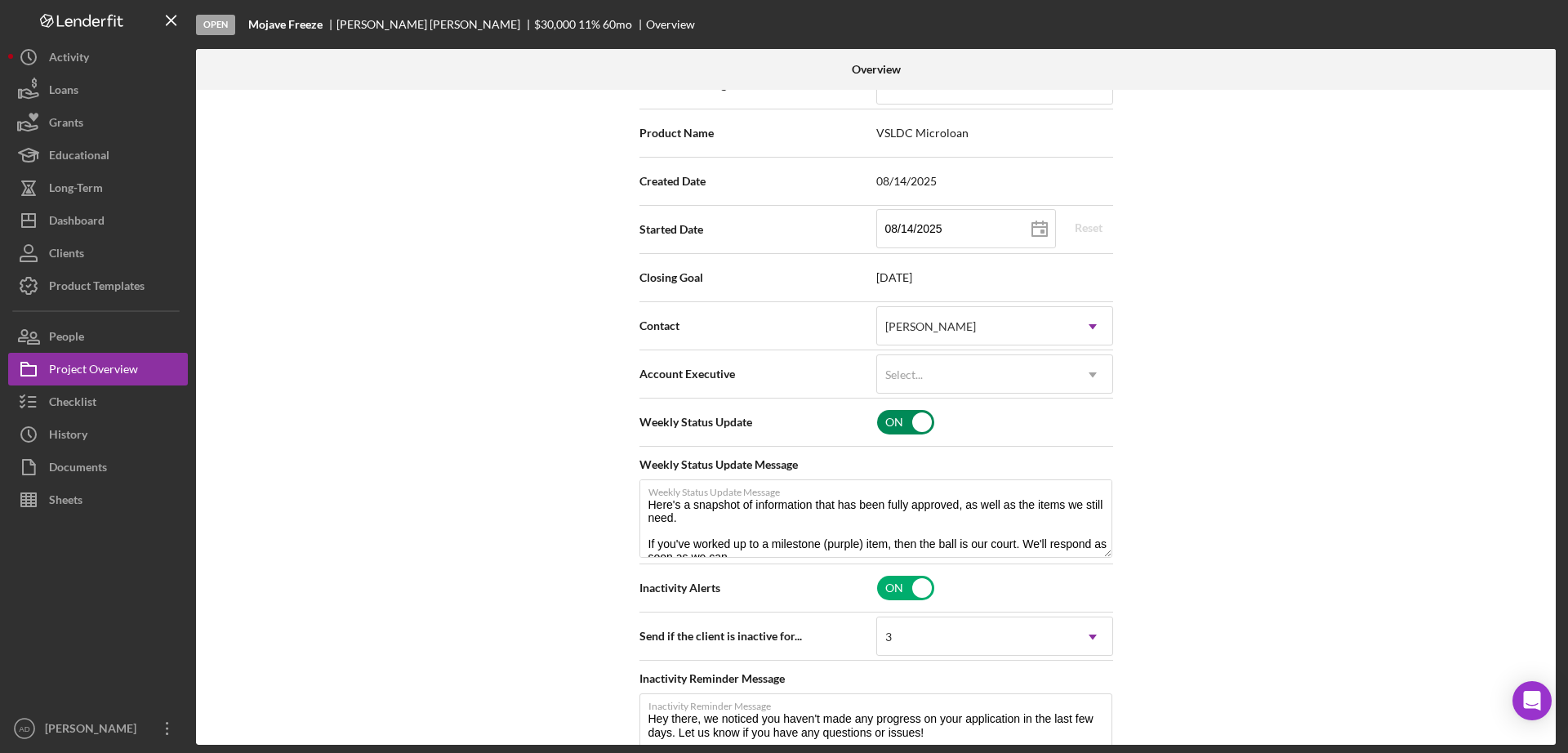
click at [915, 423] on input "checkbox" at bounding box center [905, 422] width 57 height 25
checkbox input "false"
type textarea "Hey there, we noticed you haven't made any progress on your application in the …"
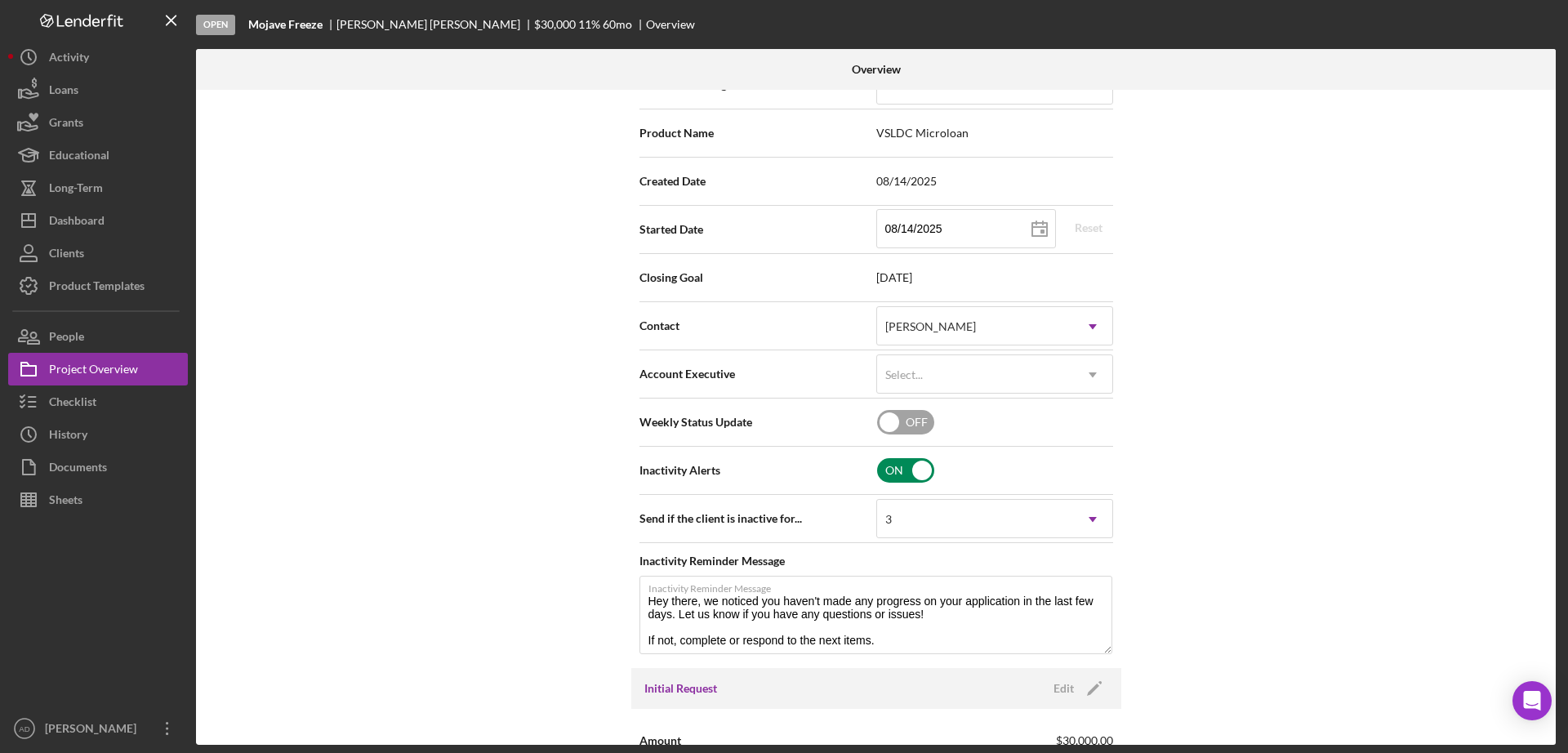
click at [916, 465] on input "checkbox" at bounding box center [905, 470] width 57 height 25
checkbox input "false"
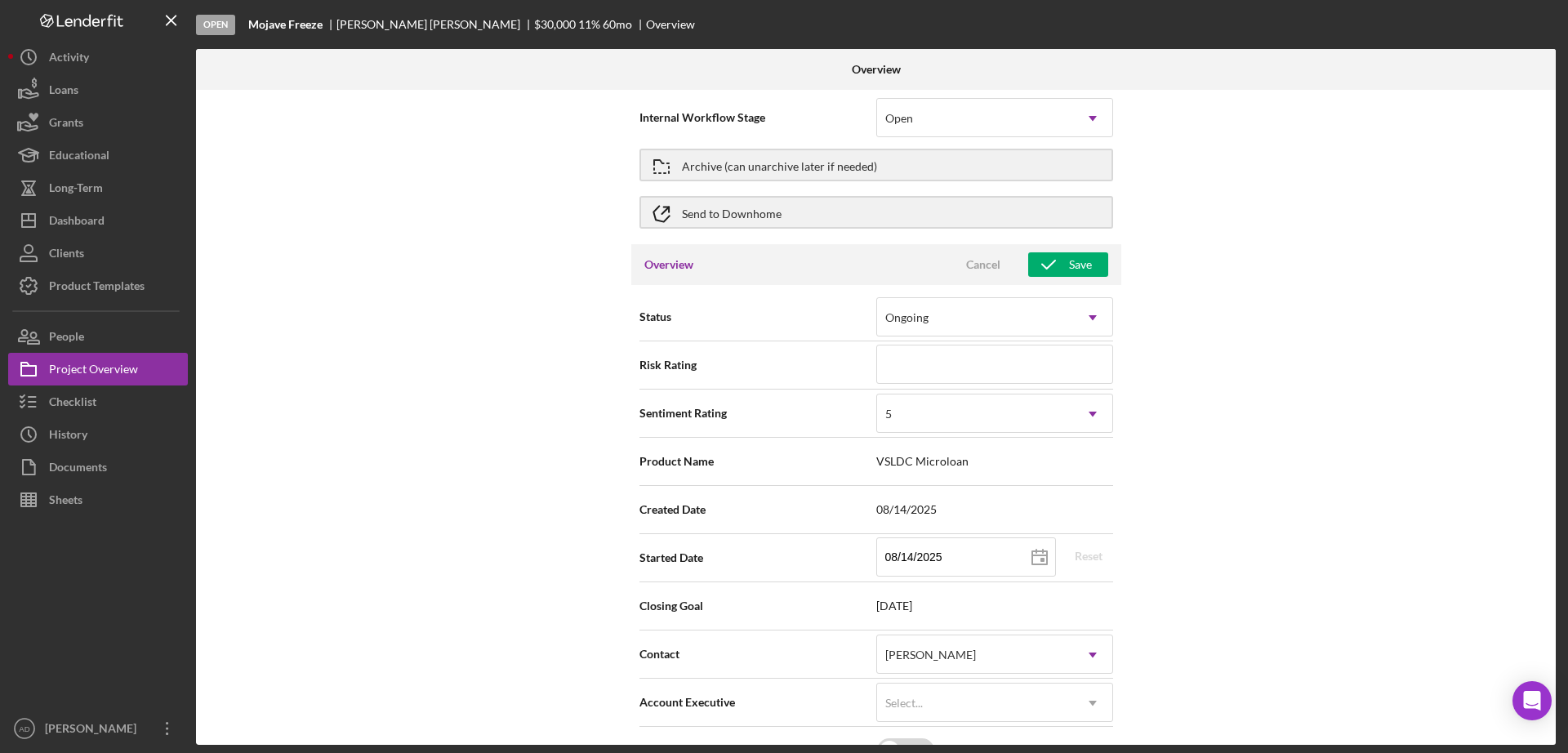
scroll to position [0, 0]
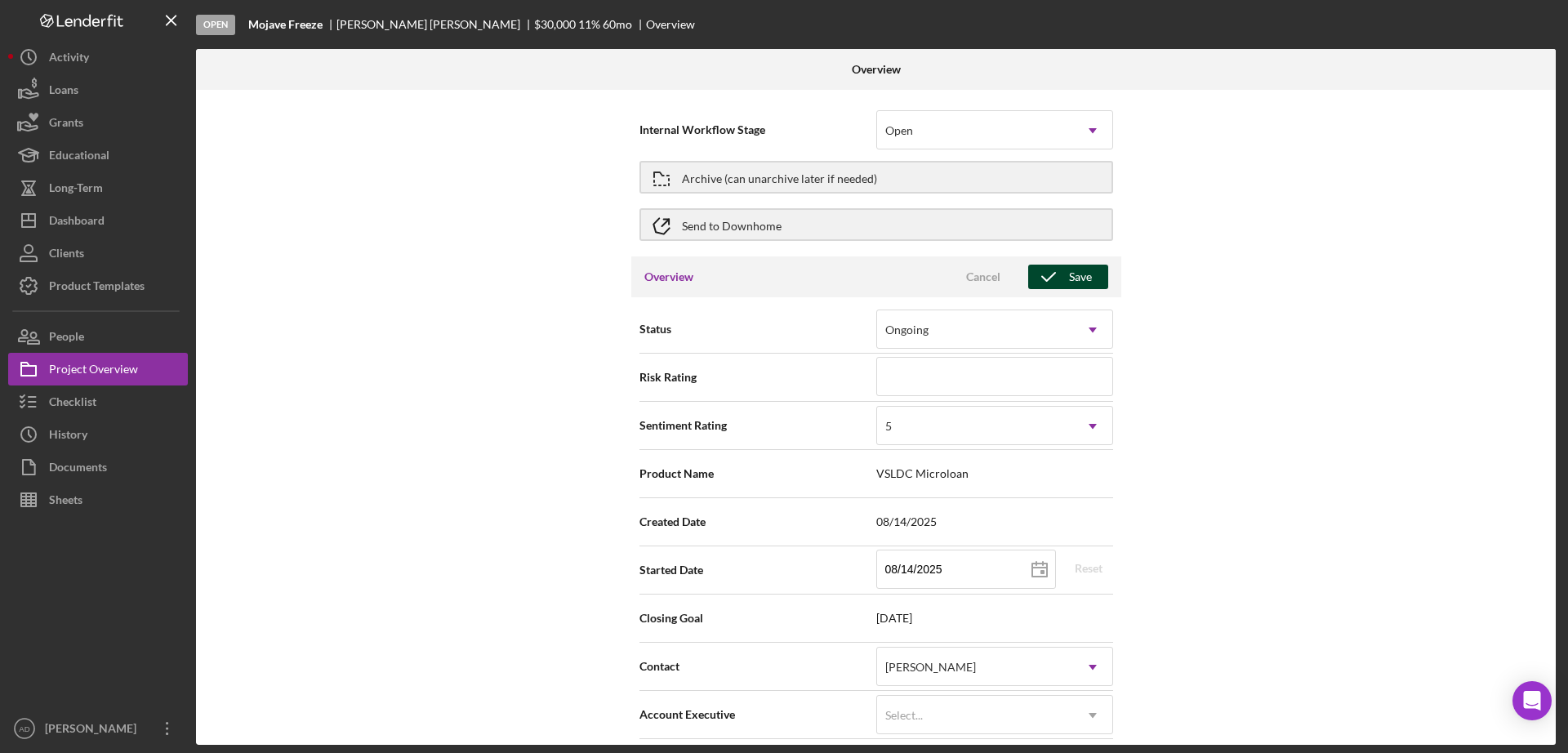
click at [1083, 275] on div "Save" at bounding box center [1081, 277] width 23 height 25
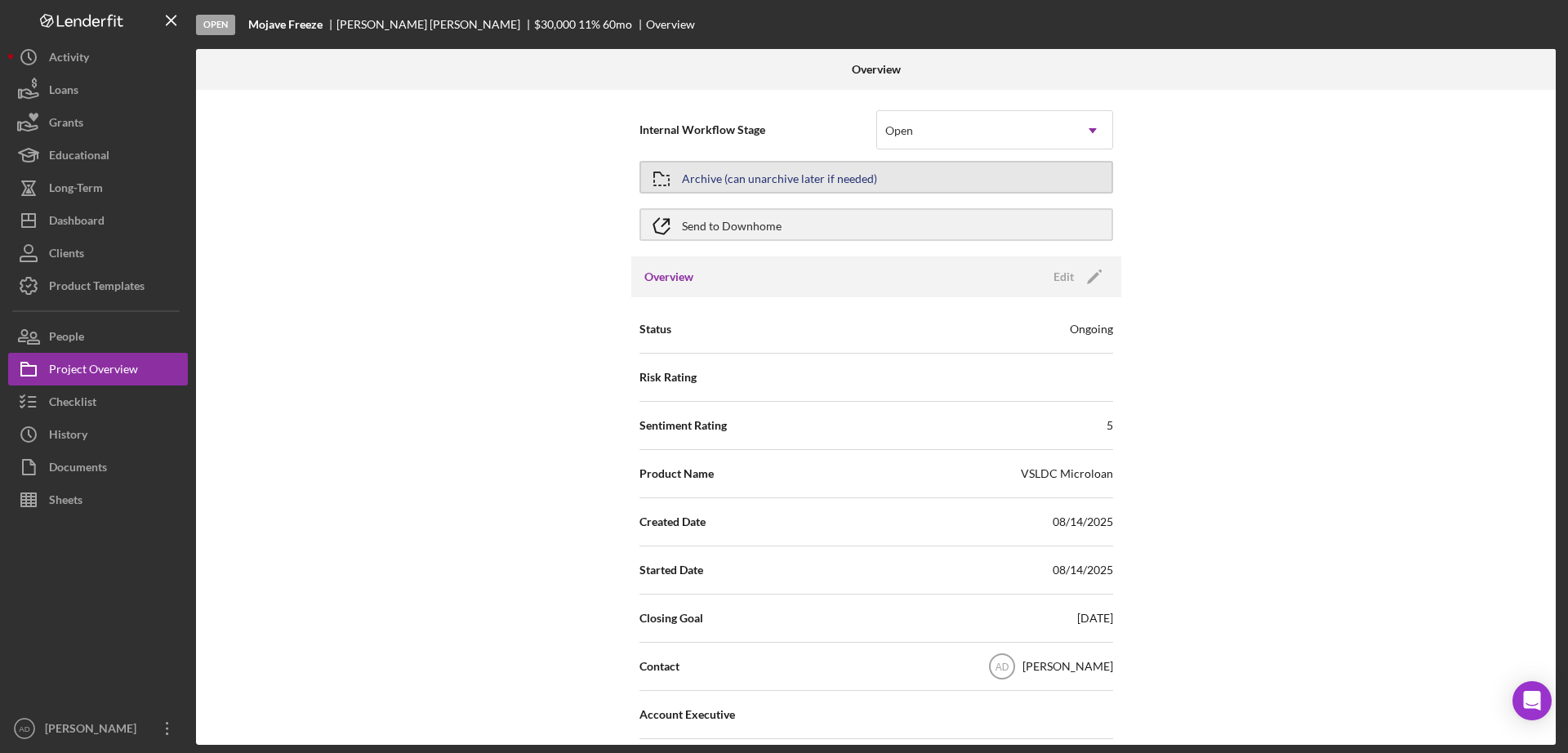
click at [1085, 176] on button "Archive (can unarchive later if needed)" at bounding box center [876, 177] width 473 height 33
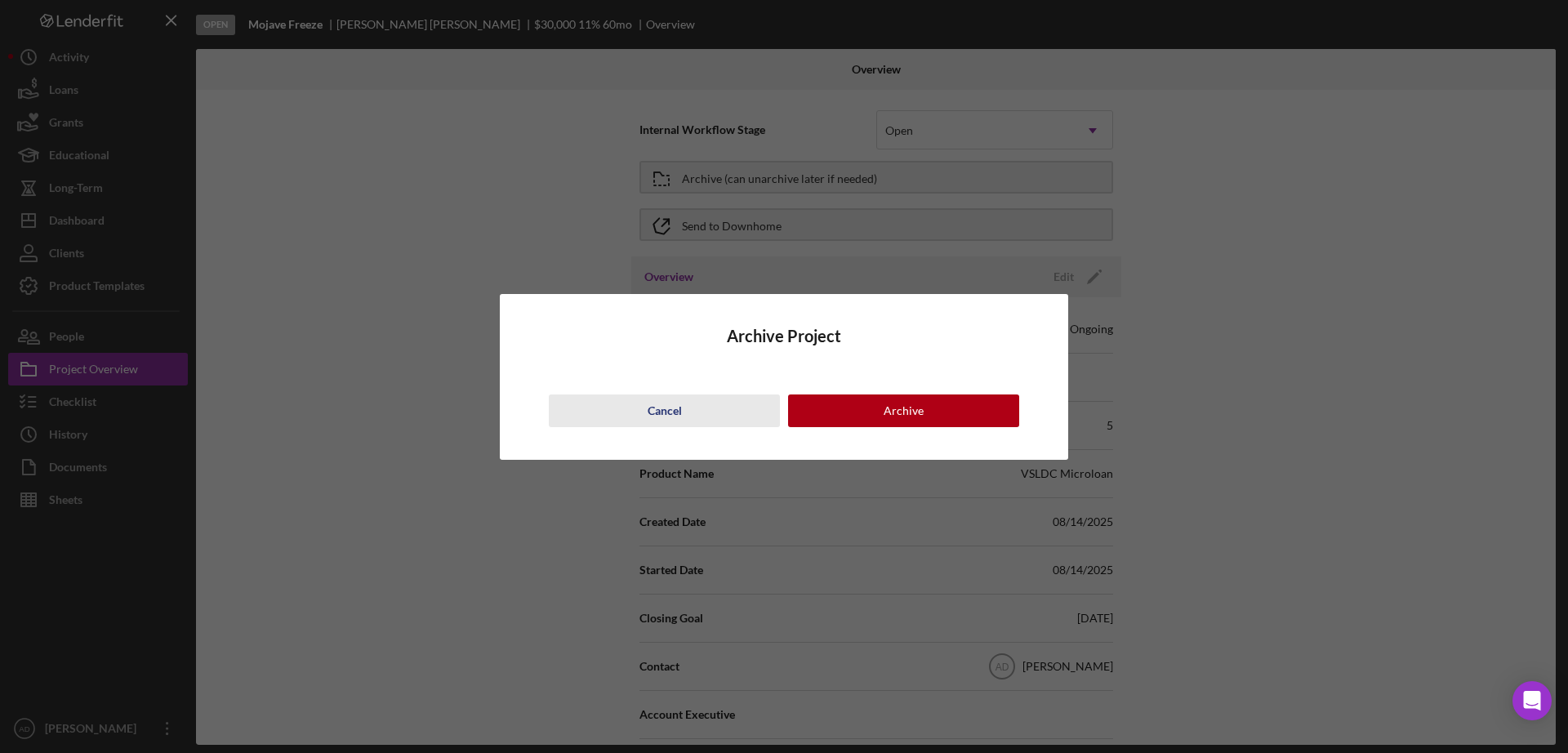
click at [653, 407] on div "Cancel" at bounding box center [665, 411] width 35 height 33
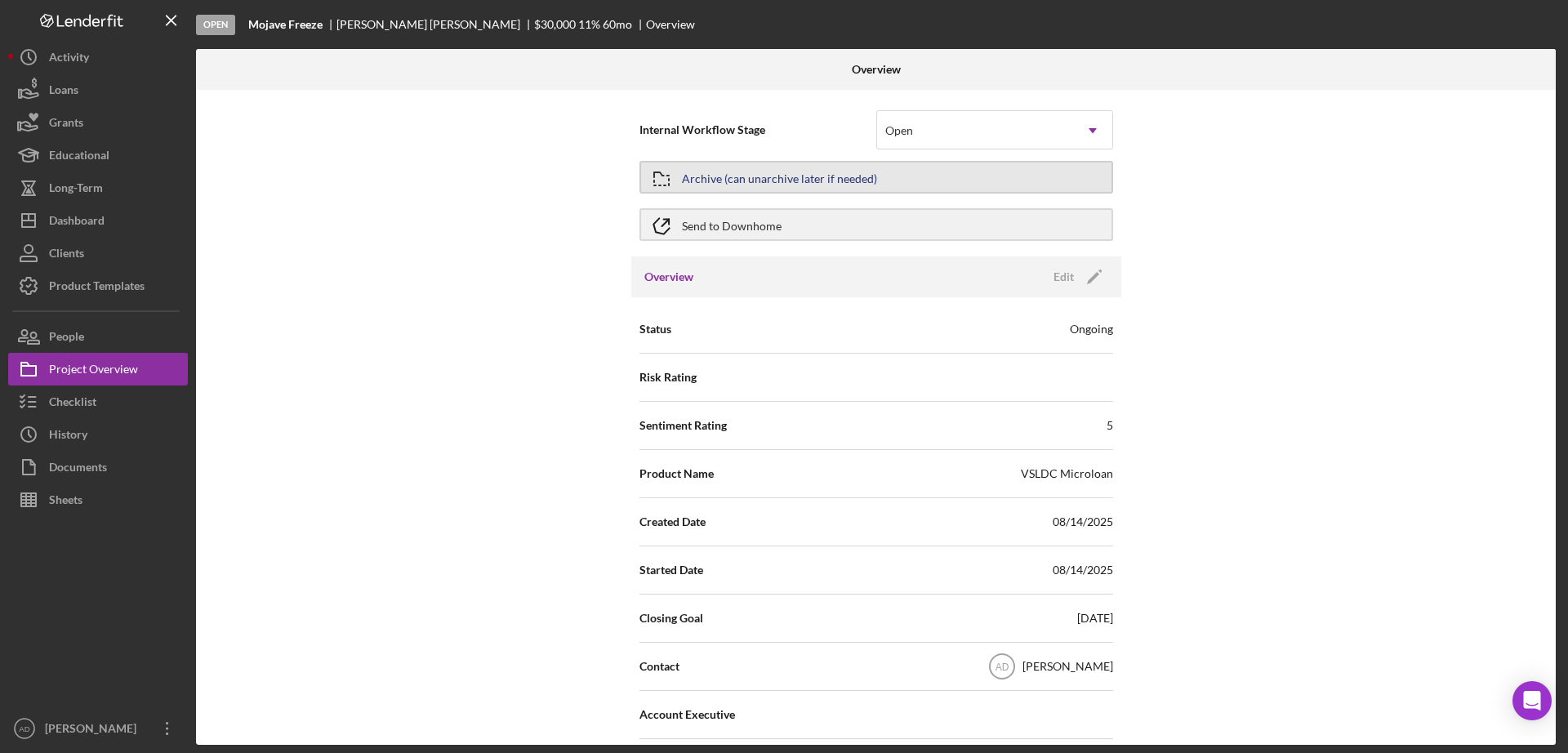
click at [904, 173] on button "Archive (can unarchive later if needed)" at bounding box center [876, 177] width 473 height 33
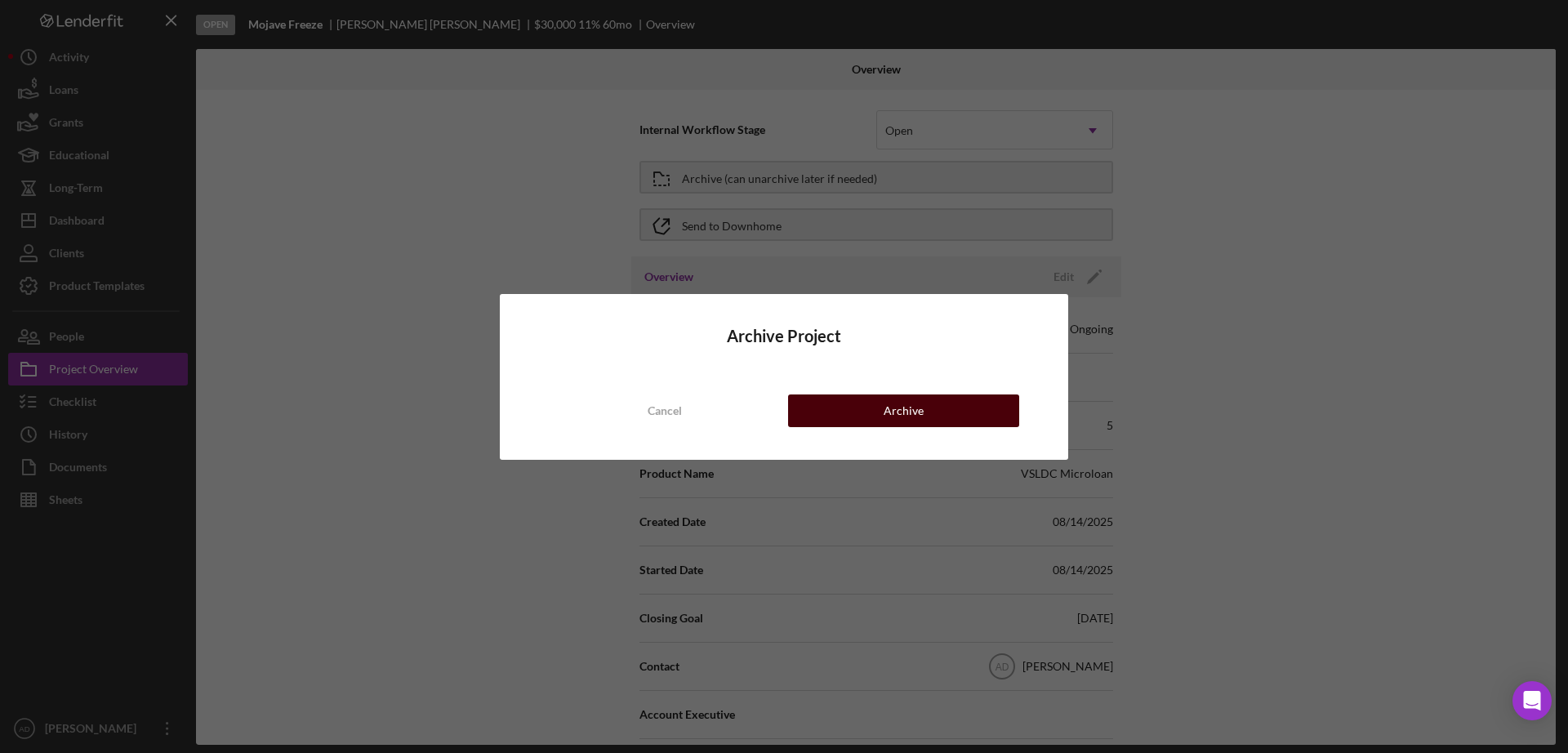
click at [906, 410] on div "Archive" at bounding box center [903, 411] width 40 height 33
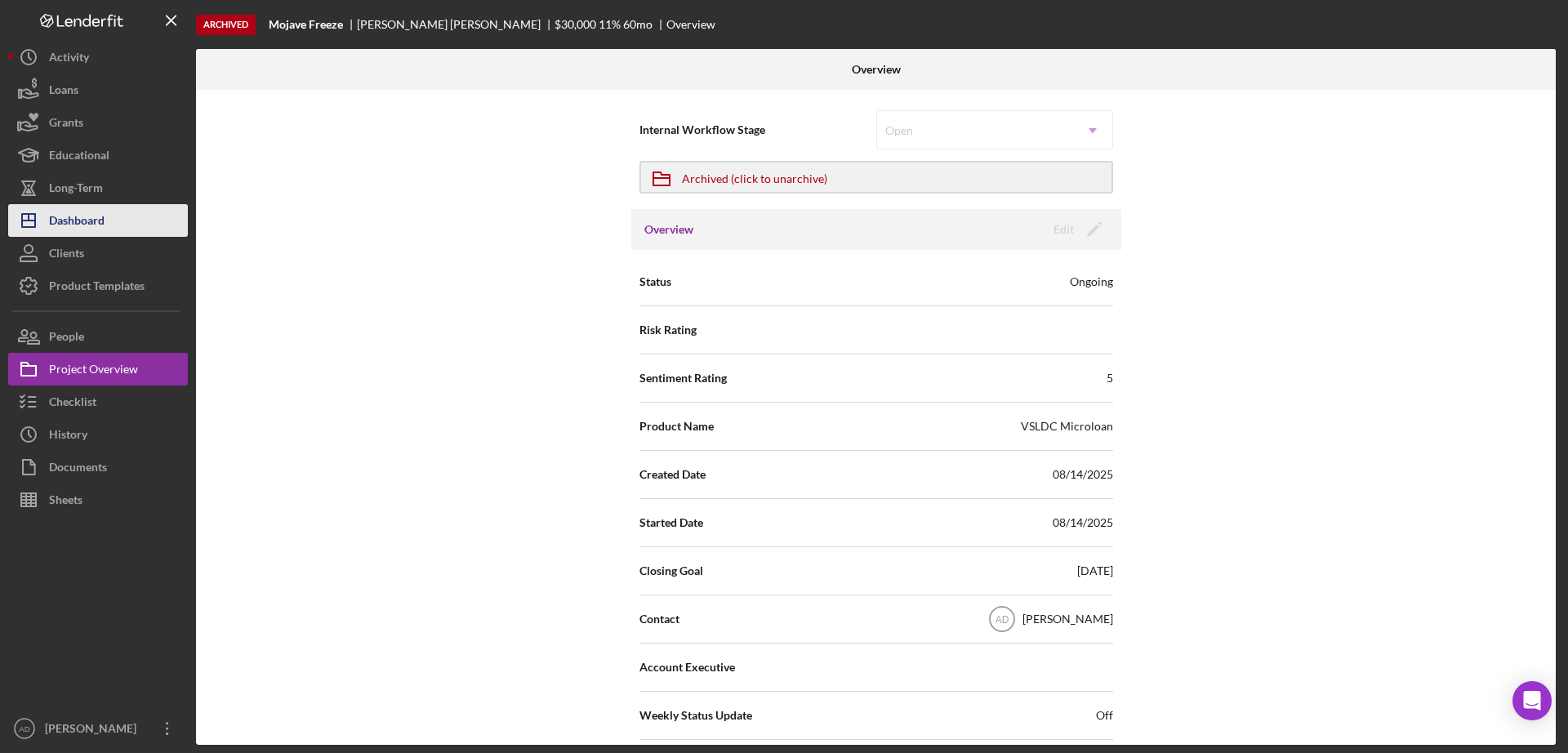
click at [90, 219] on div "Dashboard" at bounding box center [76, 223] width 55 height 37
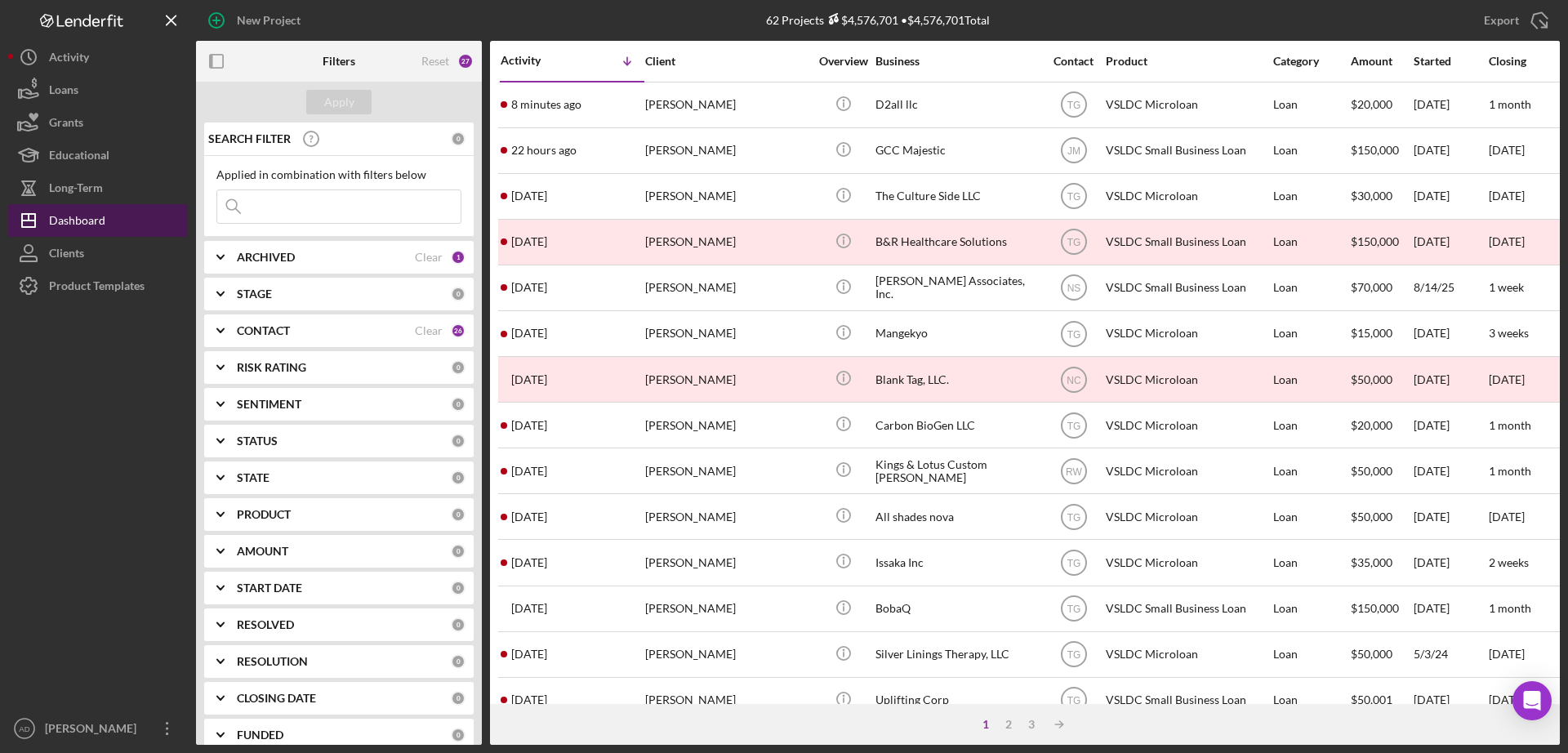
click at [82, 216] on div "Dashboard" at bounding box center [77, 223] width 56 height 37
click at [276, 253] on b "ARCHIVED" at bounding box center [266, 257] width 58 height 13
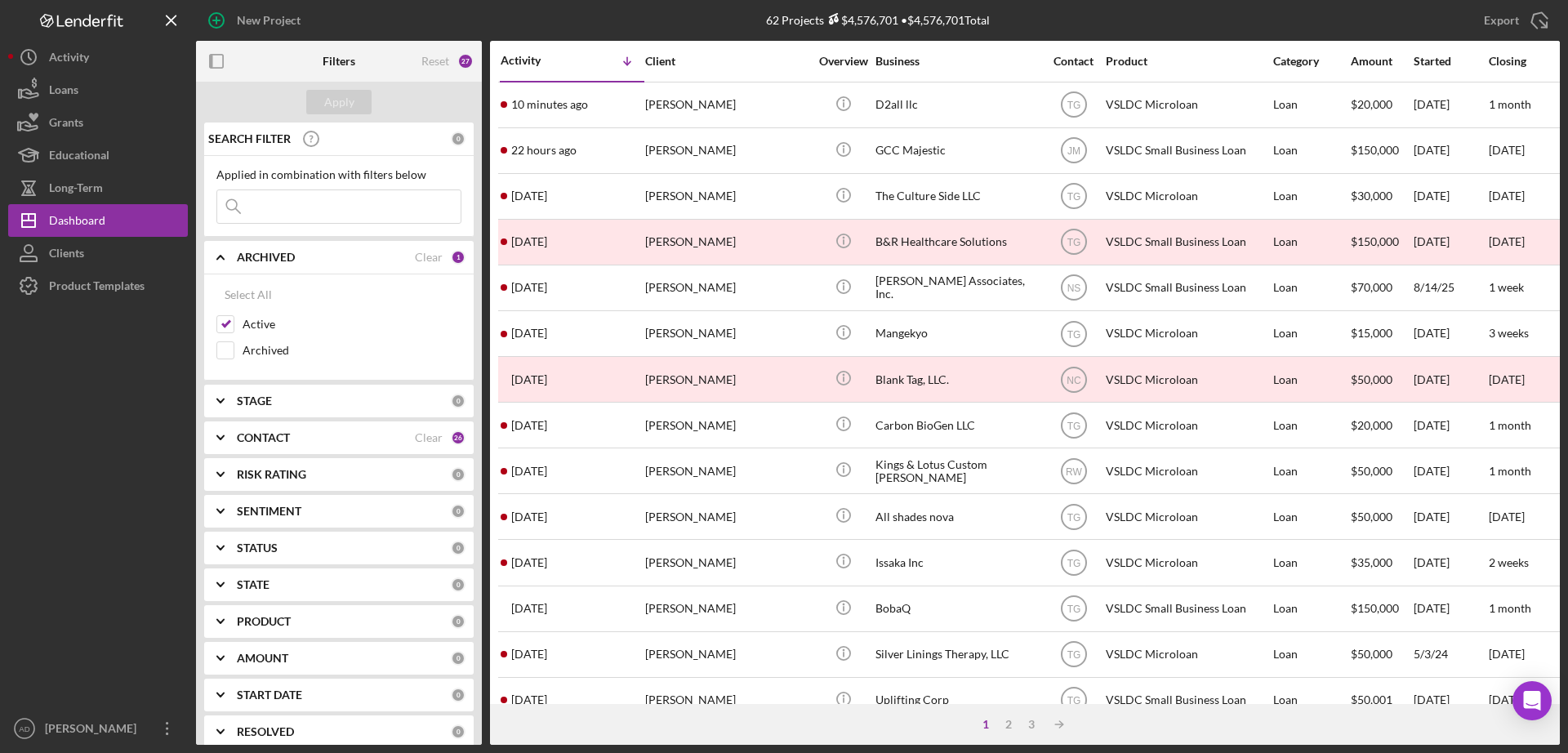
click at [282, 203] on input at bounding box center [338, 207] width 243 height 33
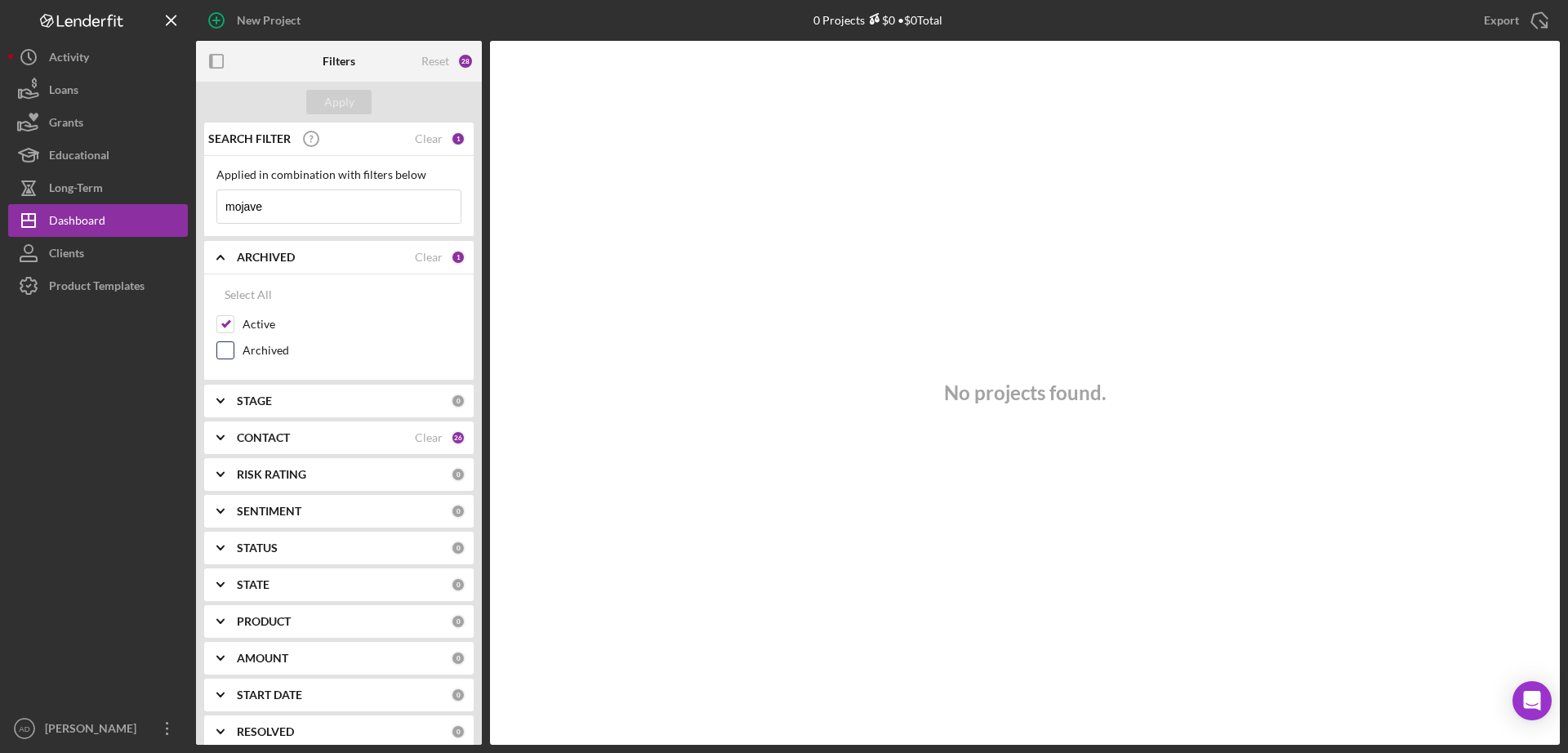
type input "mojave"
click at [228, 349] on input "Archived" at bounding box center [225, 351] width 16 height 16
checkbox input "true"
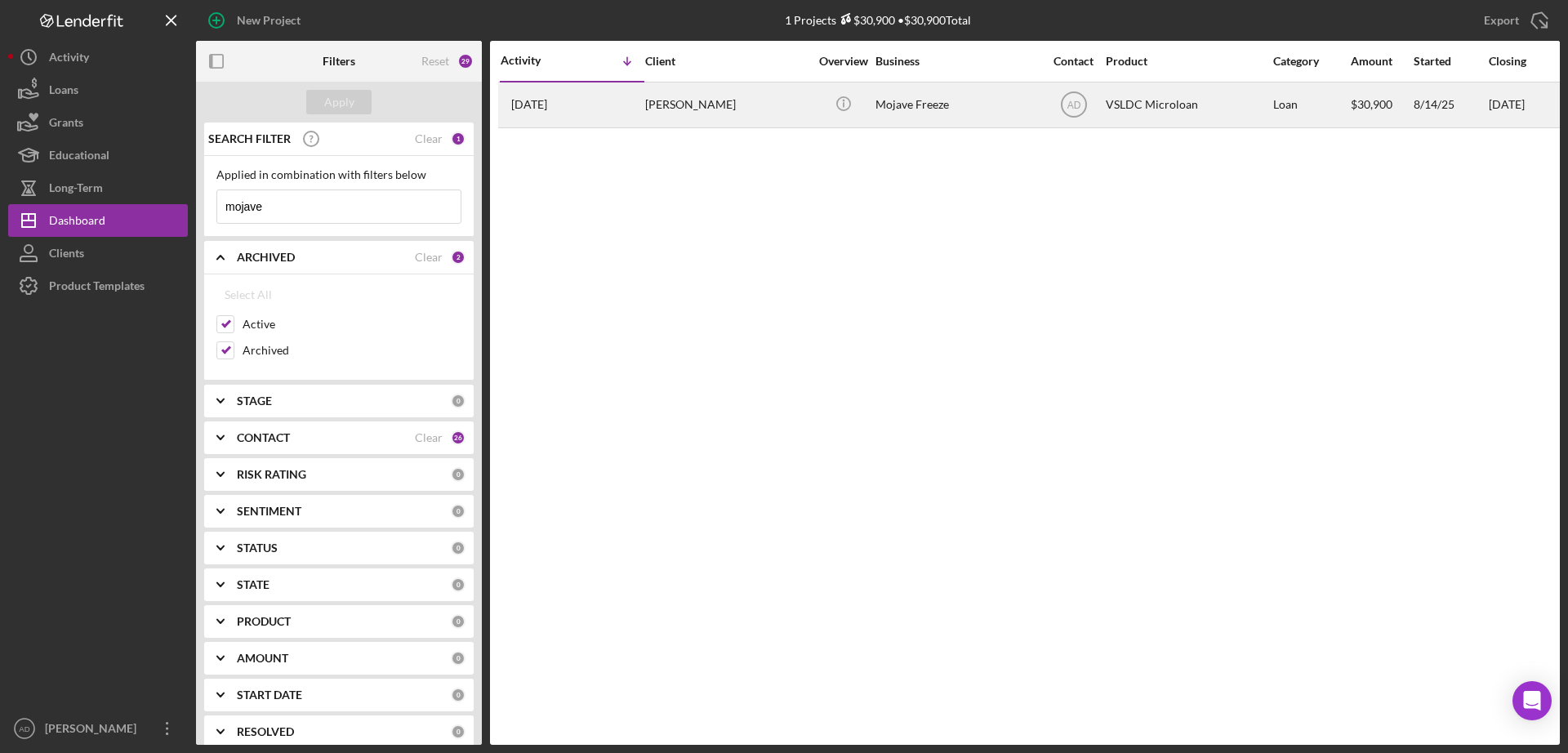
click at [767, 105] on div "[PERSON_NAME]" at bounding box center [727, 105] width 163 height 43
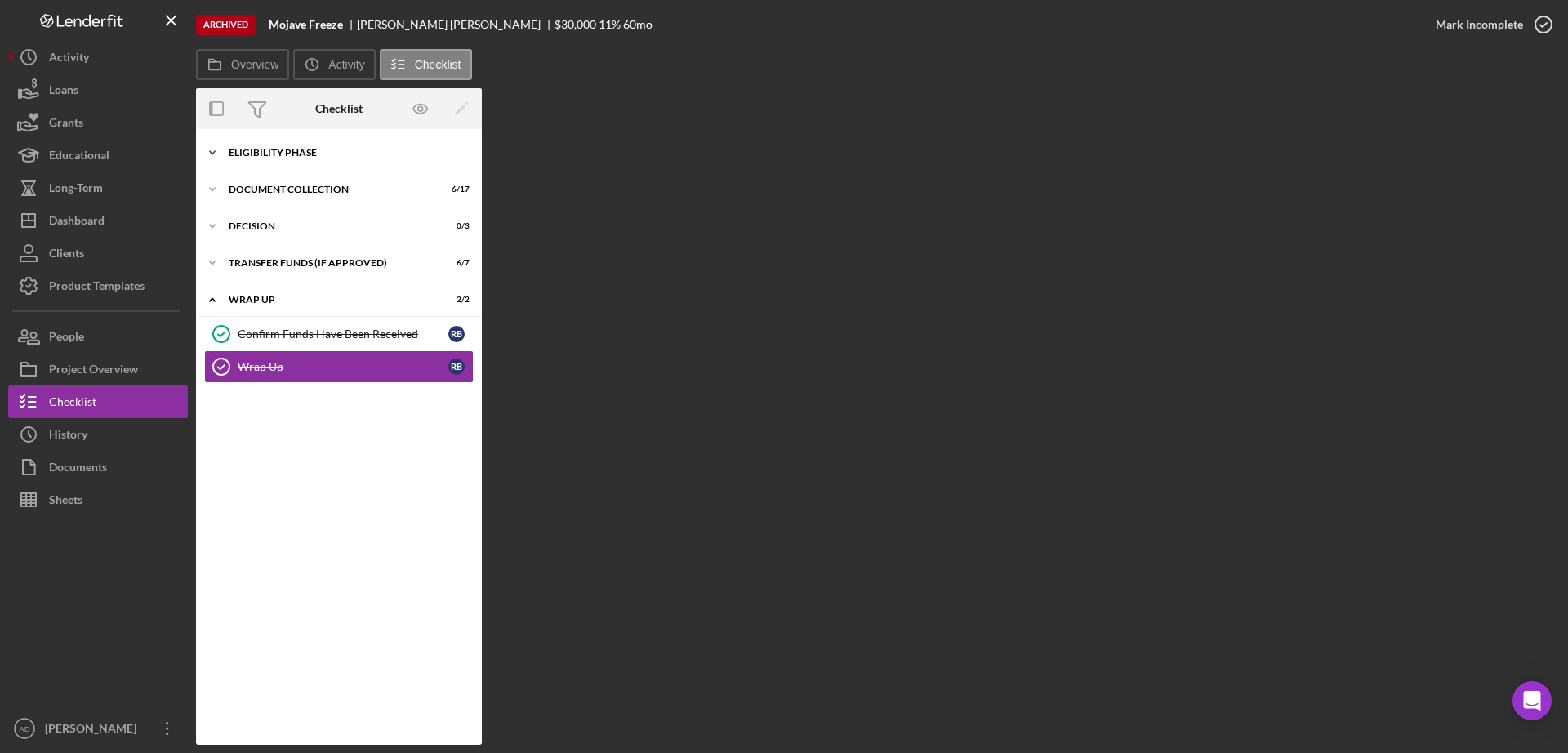
click at [210, 153] on polyline at bounding box center [212, 153] width 5 height 3
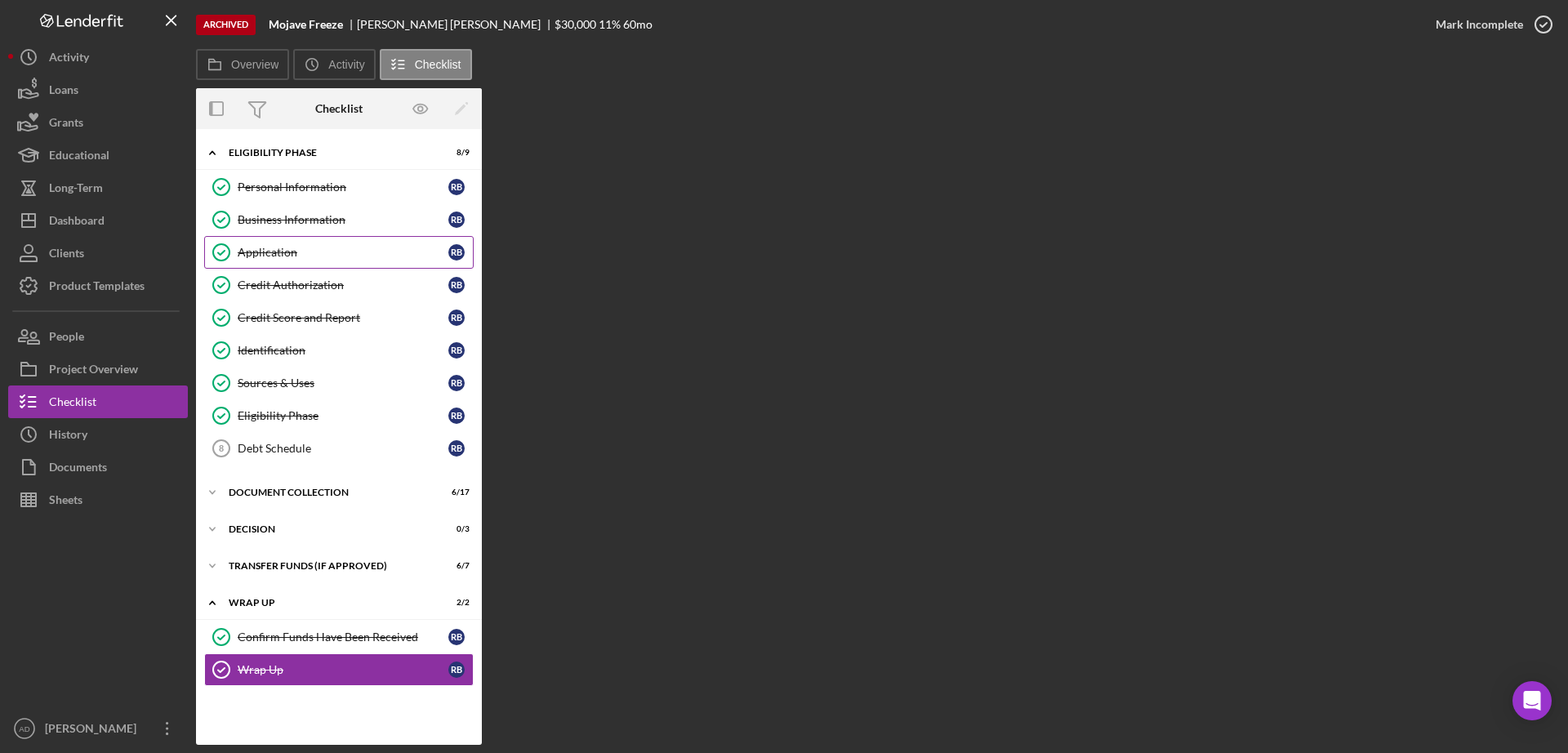
click at [292, 250] on div "Application" at bounding box center [342, 252] width 210 height 13
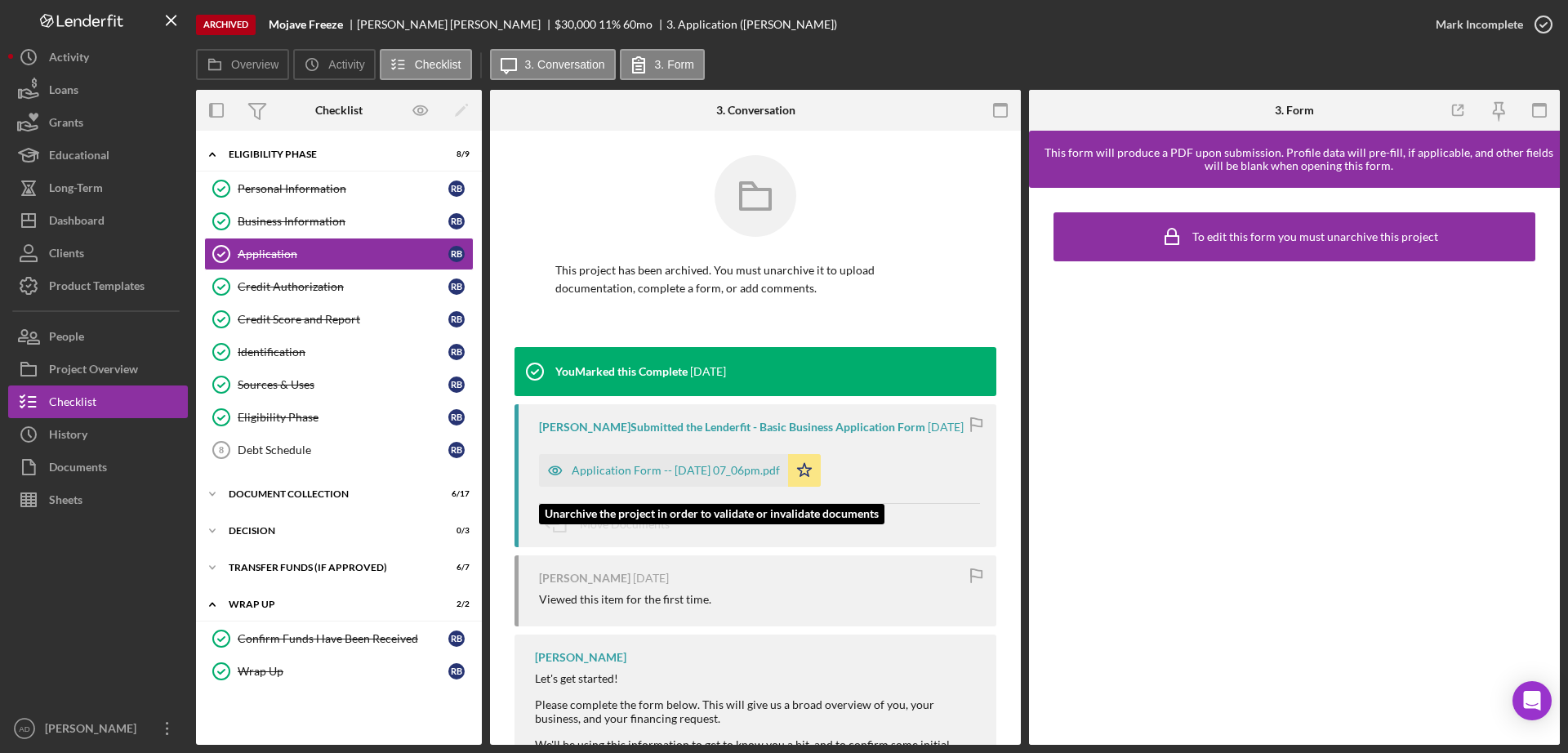
click at [671, 477] on div "Application Form -- 2025-08-14 07_06pm.pdf" at bounding box center [676, 470] width 208 height 13
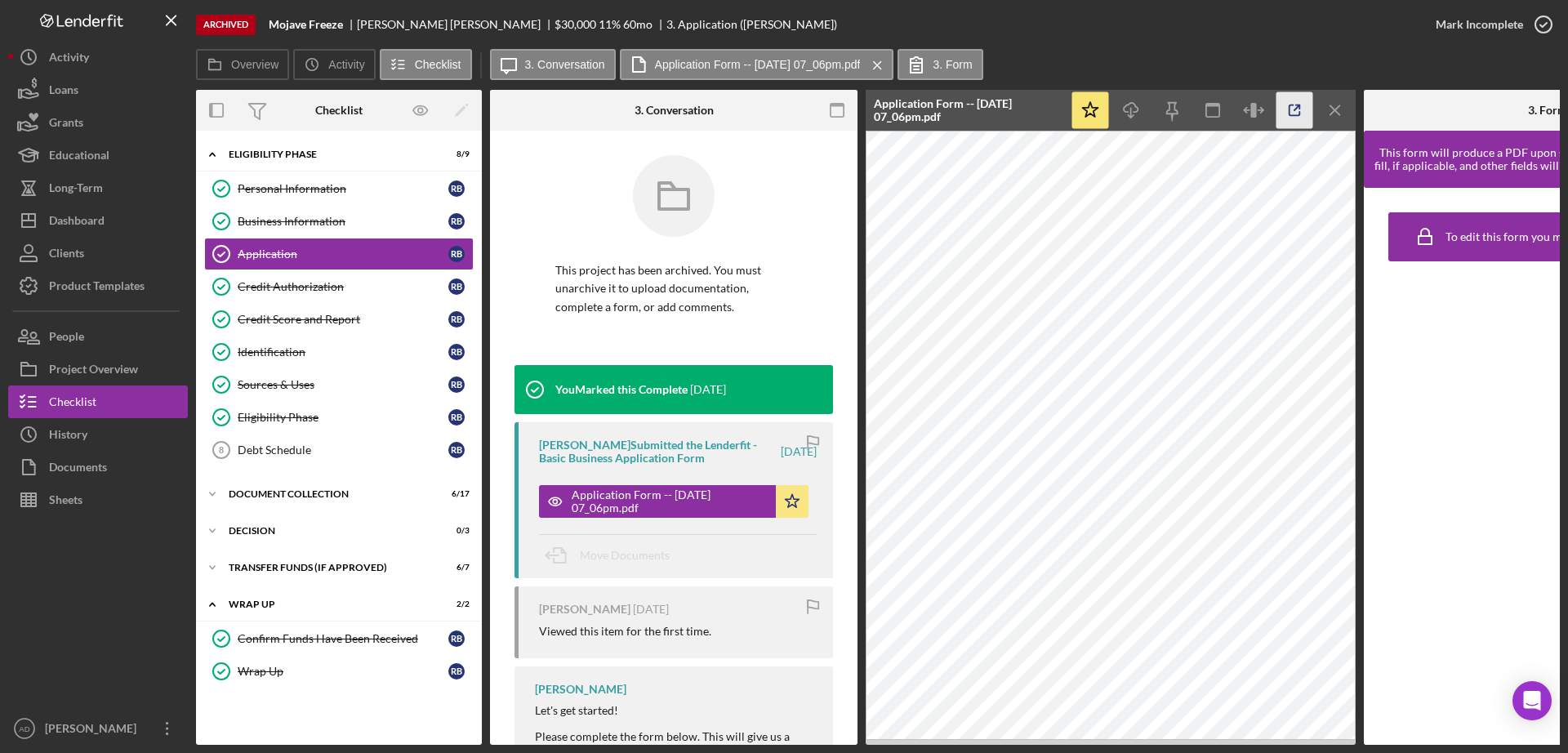
click at [1294, 107] on icon "button" at bounding box center [1294, 111] width 37 height 37
click at [285, 351] on div "Identification" at bounding box center [342, 352] width 210 height 13
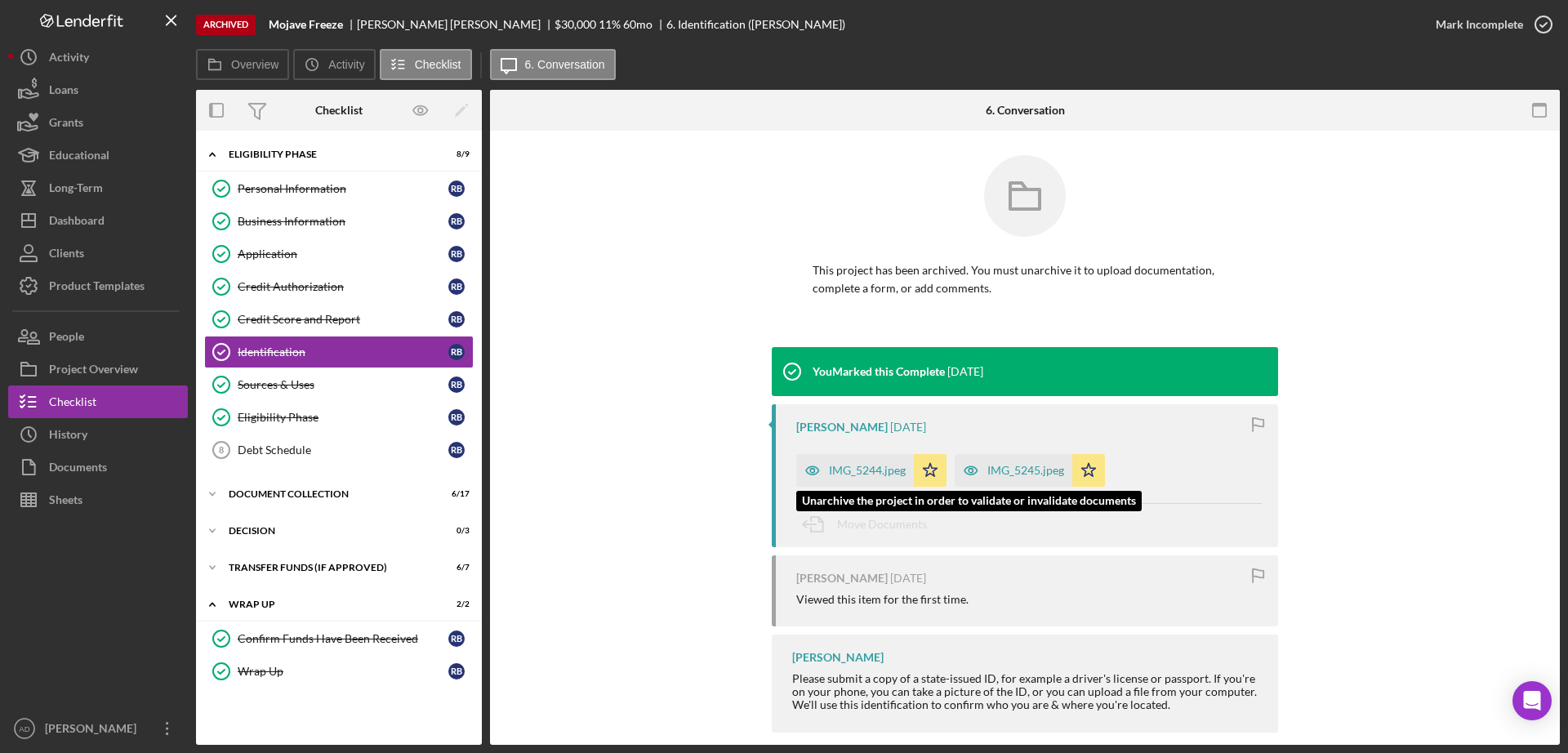
click at [857, 475] on div "IMG_5244.jpeg" at bounding box center [867, 470] width 77 height 13
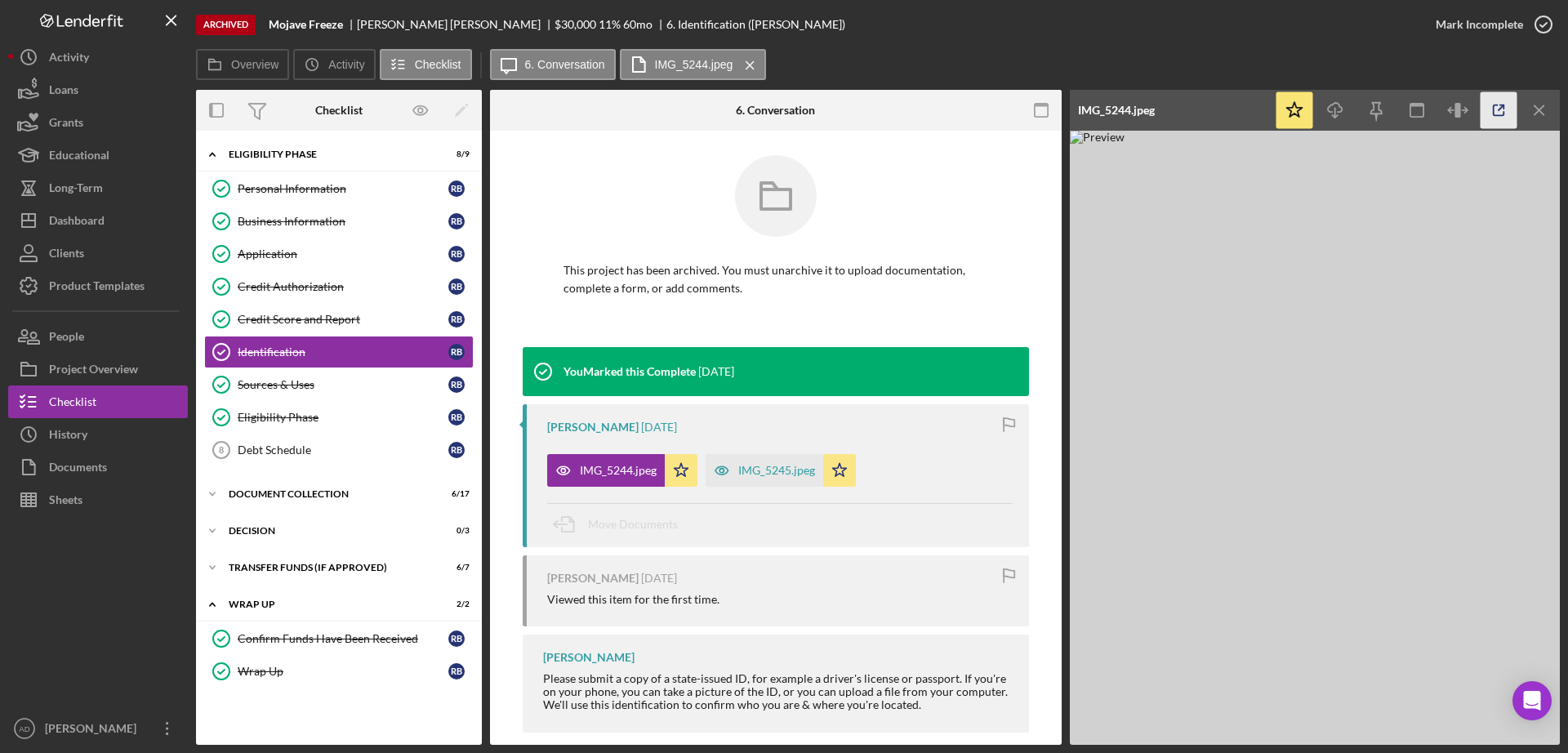
click at [1492, 111] on icon "button" at bounding box center [1499, 111] width 37 height 37
click at [285, 286] on div "Credit Authorization" at bounding box center [342, 287] width 210 height 13
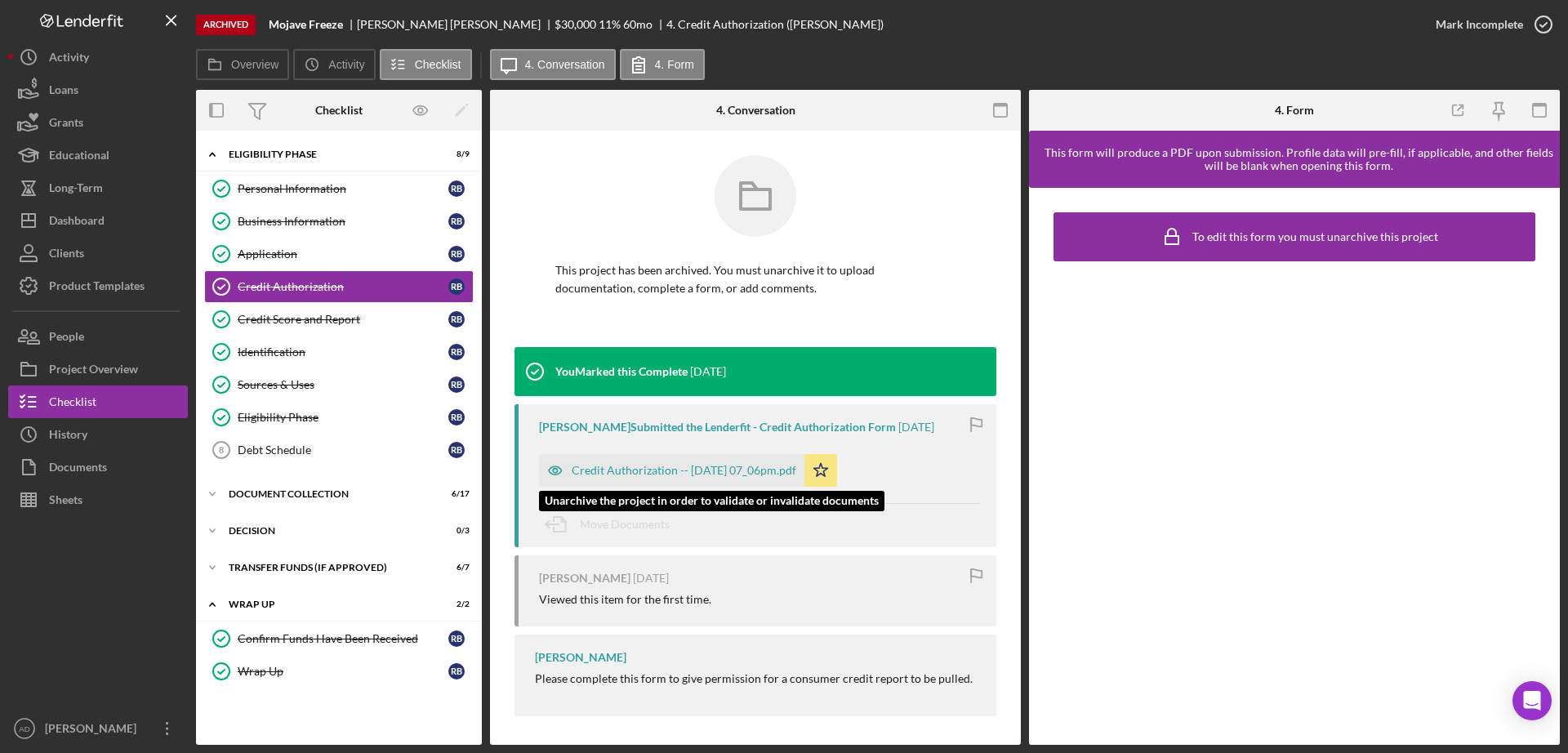
click at [613, 467] on div "Credit Authorization -- [DATE] 07_06pm.pdf" at bounding box center [684, 470] width 224 height 13
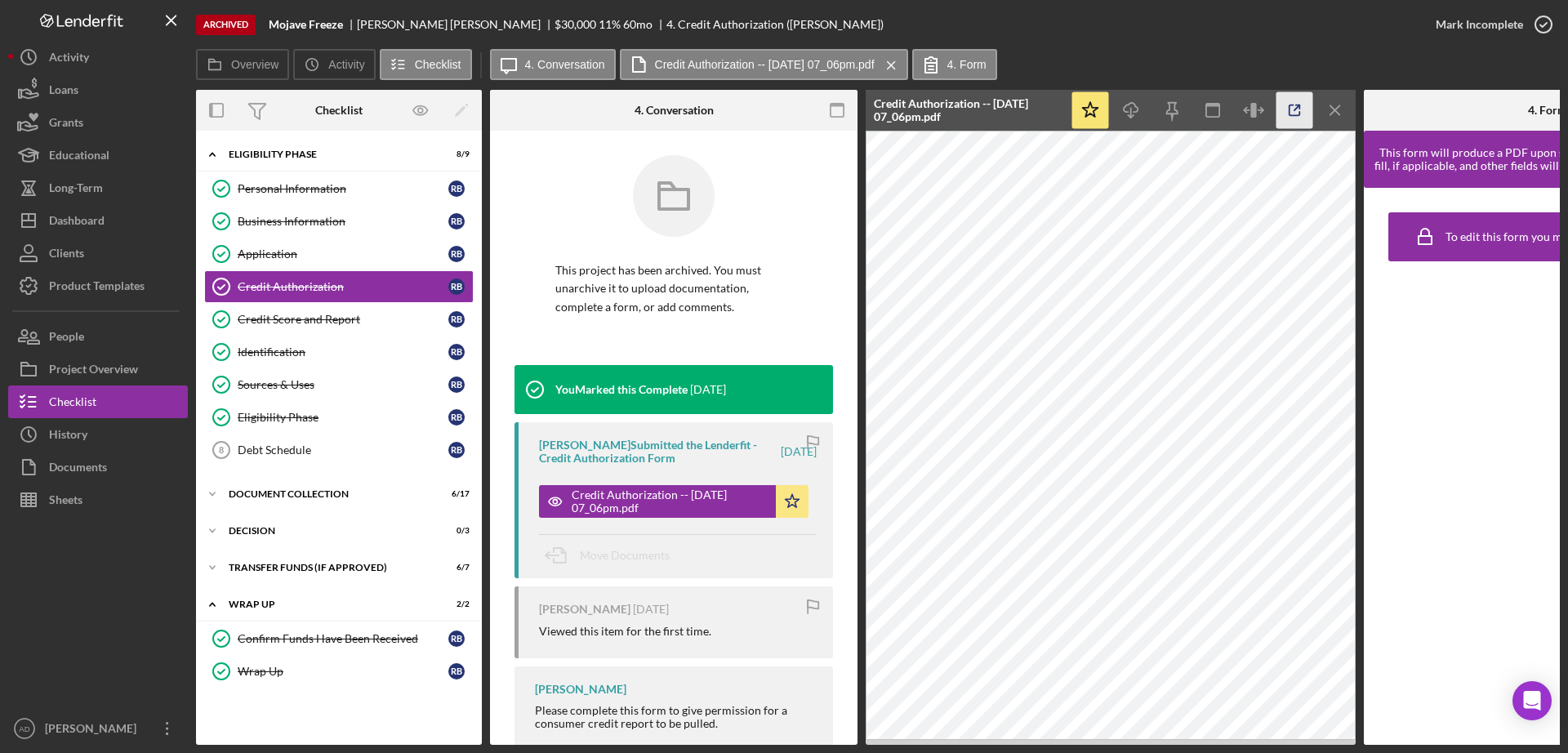
click at [1293, 107] on icon "button" at bounding box center [1294, 111] width 37 height 37
click at [323, 313] on div "Credit Score and Report" at bounding box center [342, 319] width 210 height 13
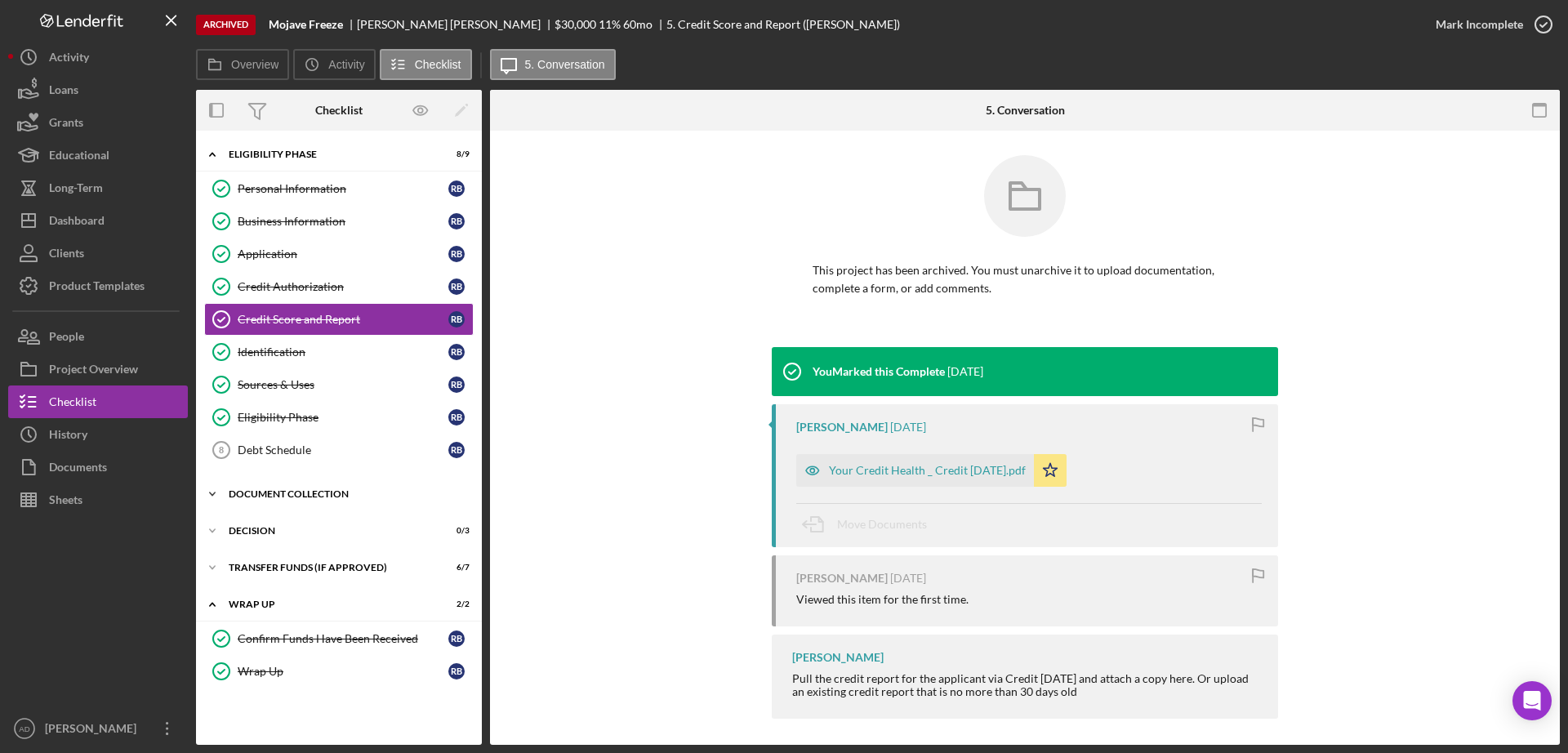
click at [214, 490] on icon "Icon/Expander" at bounding box center [213, 494] width 33 height 33
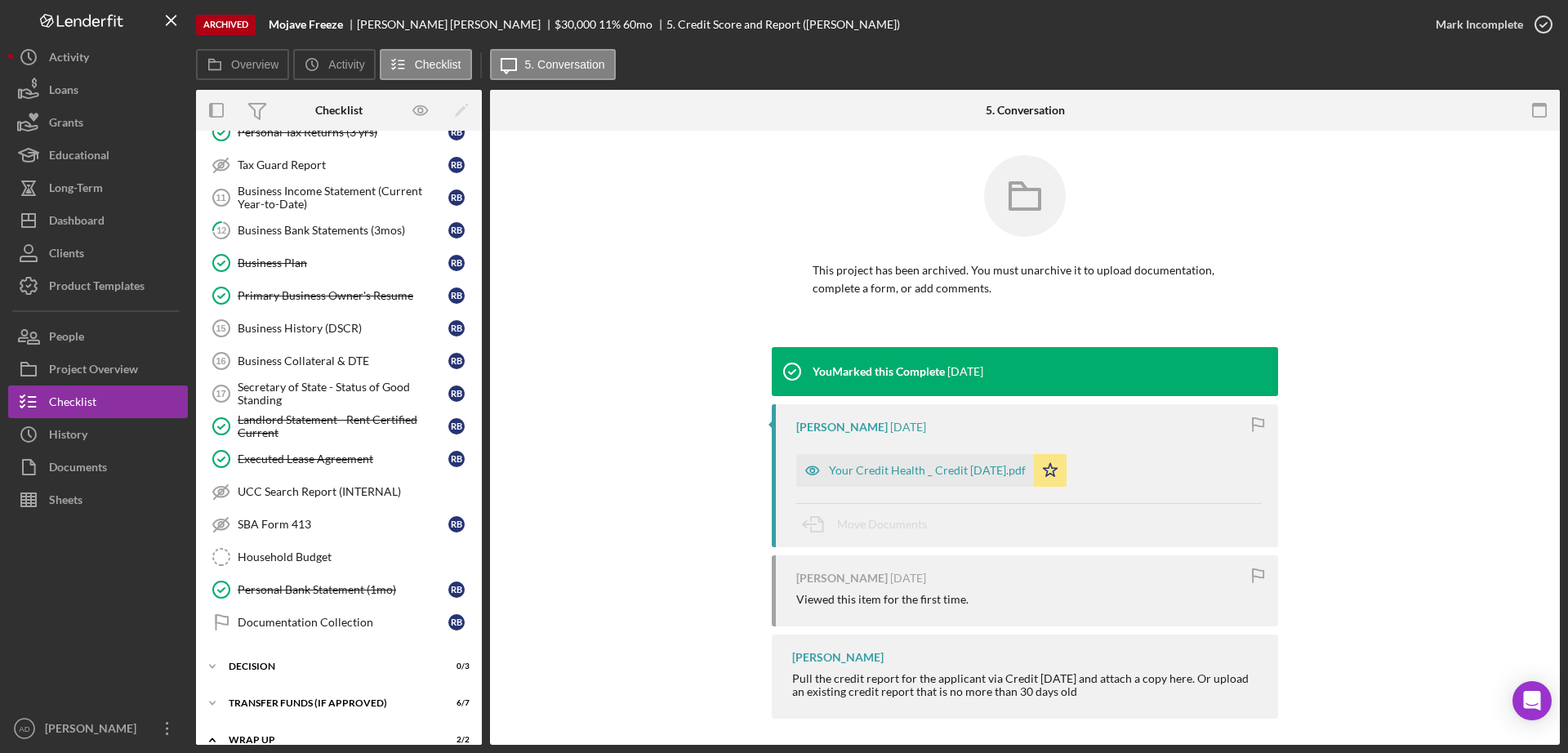
scroll to position [430, 0]
click at [333, 391] on div "Secretary of State - Status of Good Standing" at bounding box center [342, 393] width 210 height 26
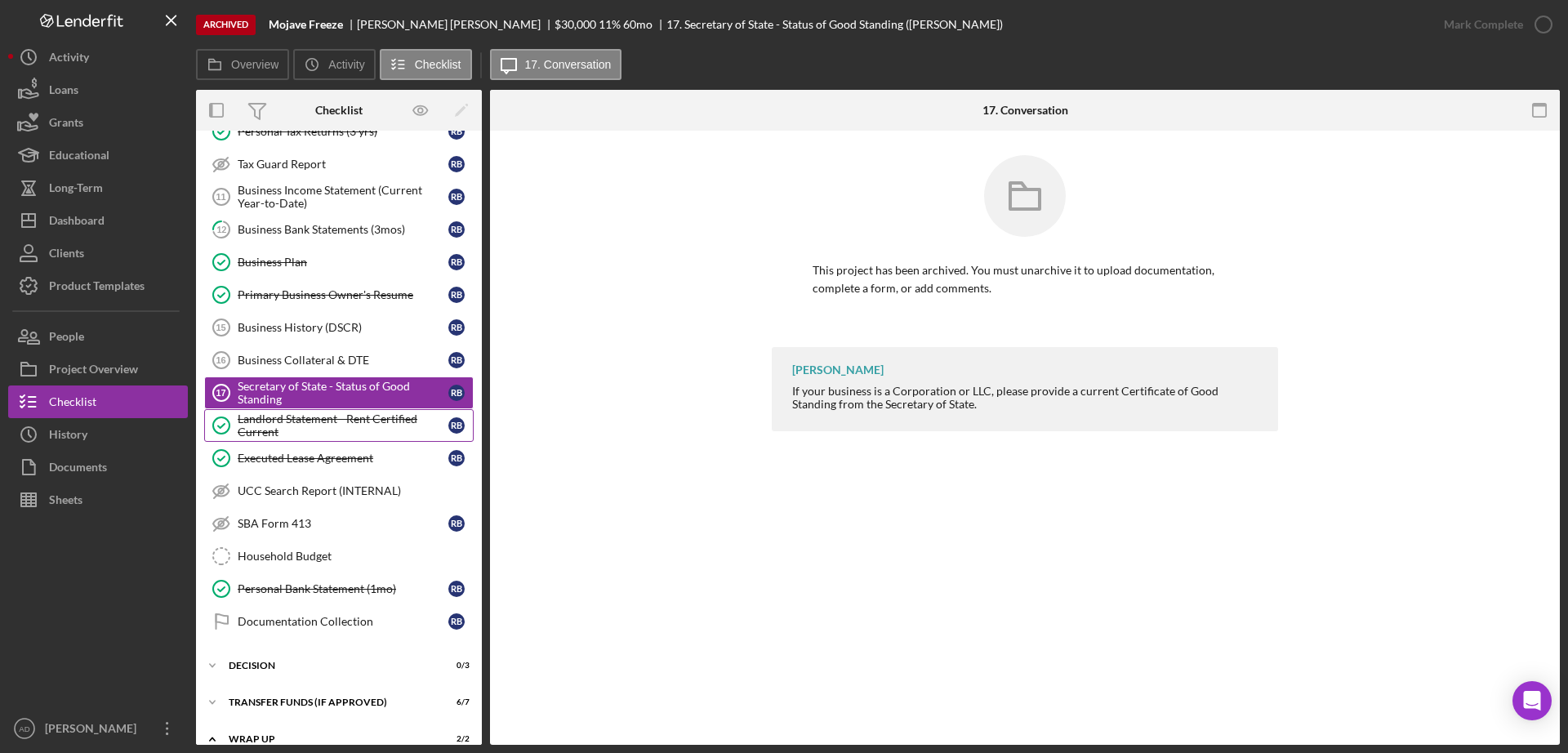
click at [328, 416] on div "Landlord Statement - Rent Certified Current" at bounding box center [342, 426] width 210 height 26
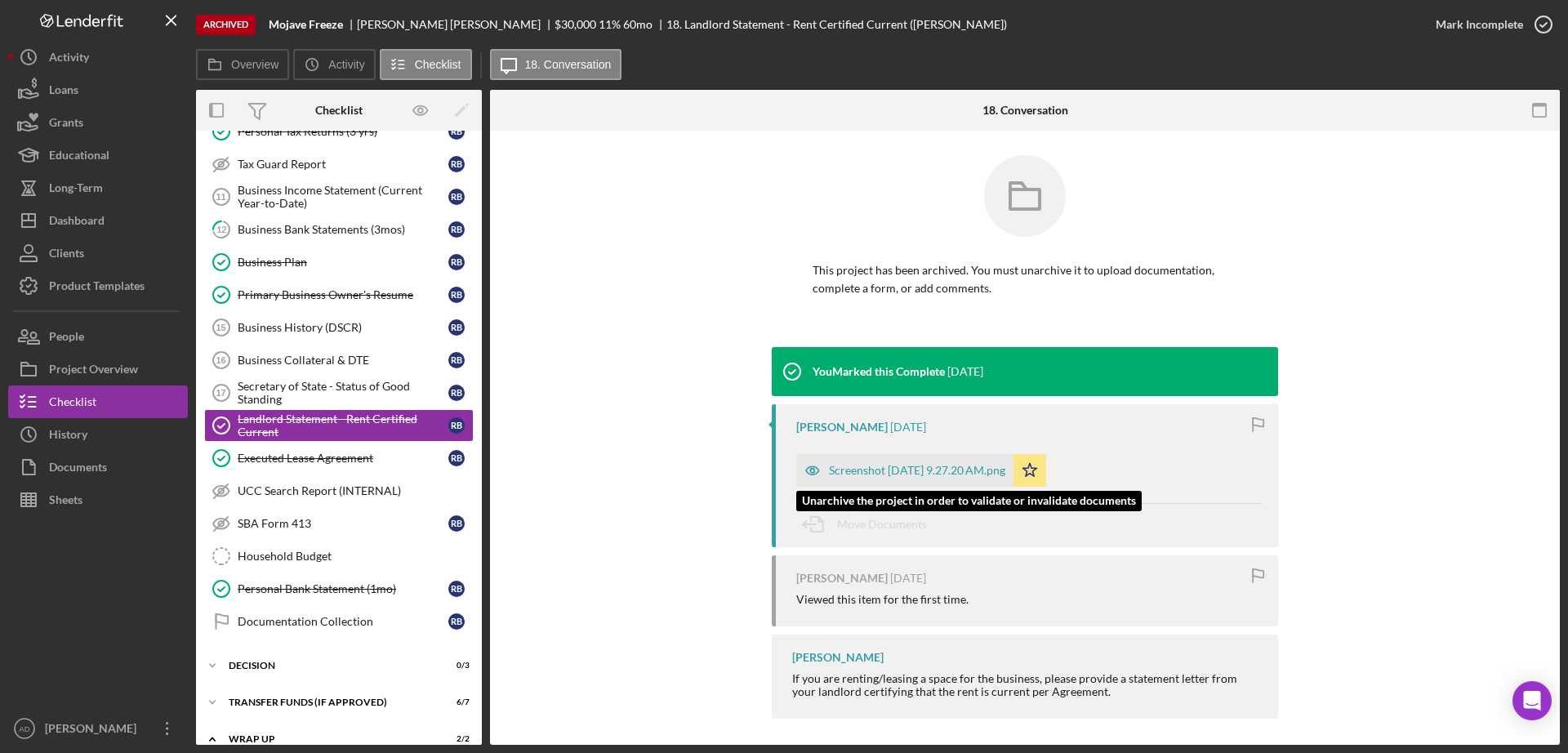
click at [865, 465] on div "Screenshot 2025-08-22 at 9.27.20 AM.png" at bounding box center [917, 470] width 177 height 13
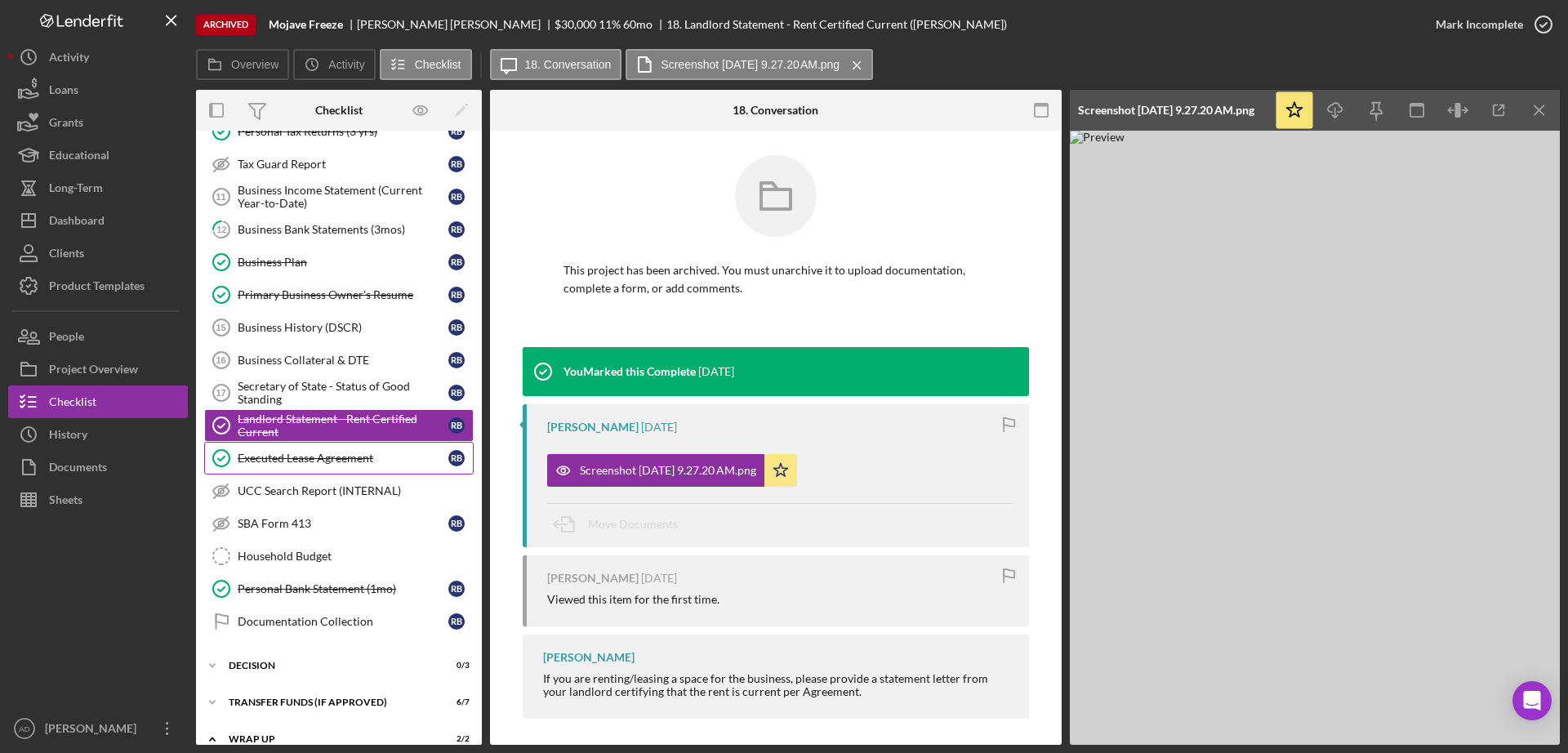
click at [317, 452] on div "Executed Lease Agreement" at bounding box center [342, 458] width 210 height 13
